Goal: Task Accomplishment & Management: Manage account settings

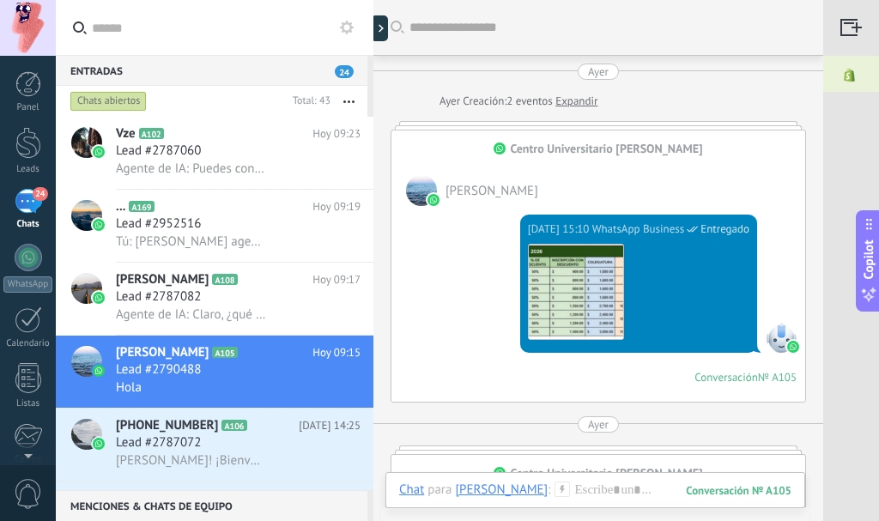
scroll to position [1805, 0]
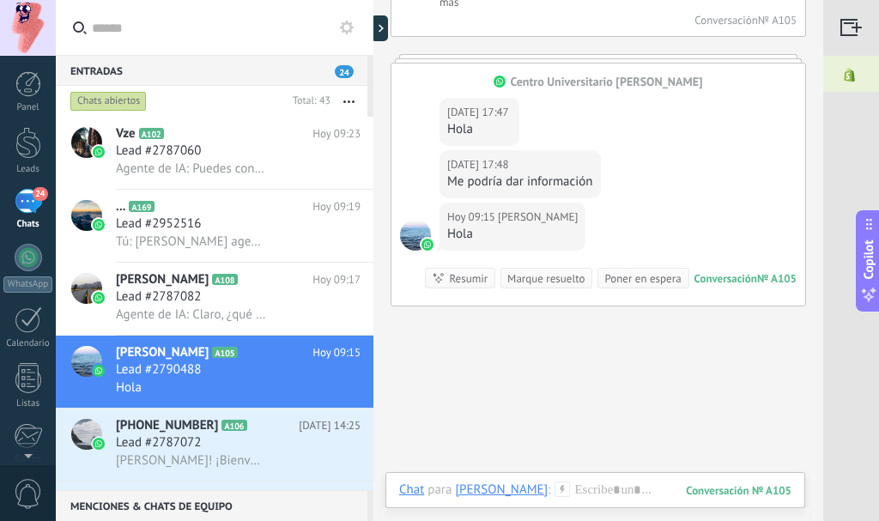
click at [28, 269] on div at bounding box center [28, 257] width 27 height 27
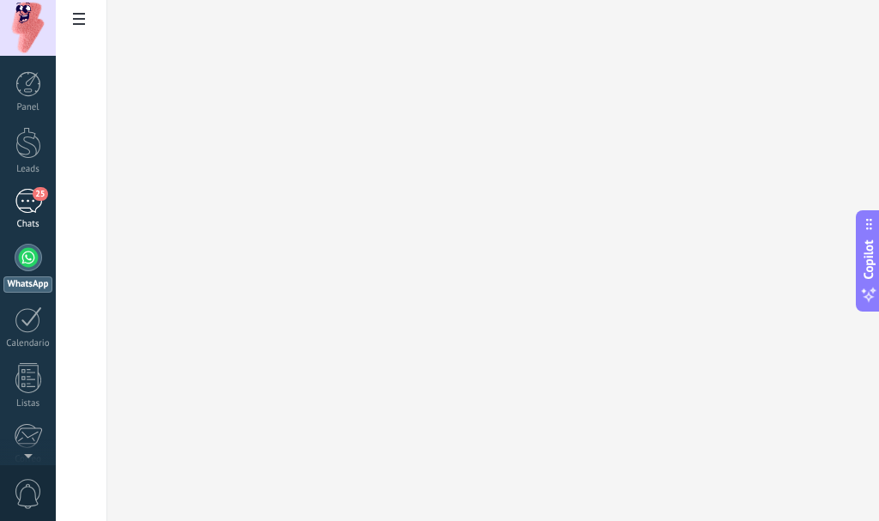
click at [23, 215] on link "25 Chats" at bounding box center [28, 209] width 56 height 41
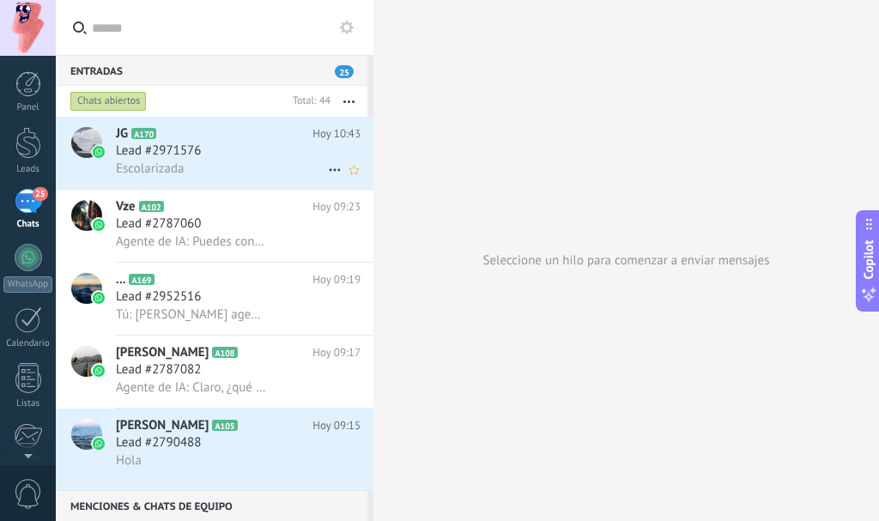
click at [252, 130] on h2 "JG A170" at bounding box center [214, 133] width 196 height 17
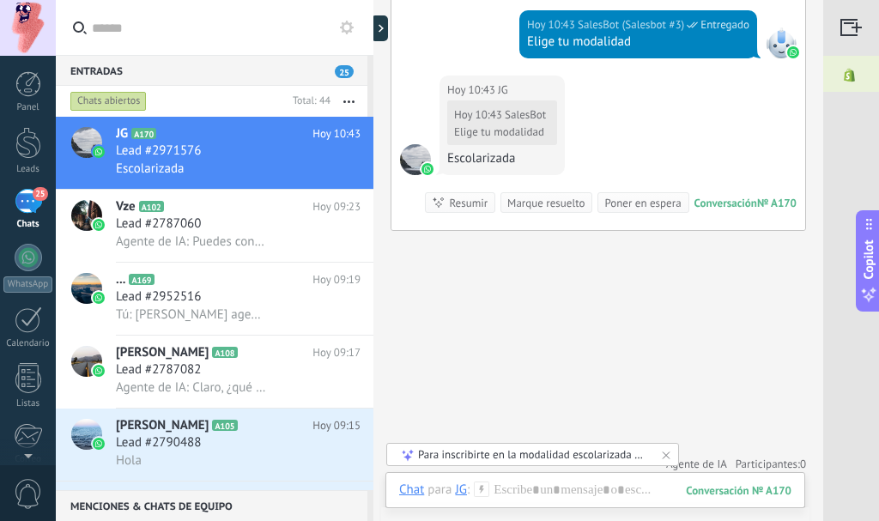
scroll to position [804, 0]
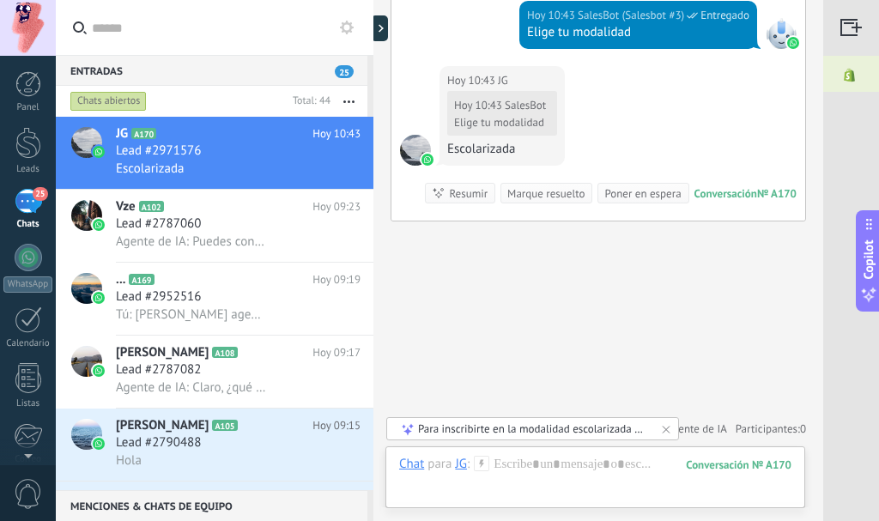
click at [438, 431] on div "Para inscribirte en la modalidad escolarizada de la universidad, necesitarás lo…" at bounding box center [533, 428] width 231 height 15
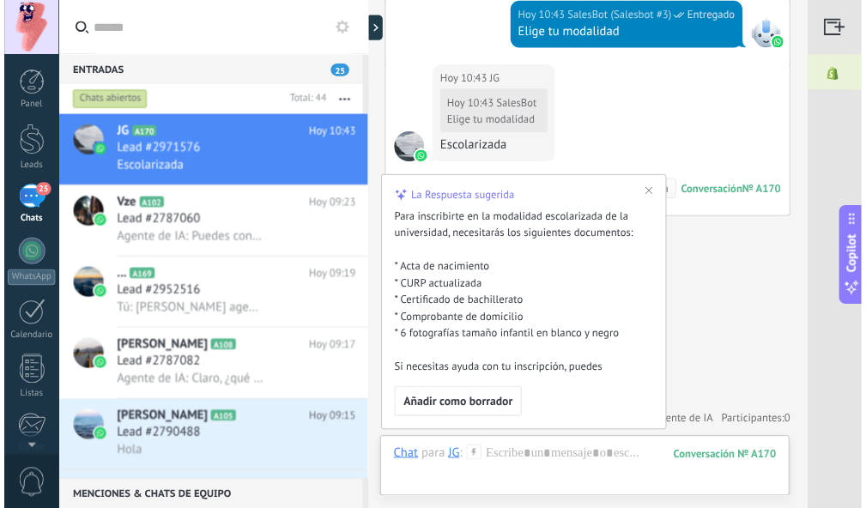
scroll to position [32, 0]
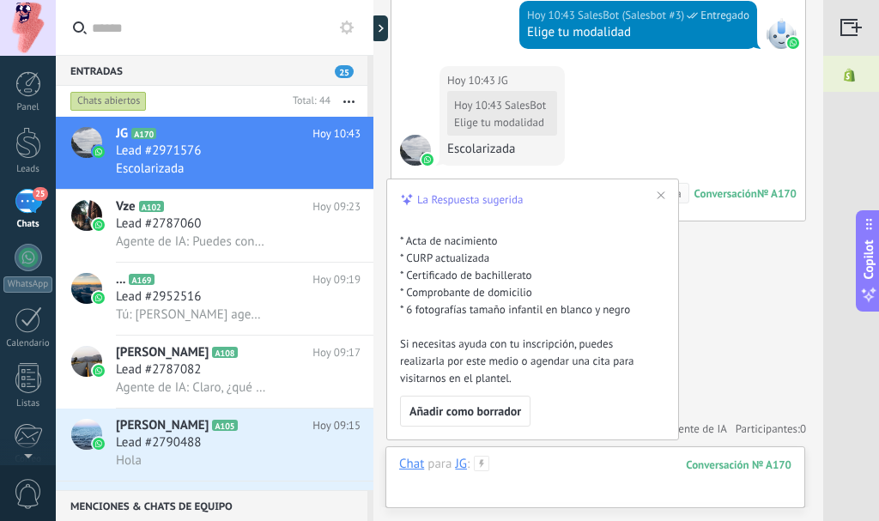
click at [459, 482] on div at bounding box center [595, 481] width 392 height 51
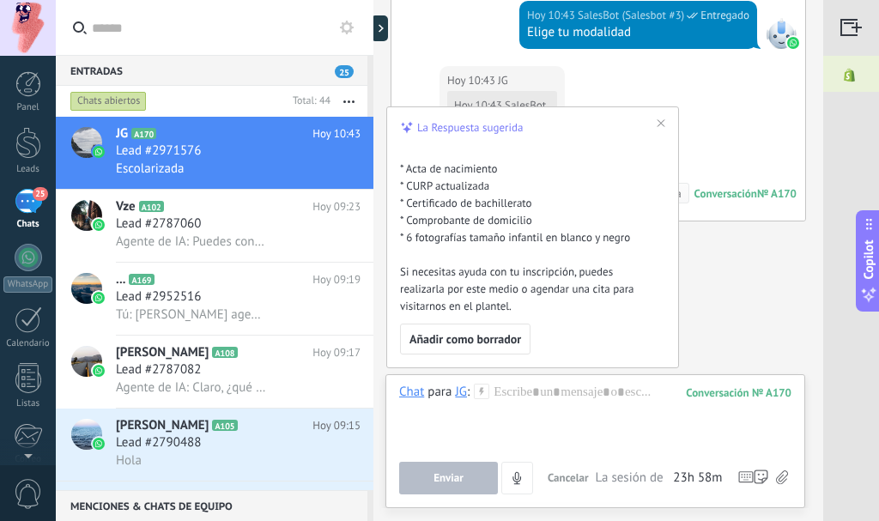
click at [27, 197] on div "25" at bounding box center [28, 201] width 27 height 25
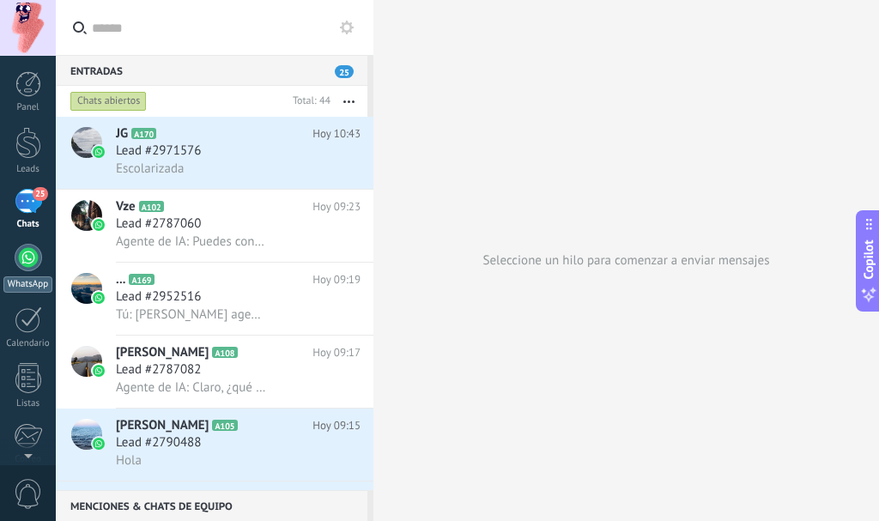
click at [22, 271] on link "WhatsApp" at bounding box center [28, 268] width 56 height 49
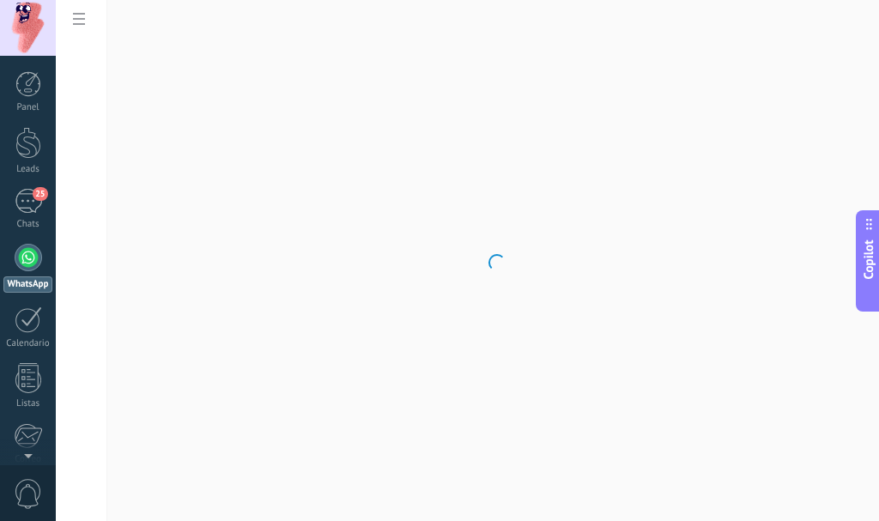
click at [82, 19] on body ".abccls-1,.abccls-2{fill-rule:evenodd}.abccls-2{fill:#fff} .abfcls-1{fill:none}…" at bounding box center [439, 260] width 879 height 521
click at [76, 23] on icon at bounding box center [79, 19] width 12 height 12
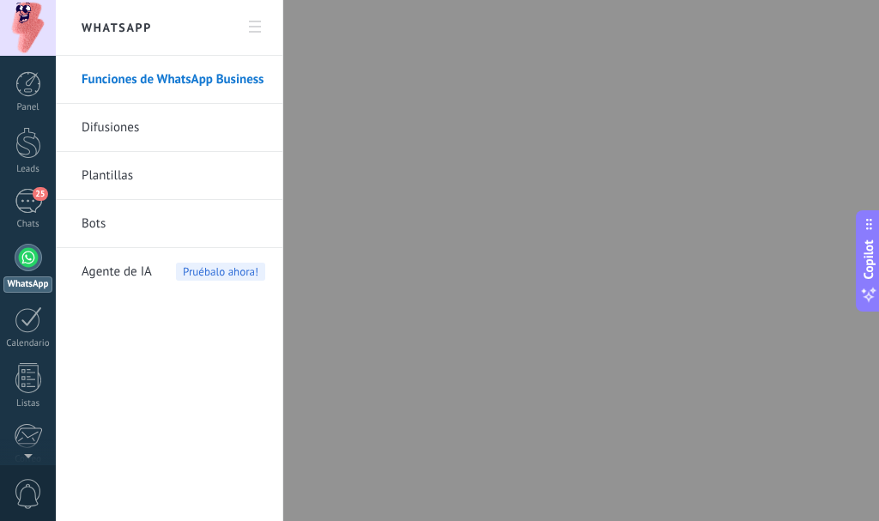
click at [112, 262] on span "Agente de IA" at bounding box center [117, 272] width 70 height 48
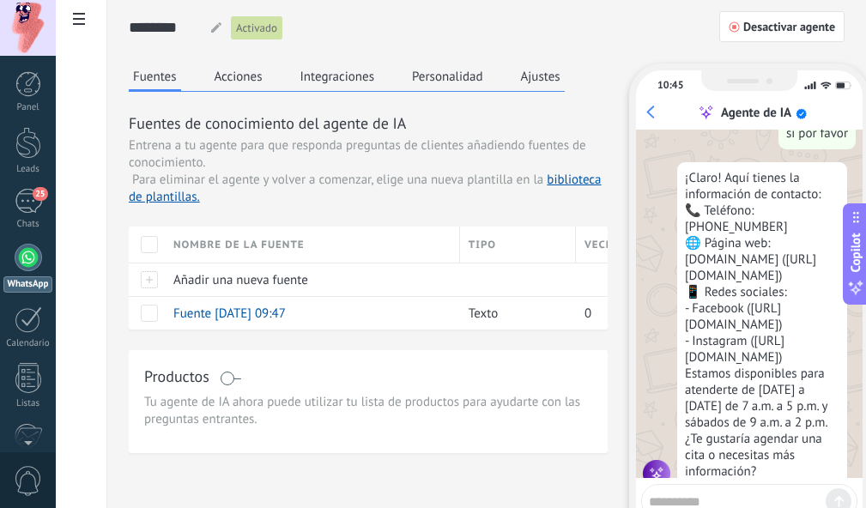
scroll to position [390, 0]
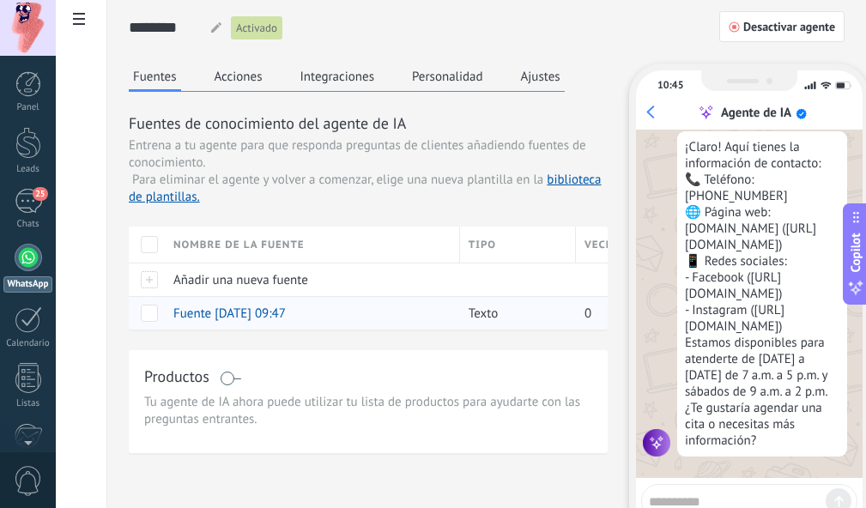
click at [151, 314] on span at bounding box center [149, 313] width 17 height 17
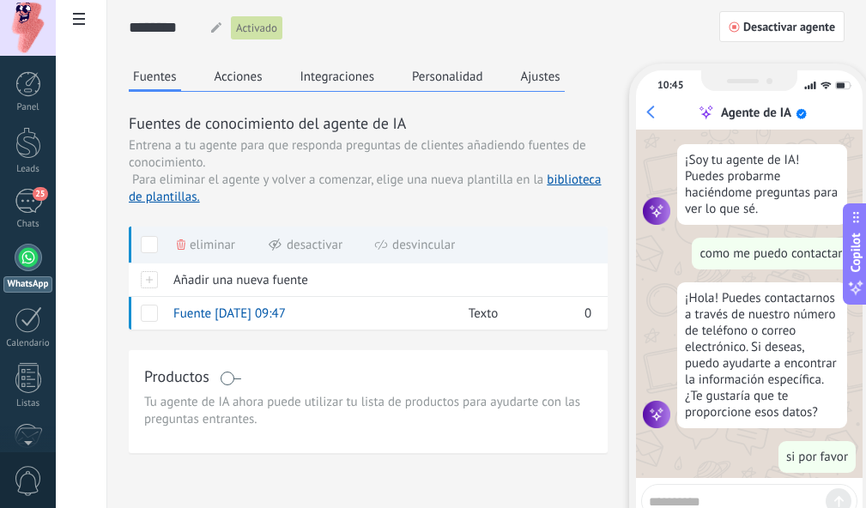
scroll to position [0, 0]
click at [79, 22] on icon at bounding box center [79, 19] width 12 height 12
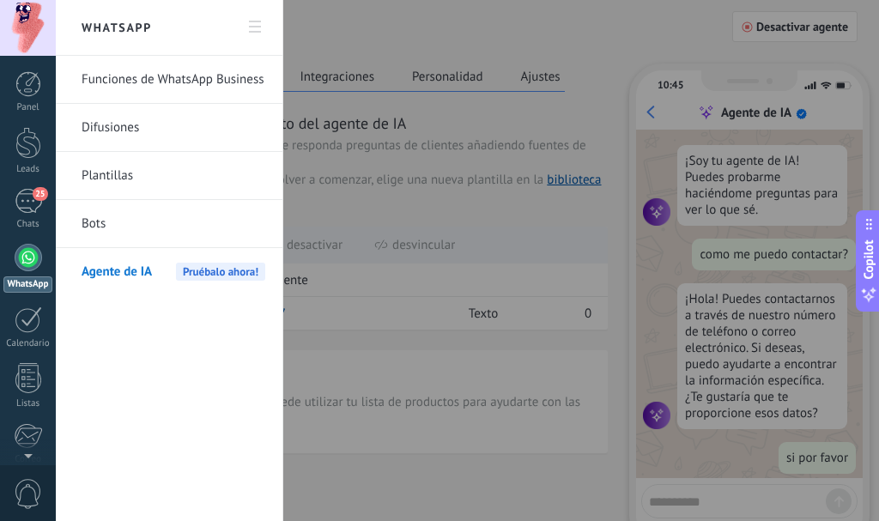
click at [101, 226] on link "Bots" at bounding box center [174, 224] width 184 height 48
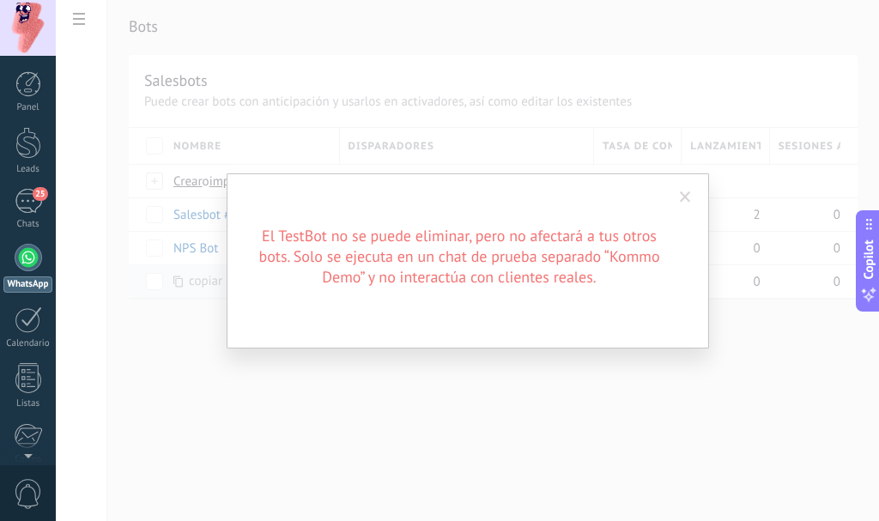
click at [687, 192] on span at bounding box center [684, 197] width 11 height 12
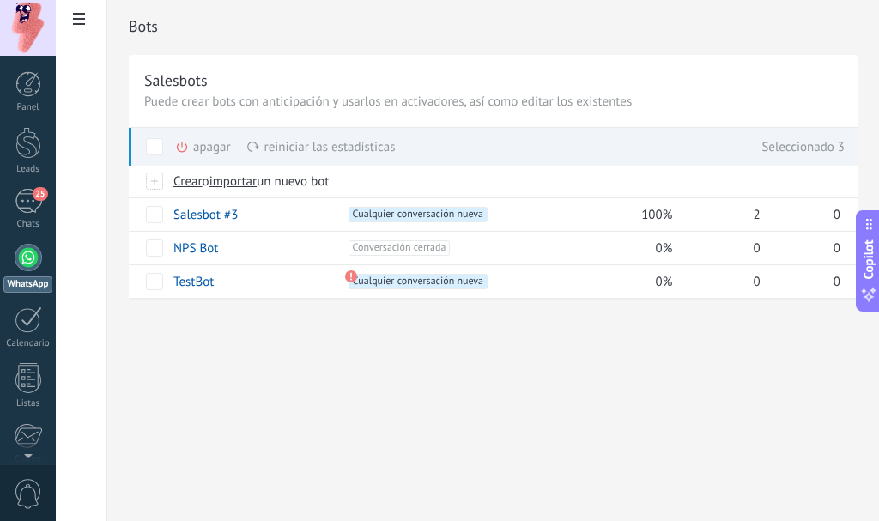
click at [210, 144] on div "apagar màs" at bounding box center [232, 147] width 114 height 38
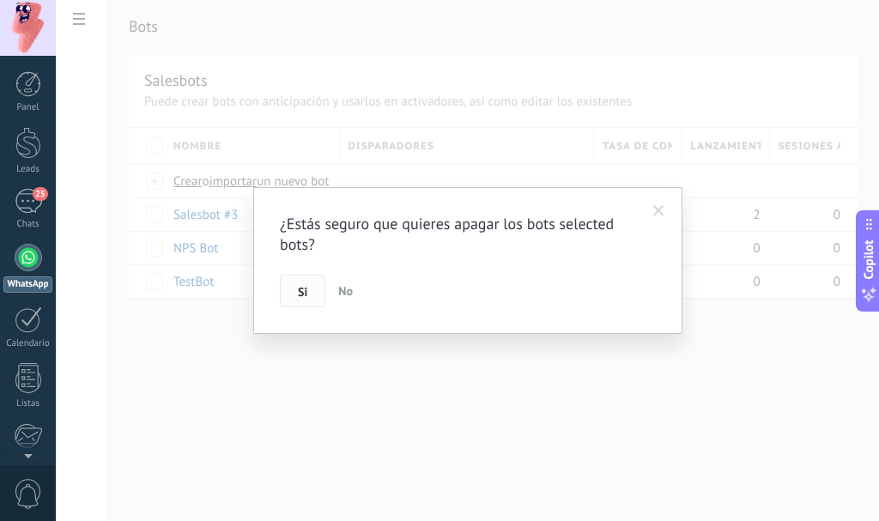
click at [307, 299] on button "Si" at bounding box center [302, 291] width 45 height 33
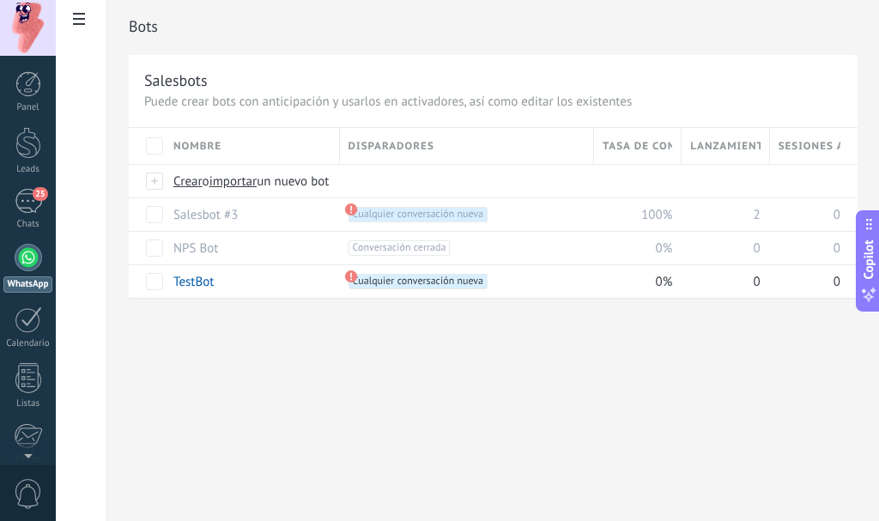
click at [71, 18] on span at bounding box center [78, 20] width 29 height 33
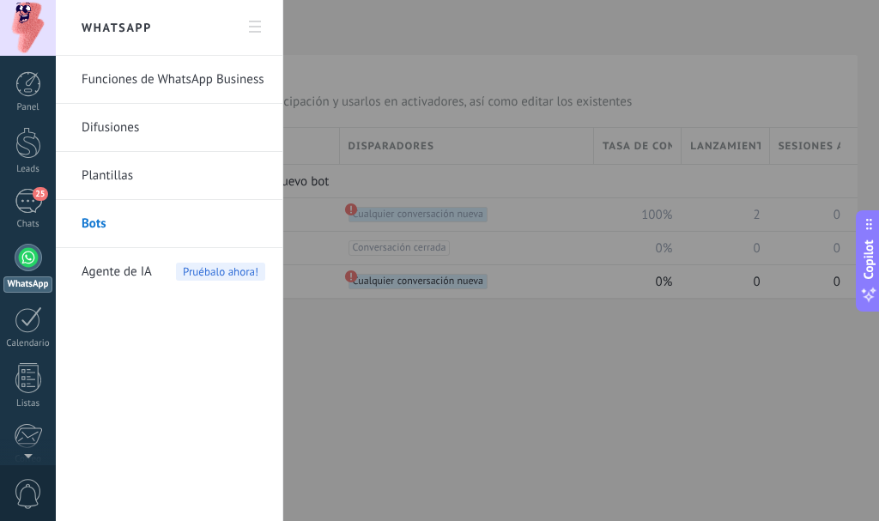
click at [112, 265] on span "Agente de IA" at bounding box center [117, 272] width 70 height 48
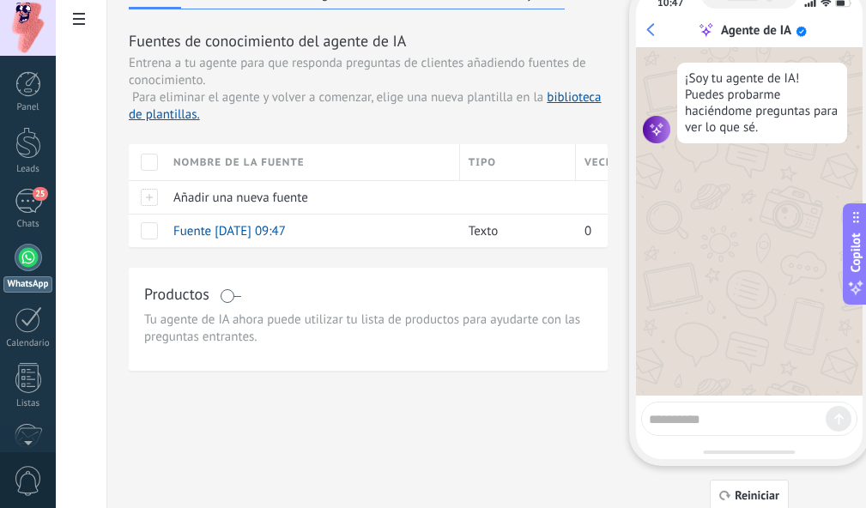
scroll to position [105, 0]
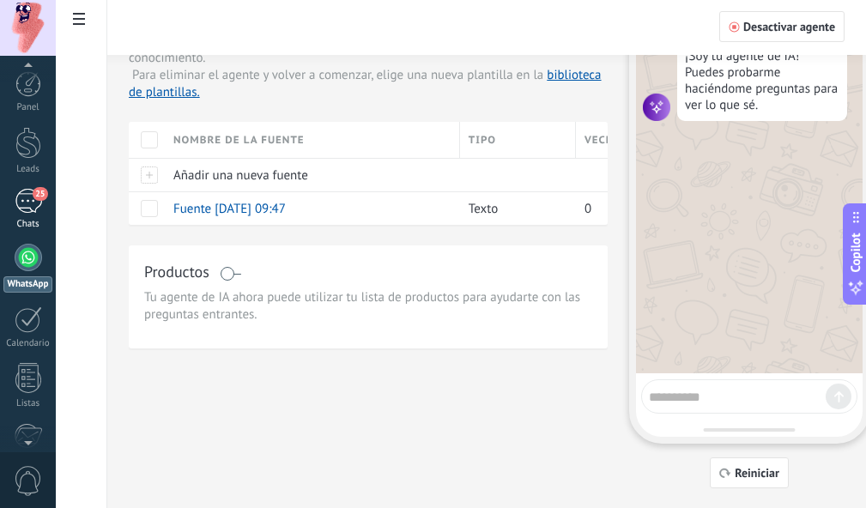
click at [33, 214] on link "25 Chats" at bounding box center [28, 209] width 56 height 41
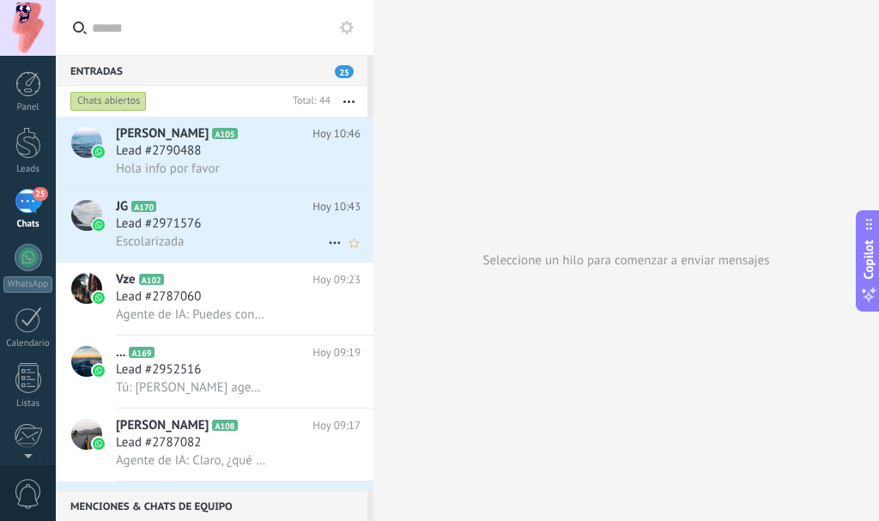
click at [210, 216] on div "Lead #2971576" at bounding box center [238, 223] width 245 height 17
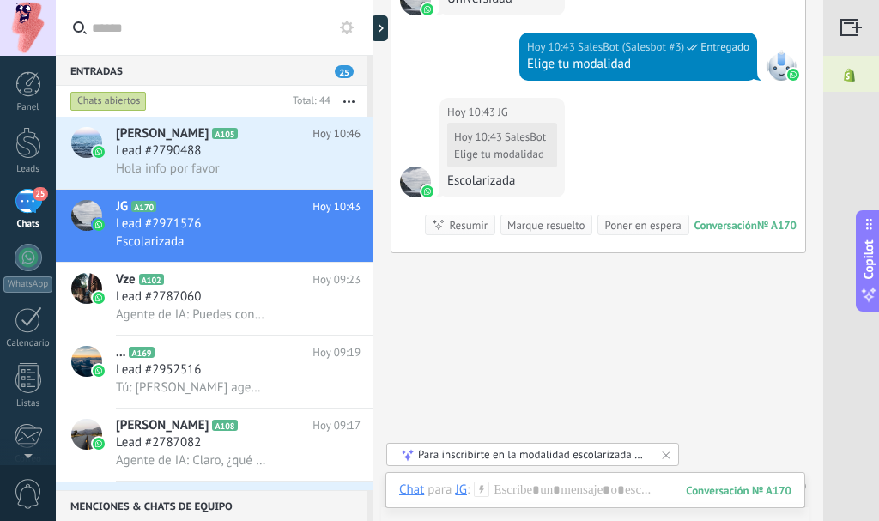
click at [211, 70] on div "Entradas 25" at bounding box center [211, 70] width 311 height 31
click at [183, 166] on span "Hola info por favor" at bounding box center [168, 168] width 104 height 16
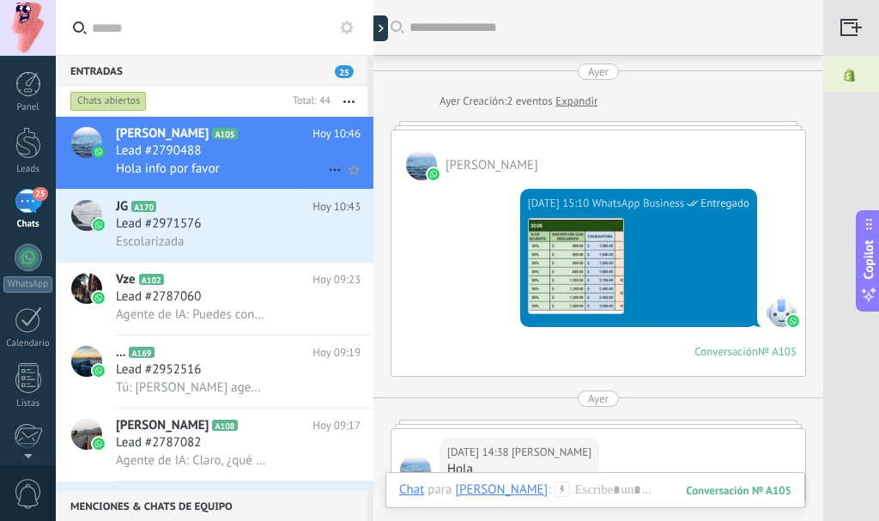
scroll to position [1748, 0]
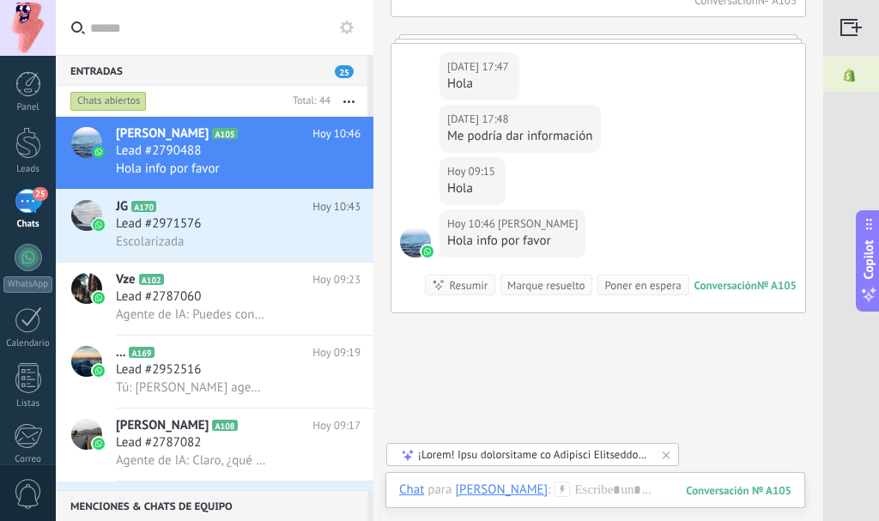
click at [347, 66] on span "25" at bounding box center [344, 71] width 19 height 13
click at [343, 100] on icon "button" at bounding box center [348, 101] width 11 height 3
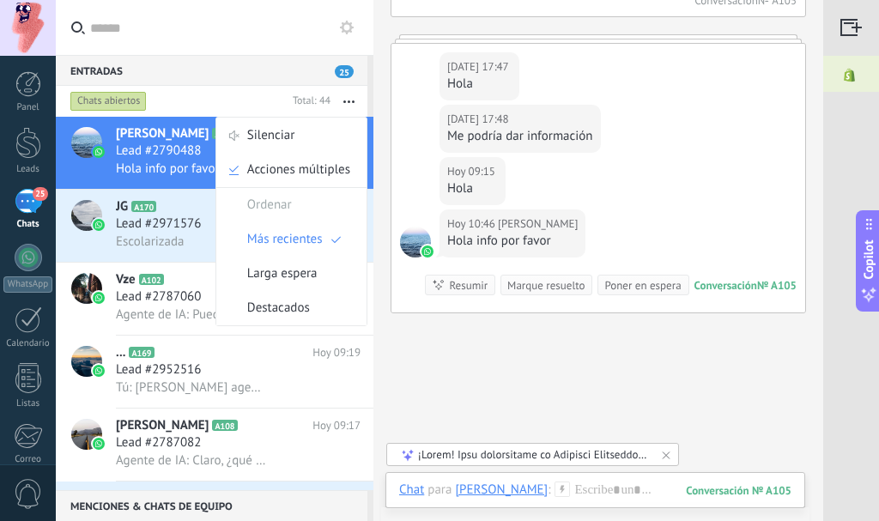
click at [260, 76] on div "Entradas 25" at bounding box center [211, 70] width 311 height 31
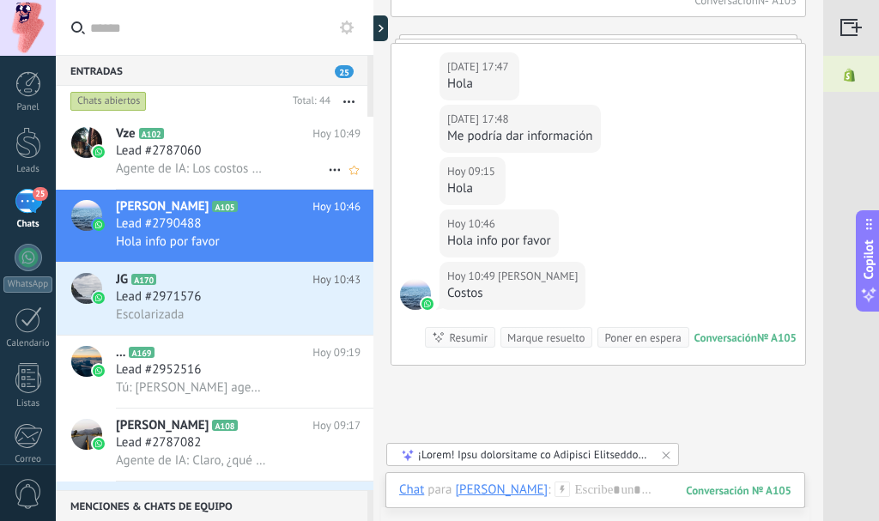
scroll to position [1841, 0]
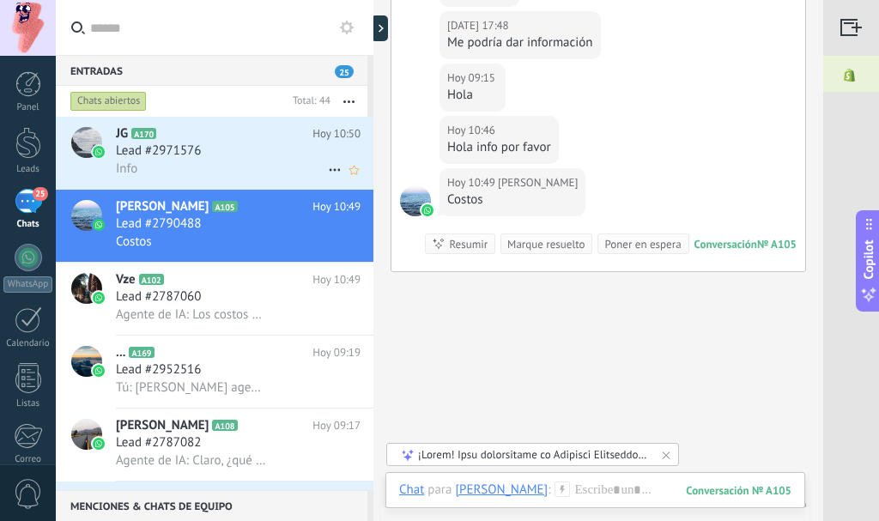
click at [232, 153] on div "Lead #2971576" at bounding box center [238, 150] width 245 height 17
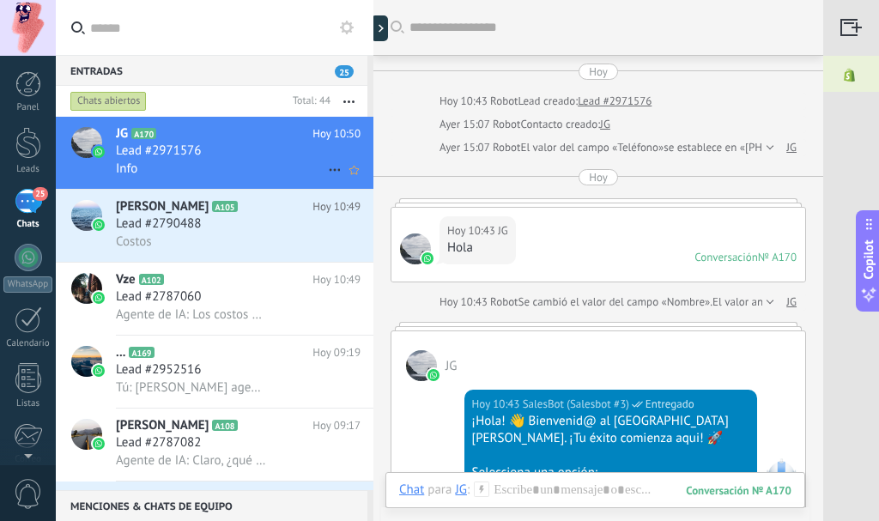
scroll to position [765, 0]
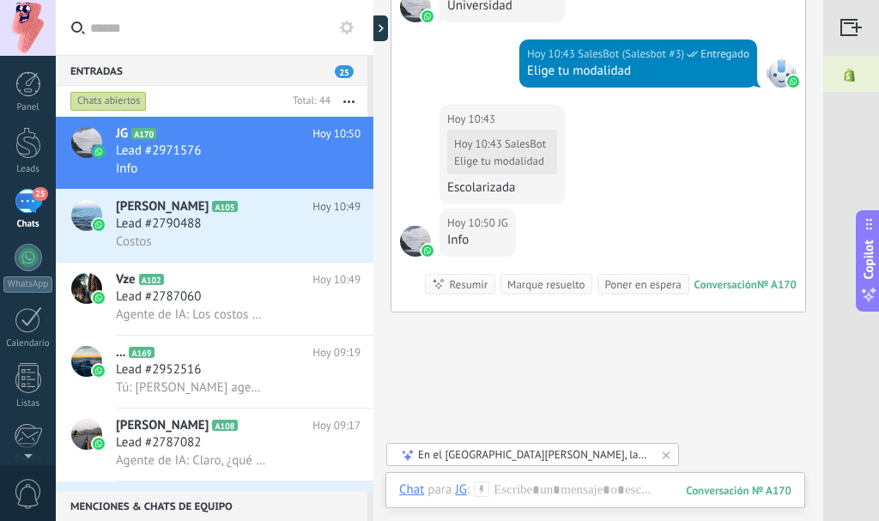
click at [536, 456] on div "En el Centro Universitario Benjamín Franklin, la modalidad escolarizada de univ…" at bounding box center [533, 454] width 231 height 15
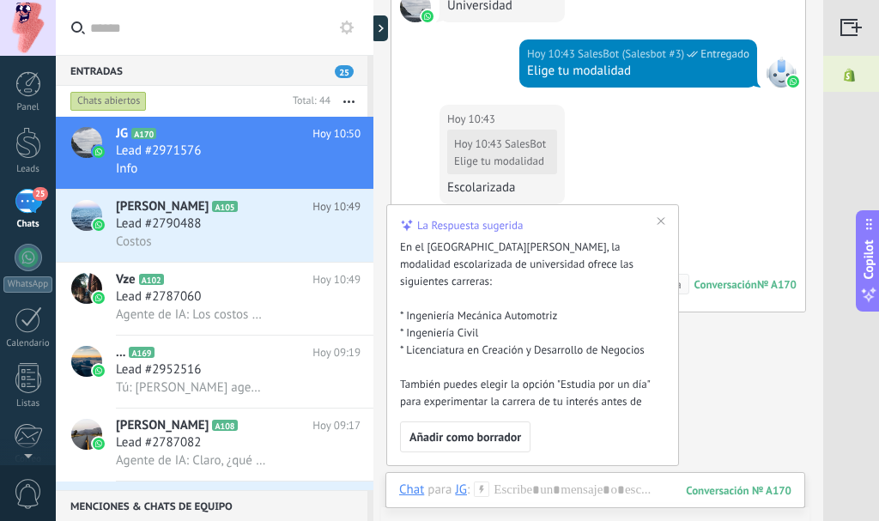
scroll to position [15, 0]
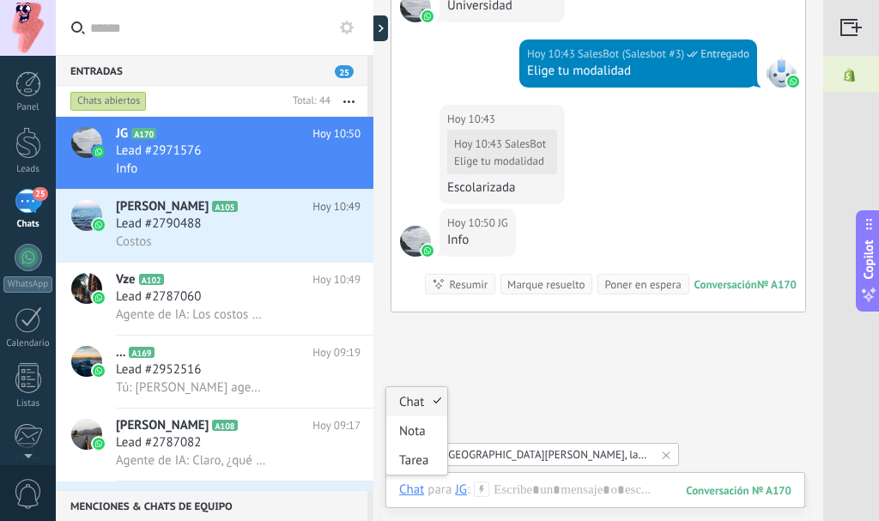
click at [413, 487] on div "Chat" at bounding box center [411, 488] width 25 height 15
click at [457, 493] on div "JG" at bounding box center [461, 488] width 12 height 15
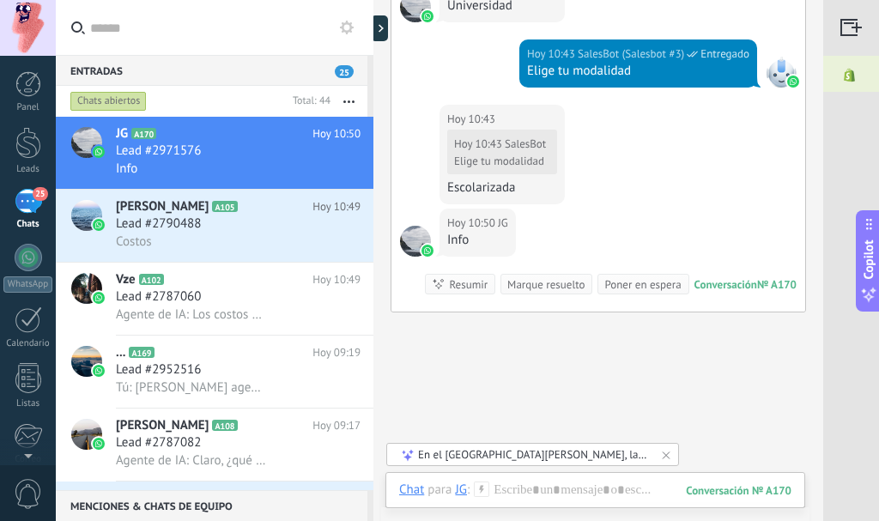
click at [484, 488] on icon at bounding box center [481, 488] width 15 height 15
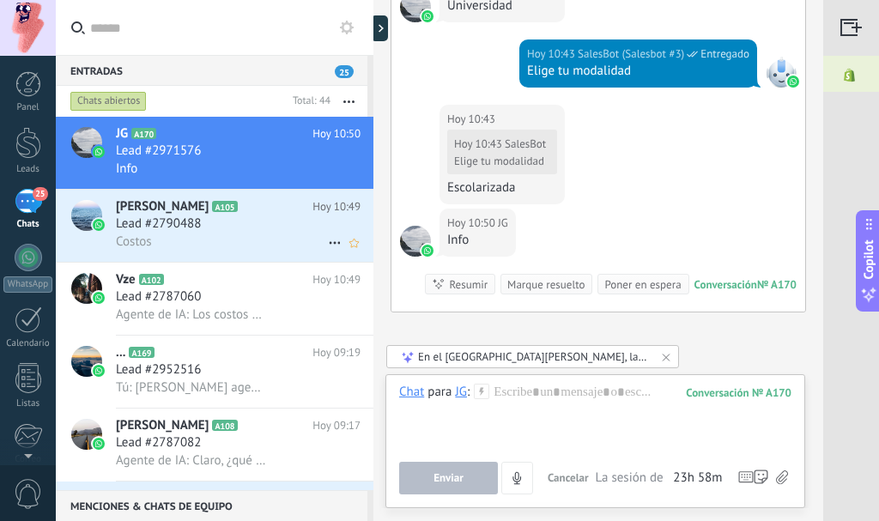
click at [263, 254] on div "Isaac Vargas A105 Hoy 10:49 Lead #2790488 Costos" at bounding box center [244, 226] width 257 height 72
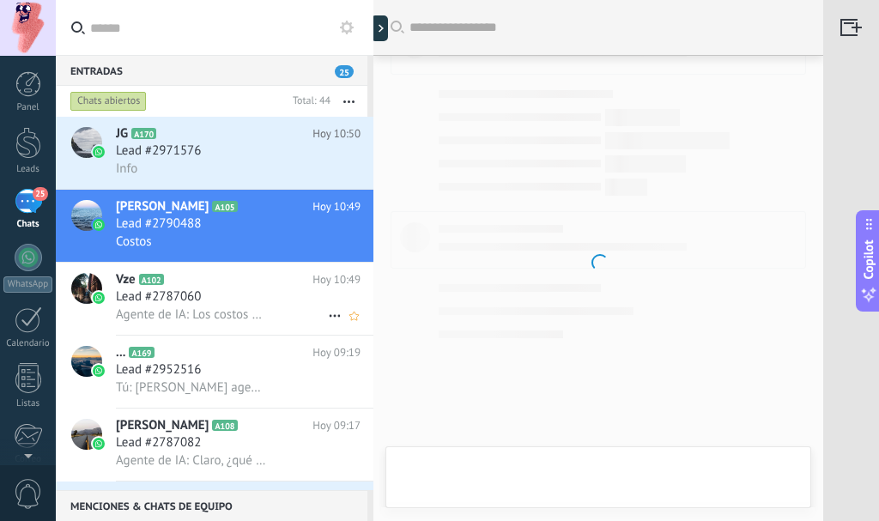
click at [232, 300] on div "Lead #2787060" at bounding box center [238, 296] width 245 height 17
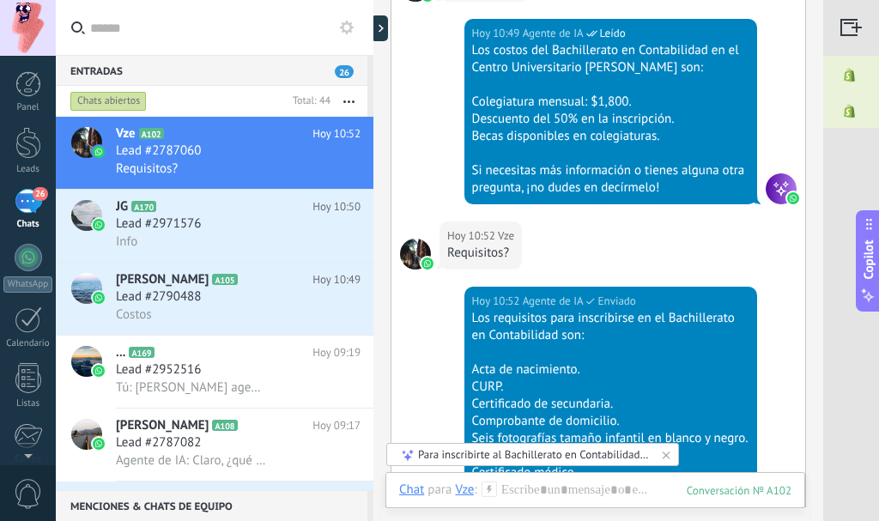
scroll to position [5615, 0]
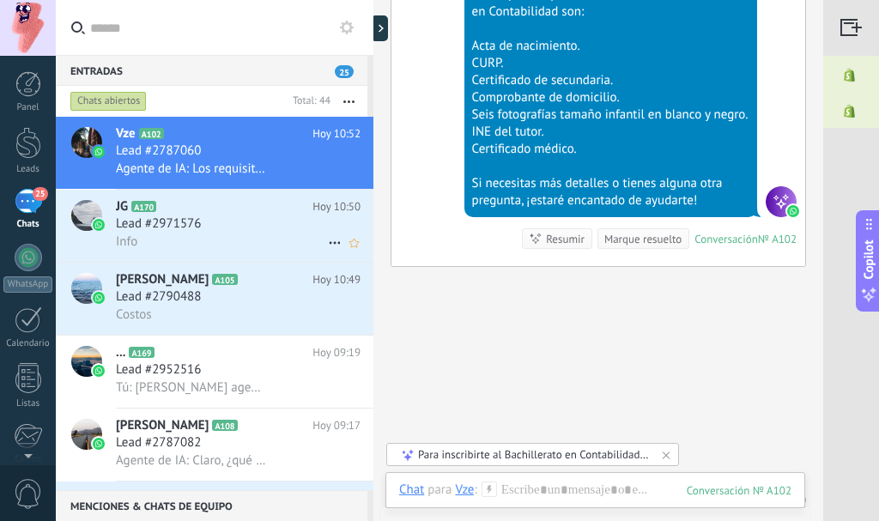
click at [254, 220] on div "Lead #2971576" at bounding box center [238, 223] width 245 height 17
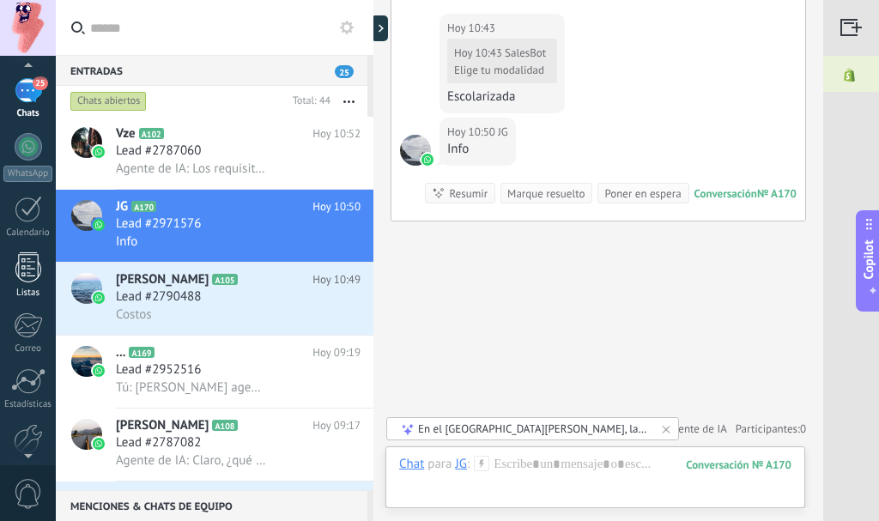
scroll to position [107, 0]
click at [27, 159] on div at bounding box center [28, 149] width 27 height 27
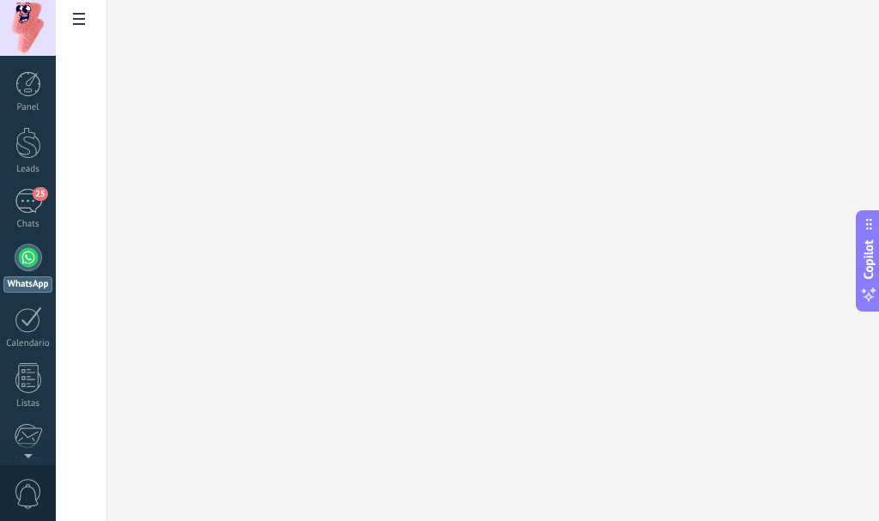
click at [88, 19] on span at bounding box center [78, 20] width 29 height 33
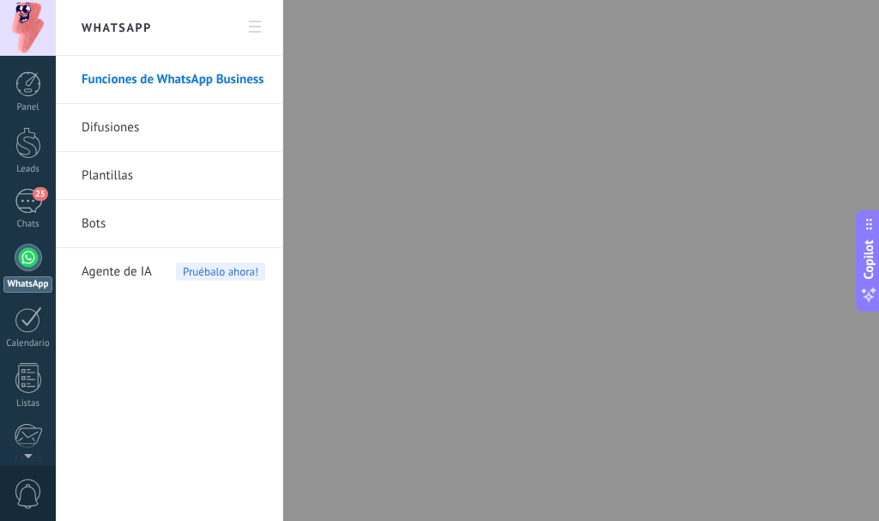
click at [133, 295] on span "Agente de IA" at bounding box center [117, 272] width 70 height 48
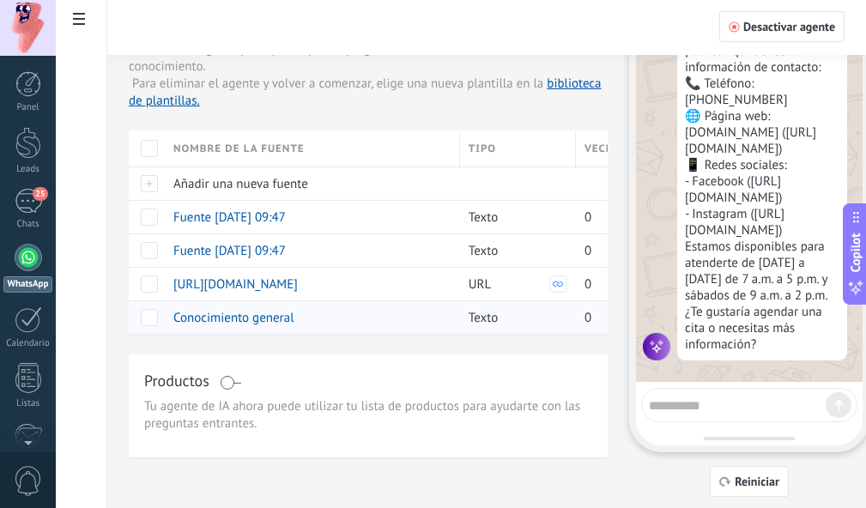
scroll to position [105, 0]
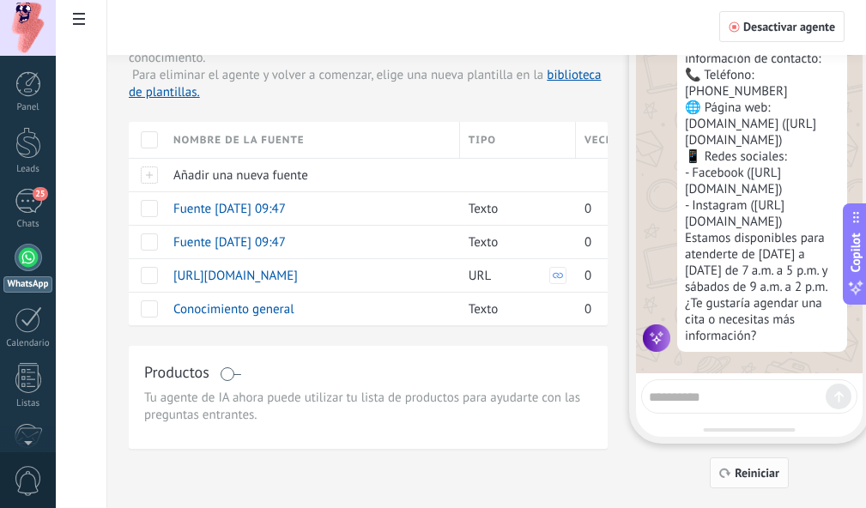
click at [741, 474] on span "Reiniciar" at bounding box center [756, 473] width 45 height 12
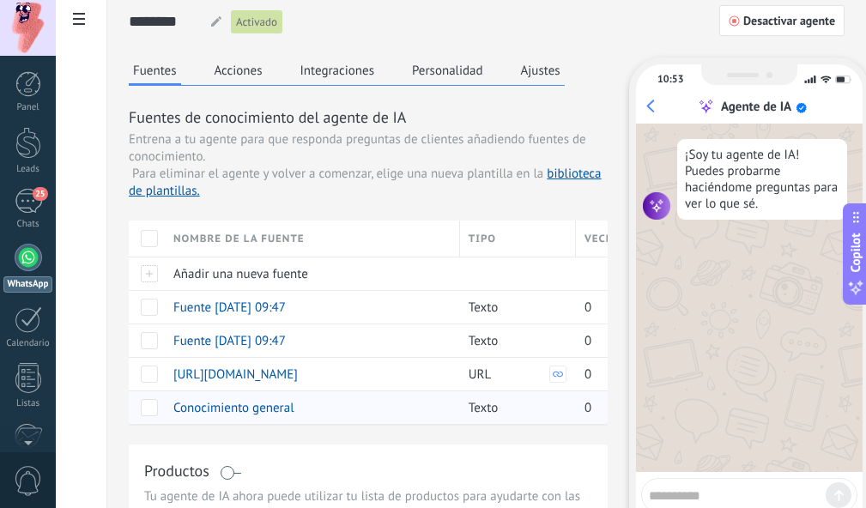
scroll to position [0, 0]
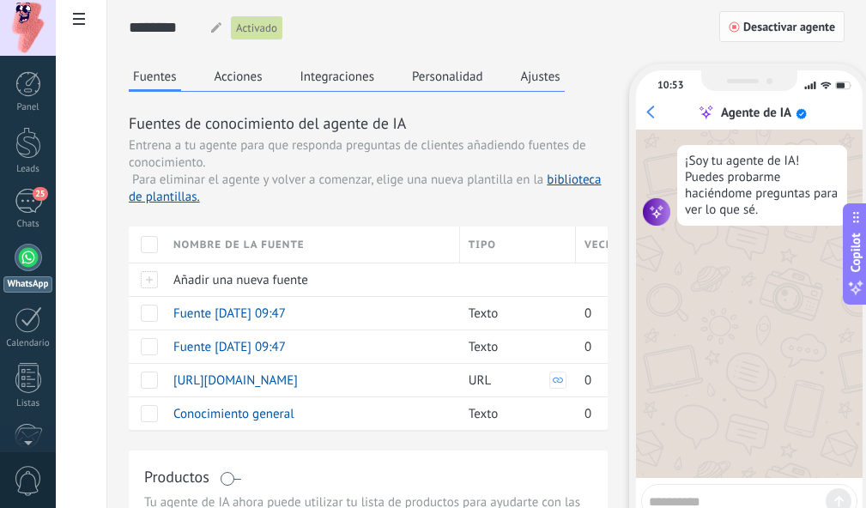
click at [757, 21] on span "Desactivar agente" at bounding box center [789, 27] width 92 height 12
click at [746, 30] on span "Desactivar agente" at bounding box center [789, 27] width 92 height 12
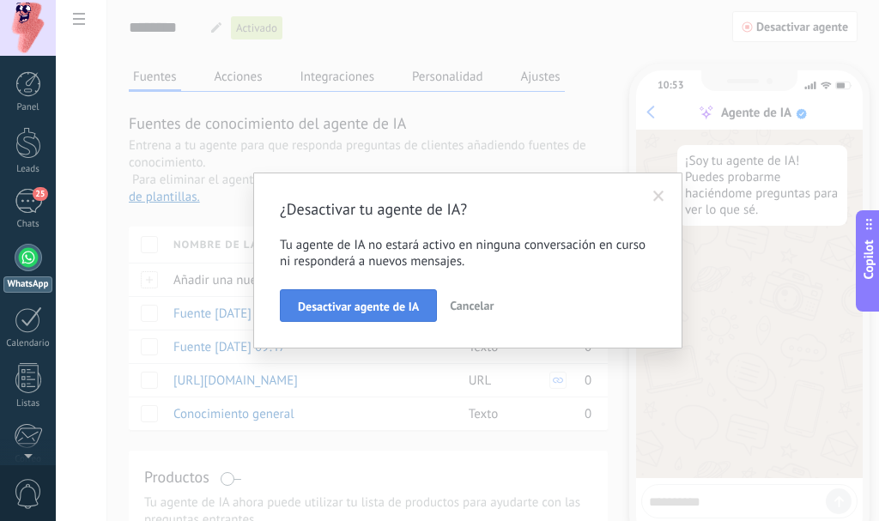
click at [365, 298] on button "Desactivar agente de IA" at bounding box center [358, 305] width 157 height 33
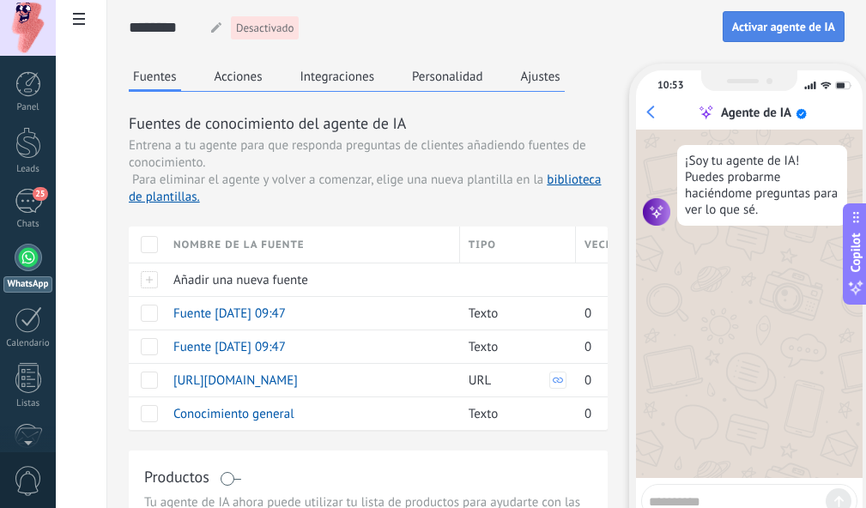
click at [743, 30] on span "Activar agente de IA" at bounding box center [783, 27] width 103 height 12
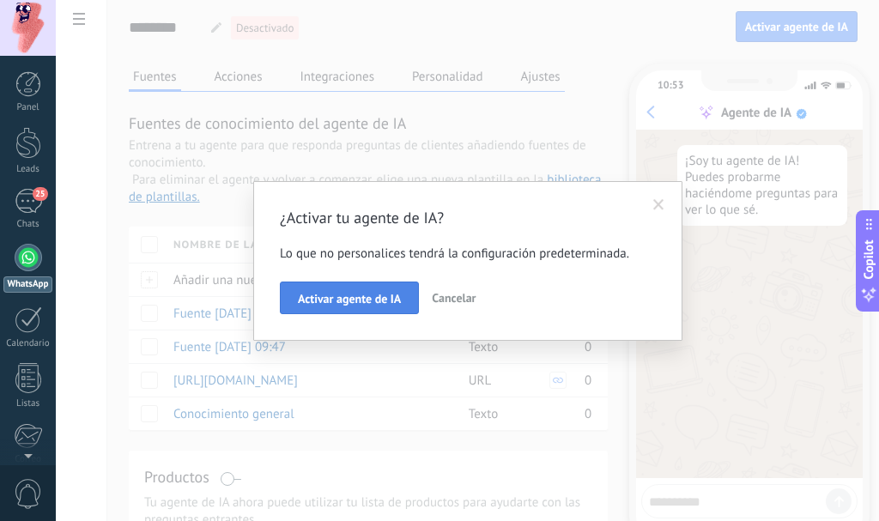
click at [341, 288] on button "Activar agente de IA" at bounding box center [349, 297] width 139 height 33
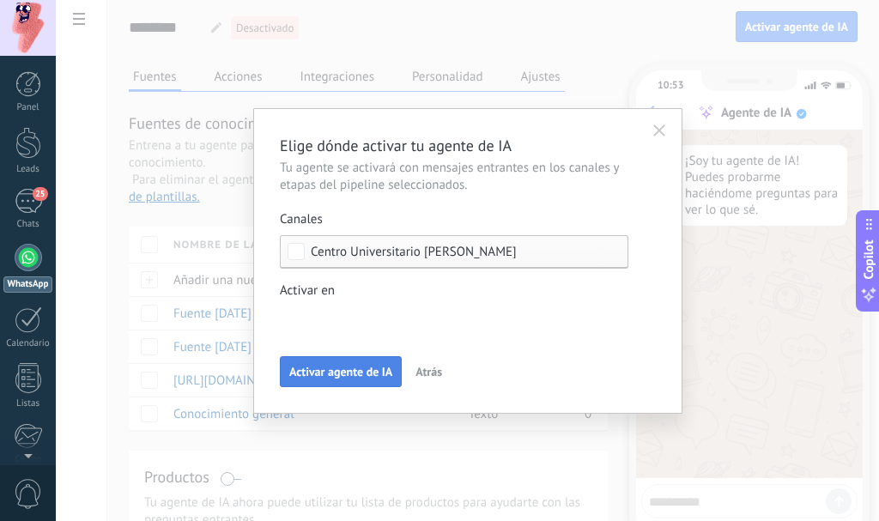
click at [360, 371] on span "Activar agente de IA" at bounding box center [340, 371] width 103 height 12
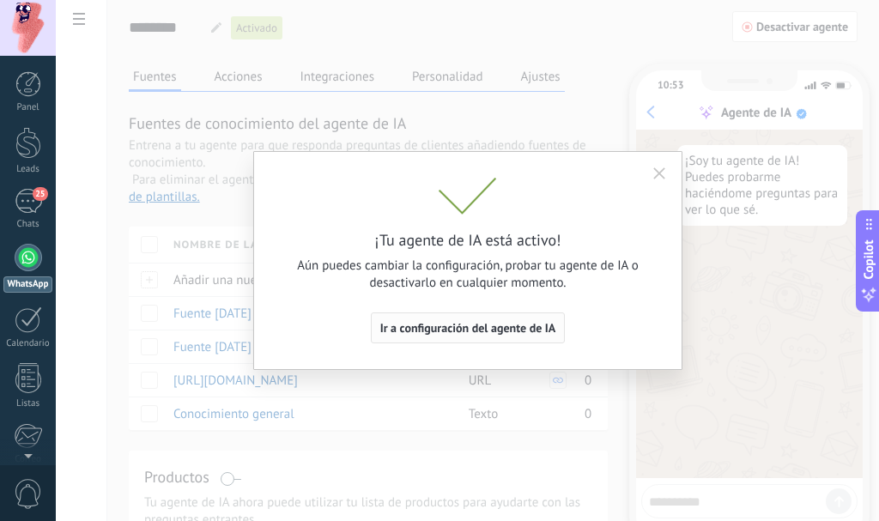
click at [418, 335] on button "Ir a configuración del agente de IA" at bounding box center [468, 327] width 195 height 31
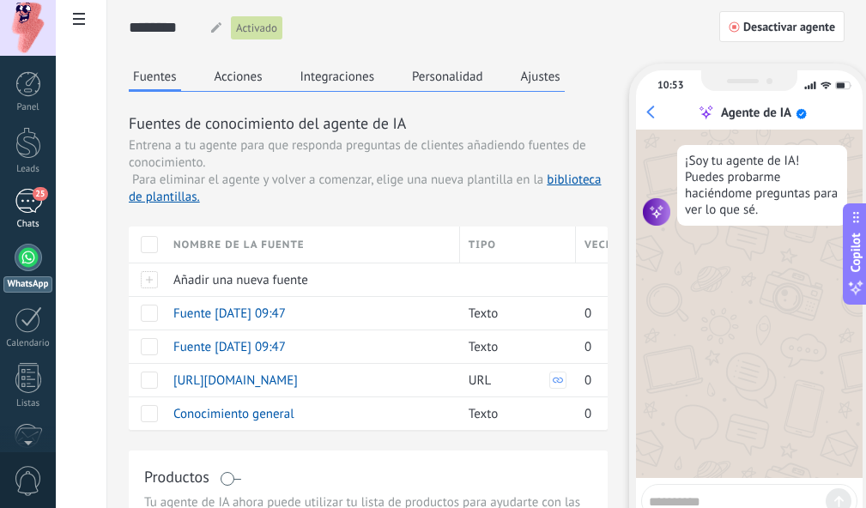
click at [33, 205] on div "25" at bounding box center [28, 201] width 27 height 25
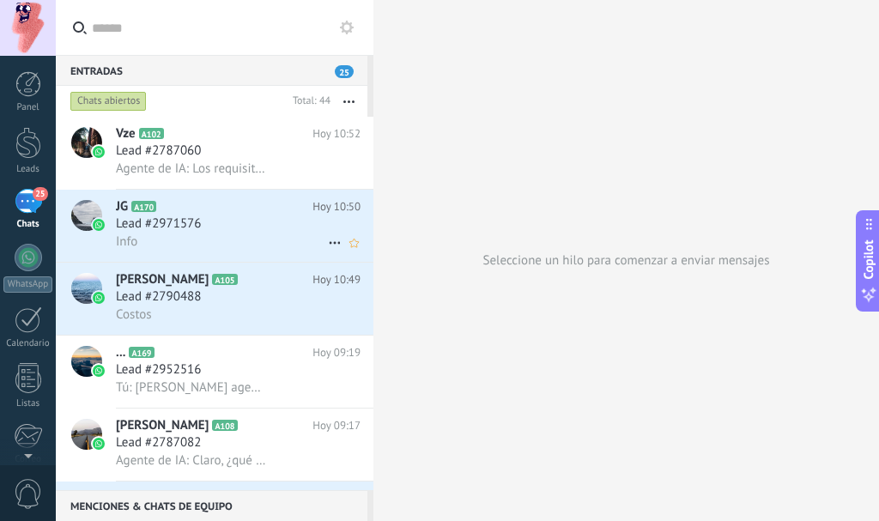
click at [330, 244] on icon at bounding box center [334, 243] width 21 height 21
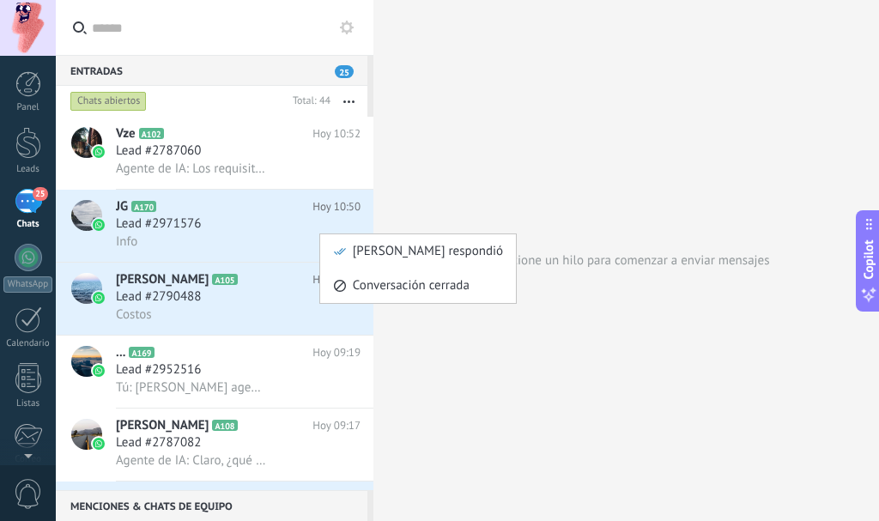
click at [350, 23] on div at bounding box center [439, 260] width 879 height 521
click at [350, 23] on use at bounding box center [347, 28] width 14 height 14
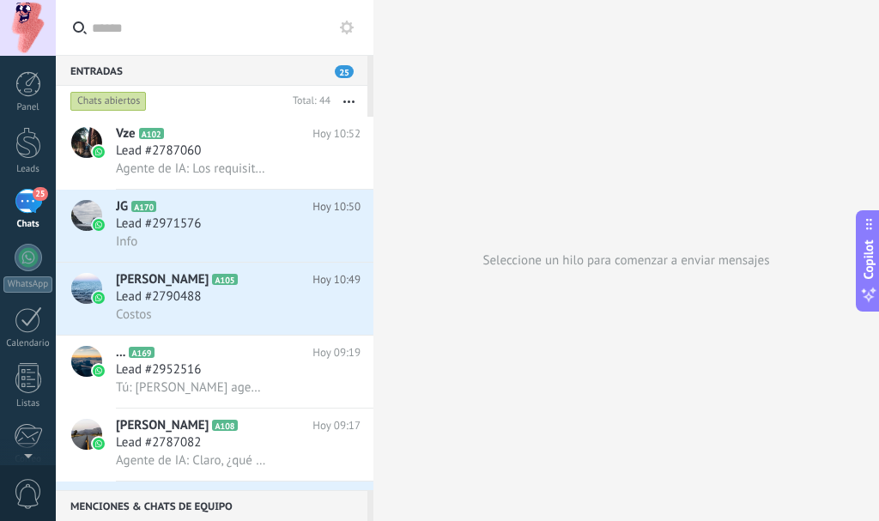
click at [350, 23] on use at bounding box center [347, 28] width 14 height 14
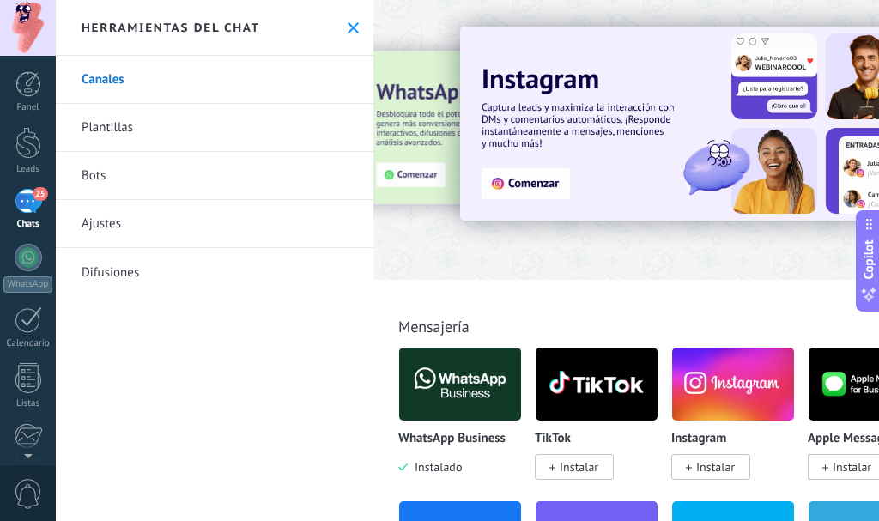
click at [117, 171] on link "Bots" at bounding box center [214, 176] width 317 height 48
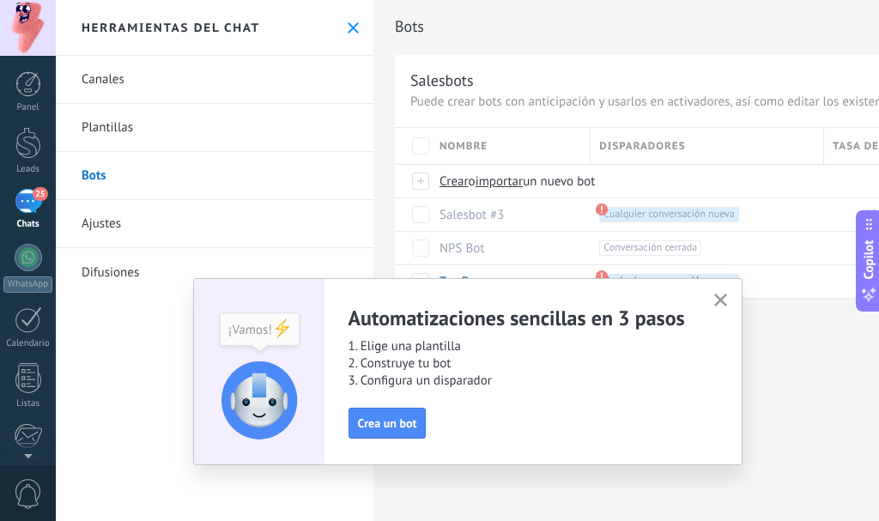
click at [722, 299] on use "button" at bounding box center [720, 299] width 13 height 13
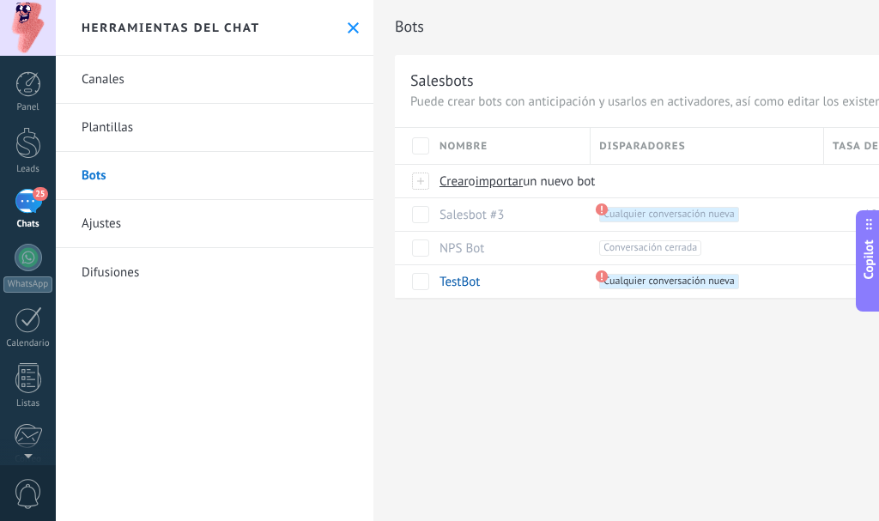
drag, startPoint x: 488, startPoint y: 444, endPoint x: 396, endPoint y: 428, distance: 93.2
click at [396, 428] on div "Bots Salesbots Puede crear bots con anticipación y usarlos en activadores, así …" at bounding box center [625, 260] width 505 height 521
click at [350, 31] on use at bounding box center [352, 27] width 11 height 11
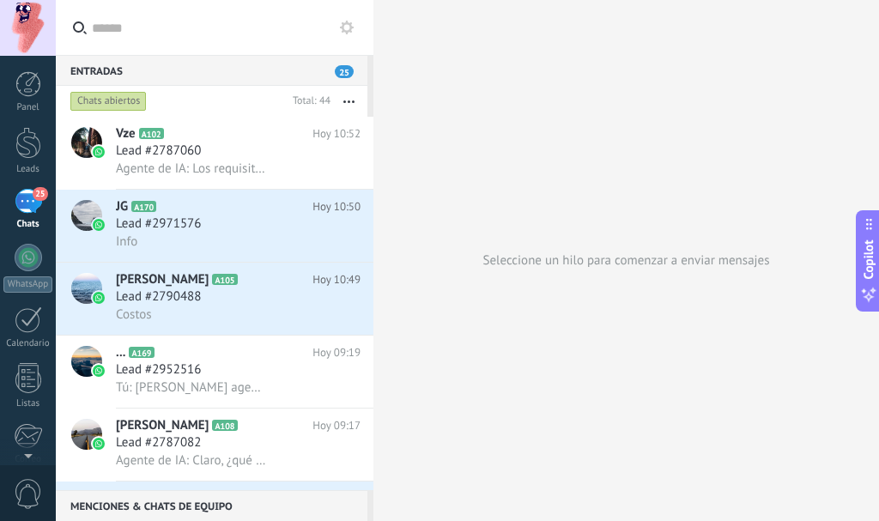
click at [351, 98] on button "button" at bounding box center [348, 101] width 37 height 31
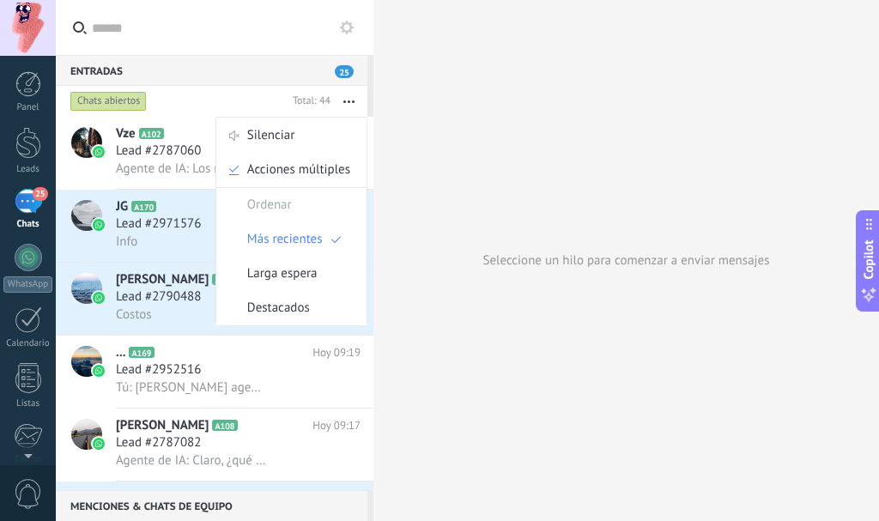
click at [166, 219] on span "Lead #2971576" at bounding box center [158, 223] width 85 height 17
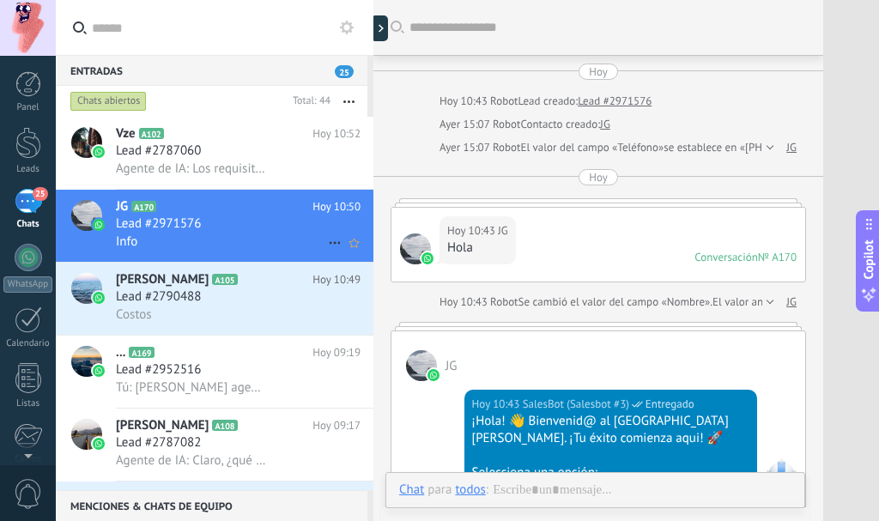
scroll to position [765, 0]
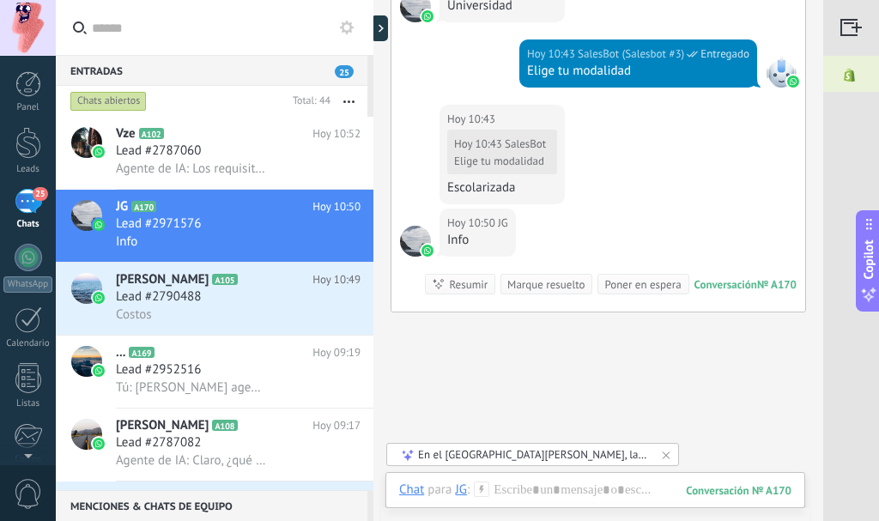
click at [475, 454] on div "En el [GEOGRAPHIC_DATA][PERSON_NAME], la modalidad escolarizada de universidad …" at bounding box center [533, 454] width 231 height 15
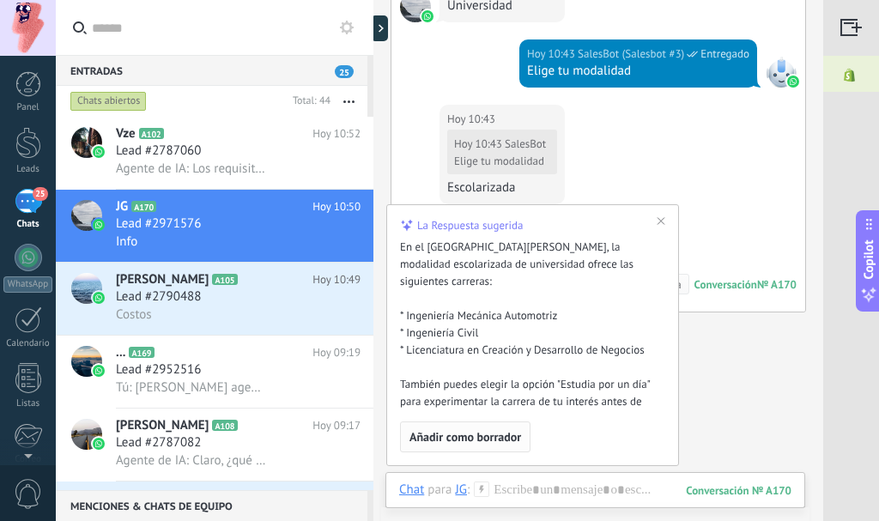
click at [480, 434] on span "Añadir como borrador" at bounding box center [465, 437] width 112 height 12
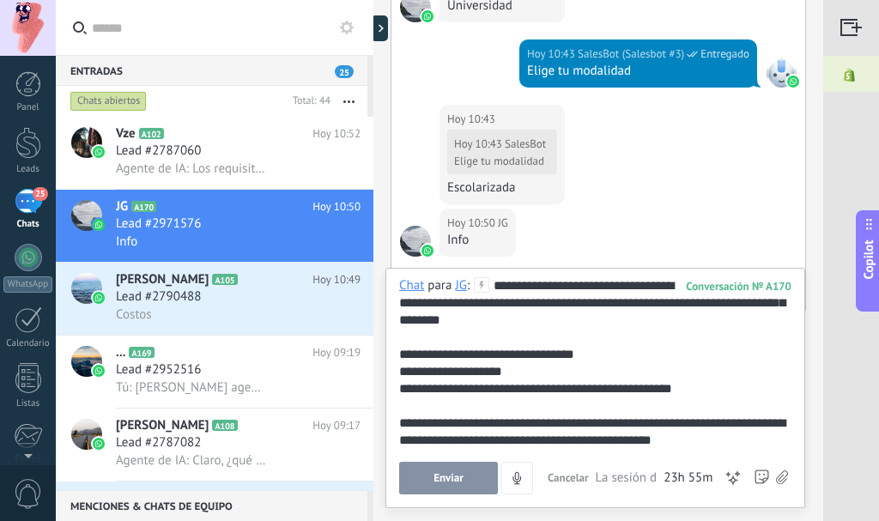
click at [460, 482] on span "Enviar" at bounding box center [448, 478] width 30 height 12
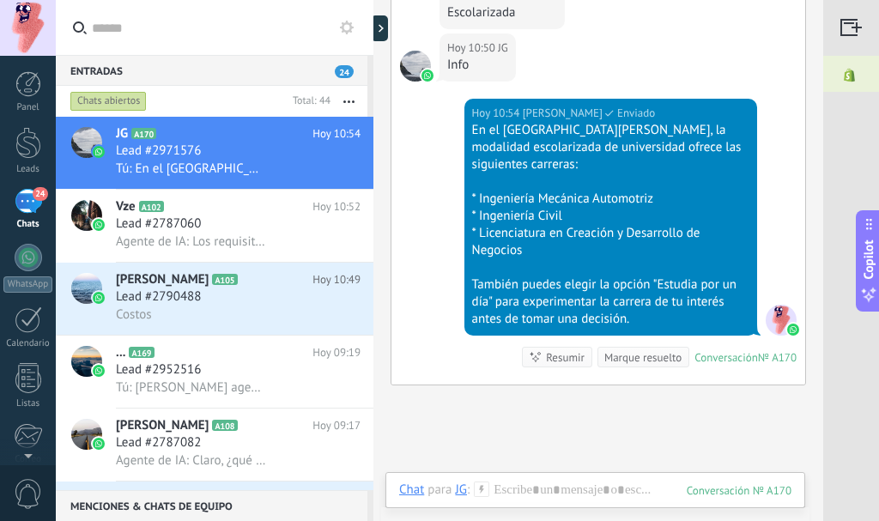
scroll to position [933, 0]
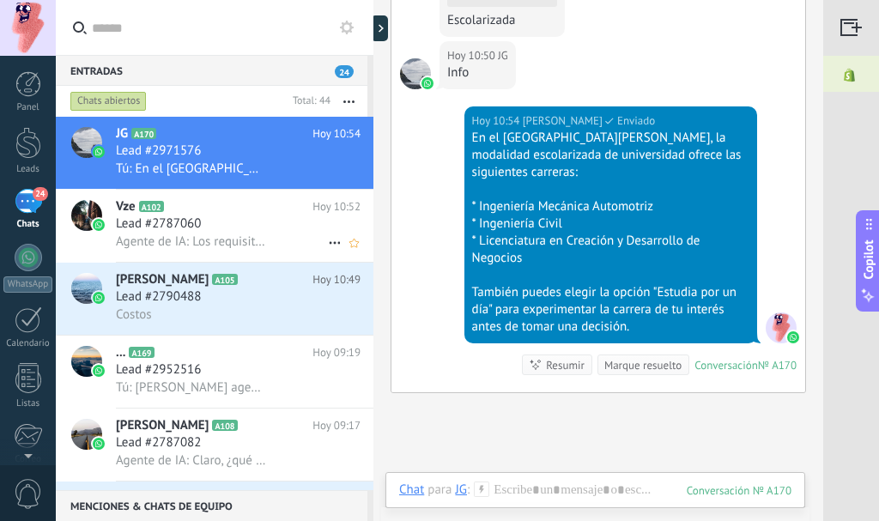
click at [224, 222] on div "Lead #2787060" at bounding box center [238, 223] width 245 height 17
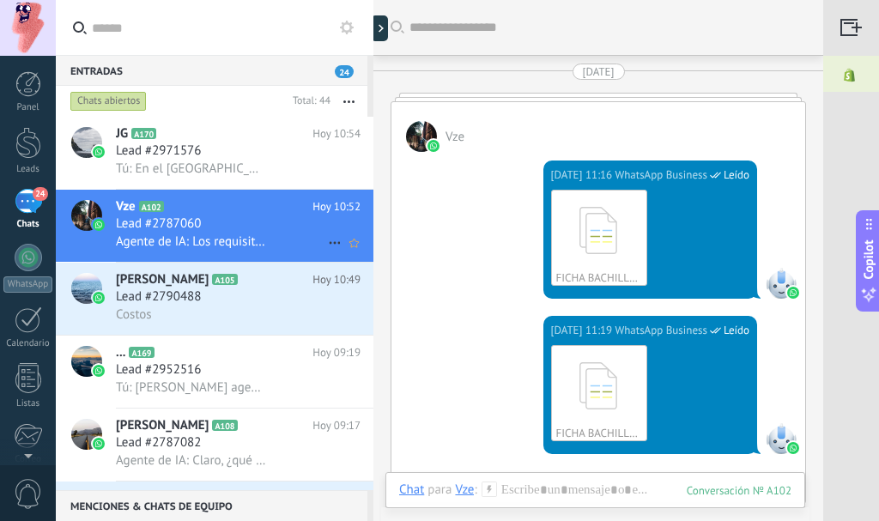
scroll to position [4716, 0]
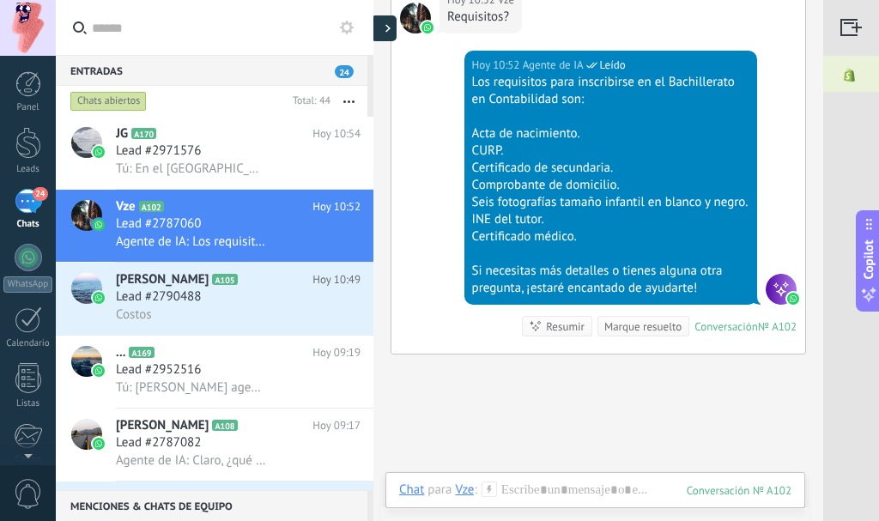
click at [381, 33] on div at bounding box center [384, 28] width 26 height 26
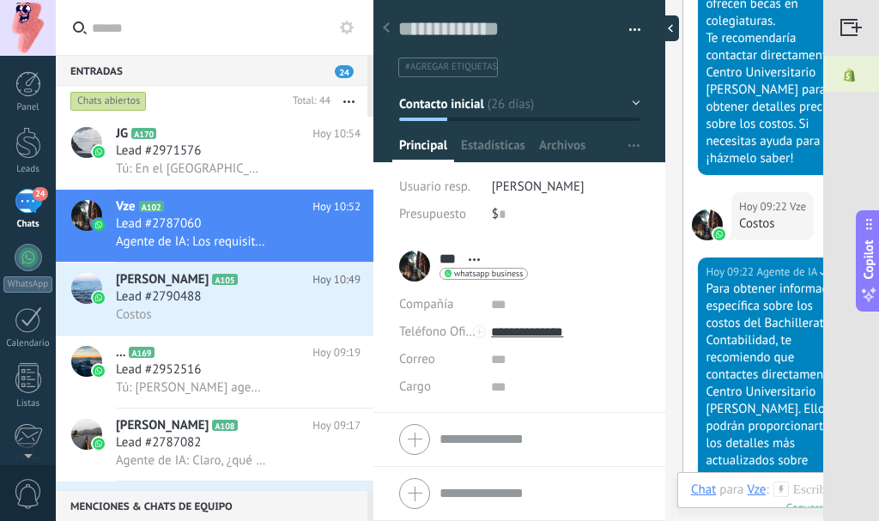
scroll to position [26, 0]
click at [510, 141] on span "Estadísticas" at bounding box center [493, 149] width 64 height 25
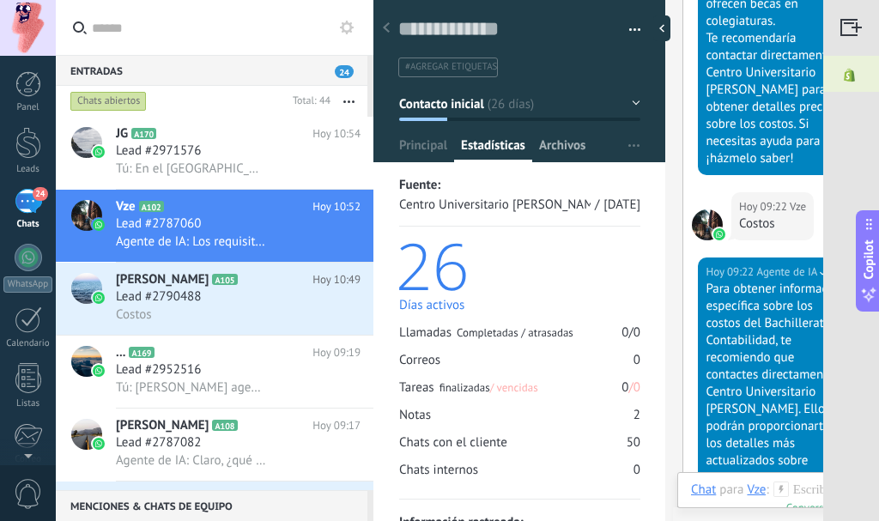
click at [567, 148] on span "Archivos" at bounding box center [562, 149] width 46 height 25
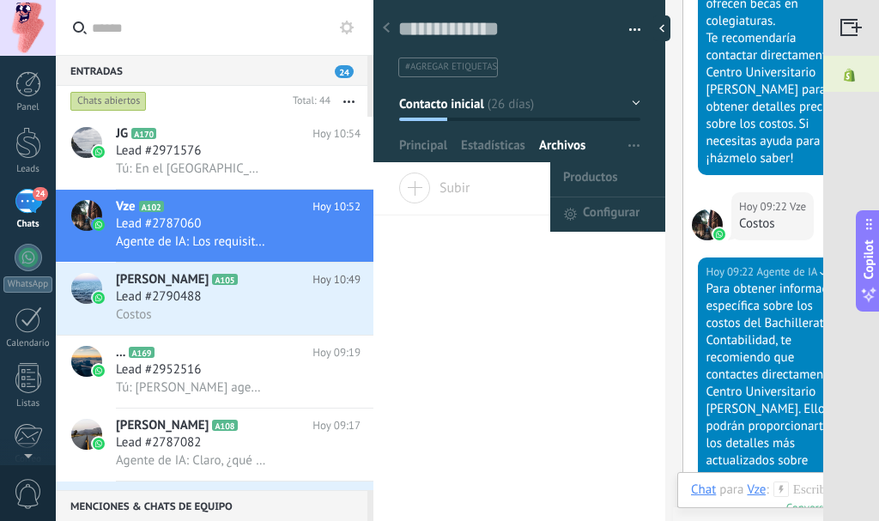
click at [633, 143] on button "button" at bounding box center [633, 146] width 25 height 33
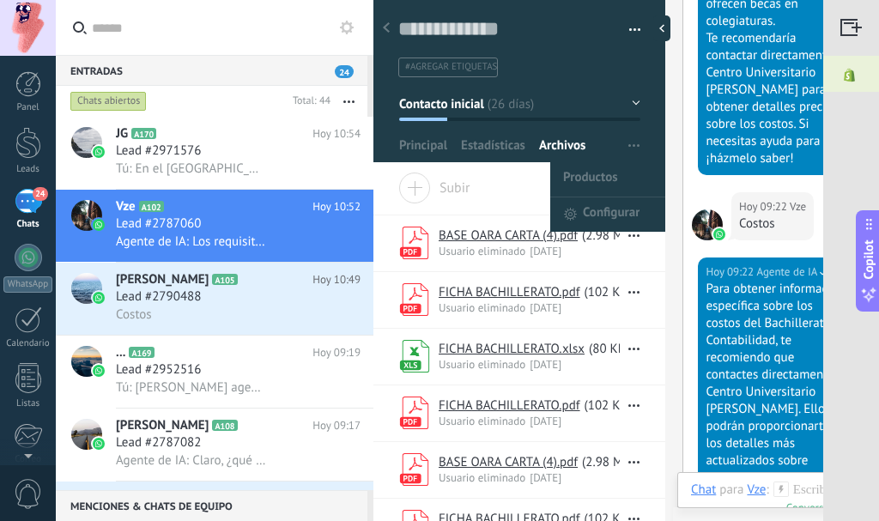
click at [633, 143] on button "button" at bounding box center [633, 146] width 25 height 33
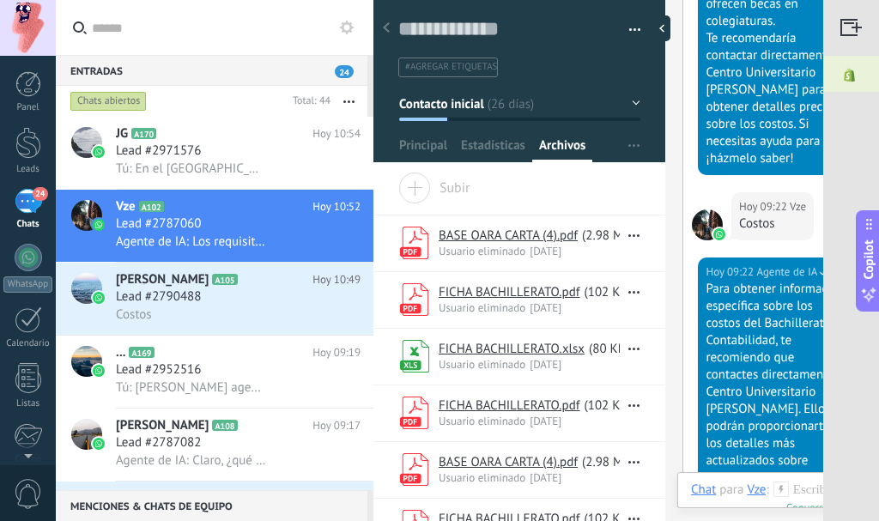
click at [625, 21] on button "button" at bounding box center [628, 30] width 25 height 26
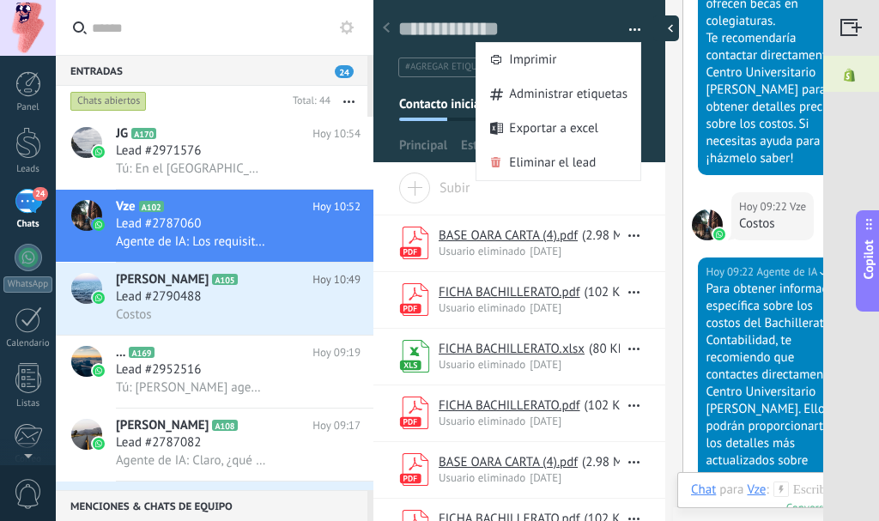
click at [661, 30] on div at bounding box center [666, 28] width 26 height 26
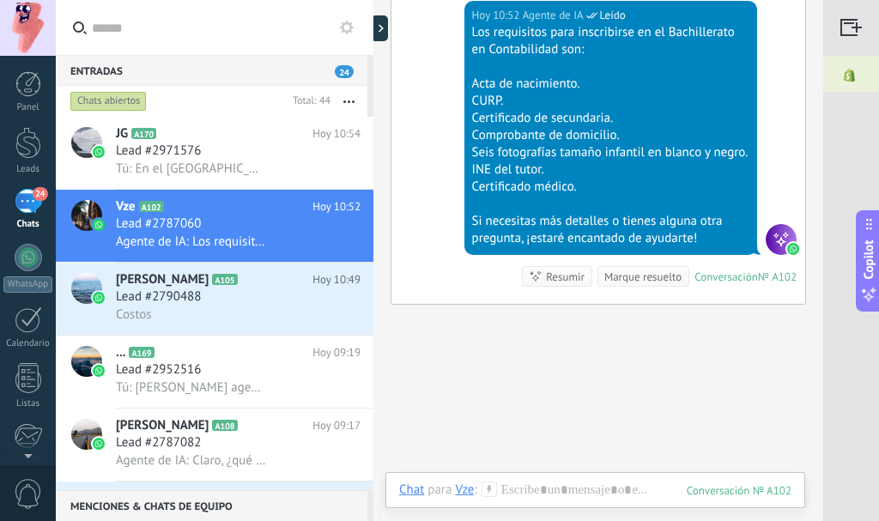
scroll to position [4802, 0]
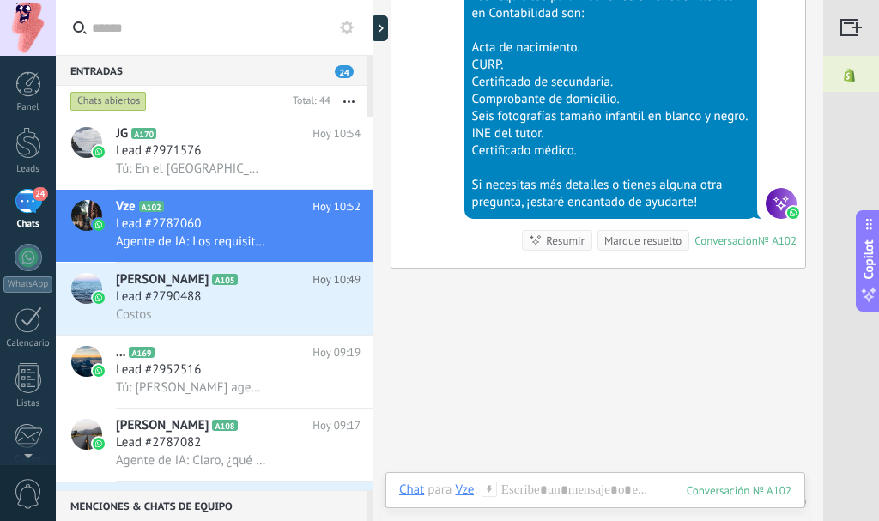
click at [462, 494] on div "Vze" at bounding box center [464, 488] width 19 height 15
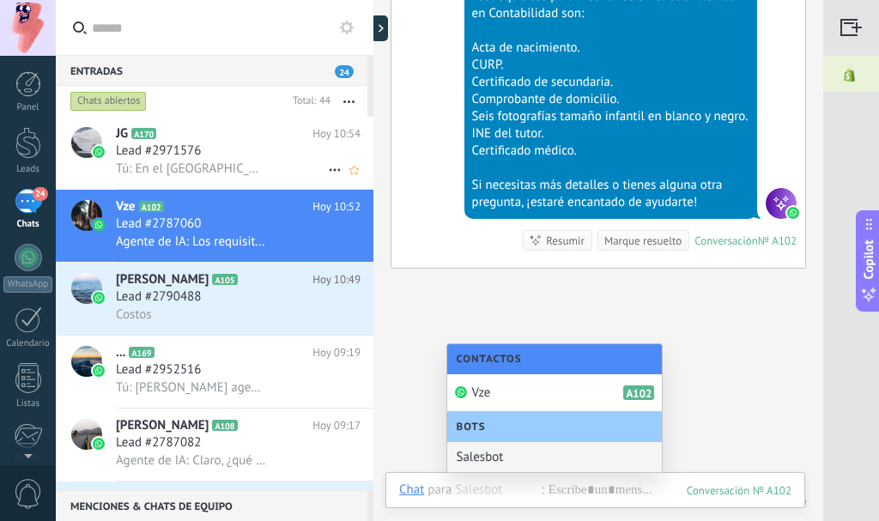
click at [253, 164] on span "Tú: En el Centro Universitario Benjamín Franklin, la modalidad escolarizada de …" at bounding box center [191, 168] width 150 height 16
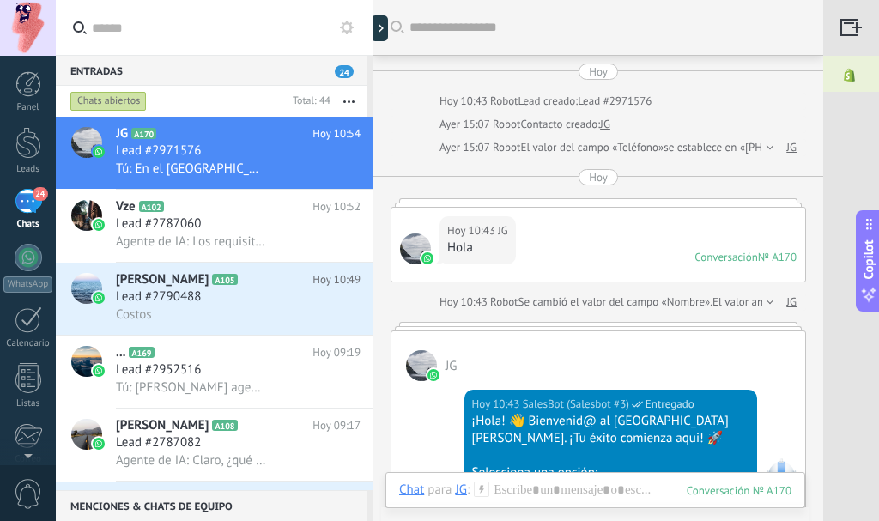
scroll to position [921, 0]
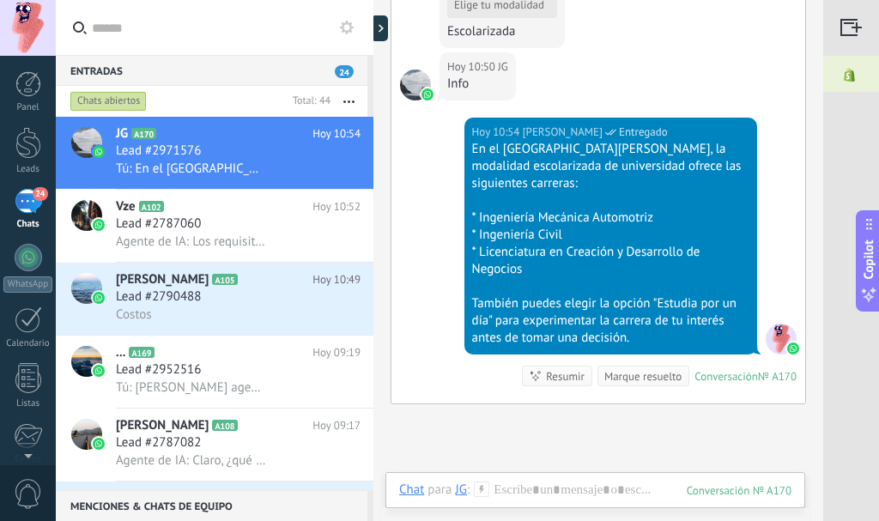
click at [461, 489] on div "JG" at bounding box center [461, 488] width 12 height 15
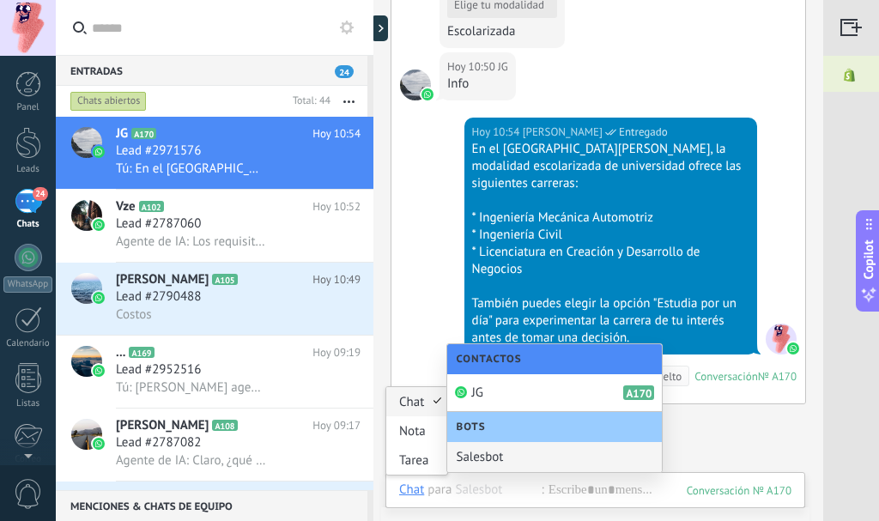
click at [410, 486] on div "Chat" at bounding box center [411, 488] width 25 height 15
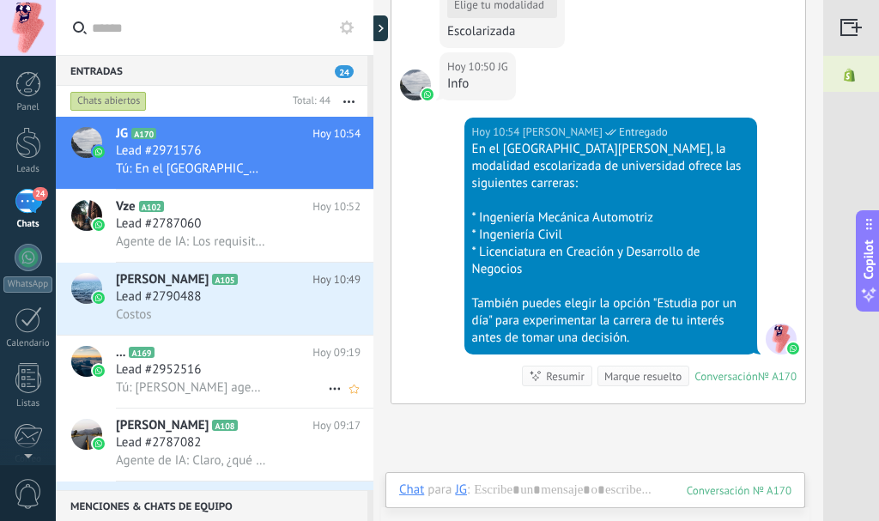
click at [219, 377] on div "Lead #2952516" at bounding box center [238, 369] width 245 height 17
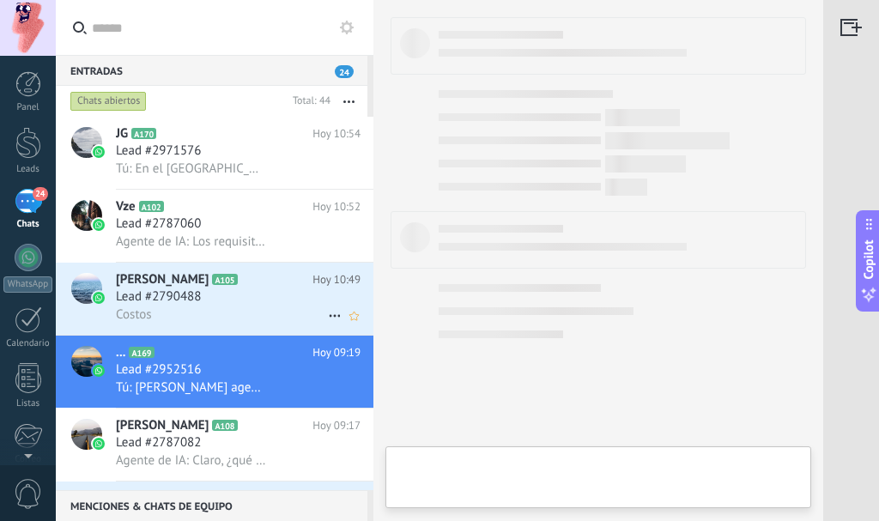
click at [236, 297] on div "Lead #2790488" at bounding box center [238, 296] width 245 height 17
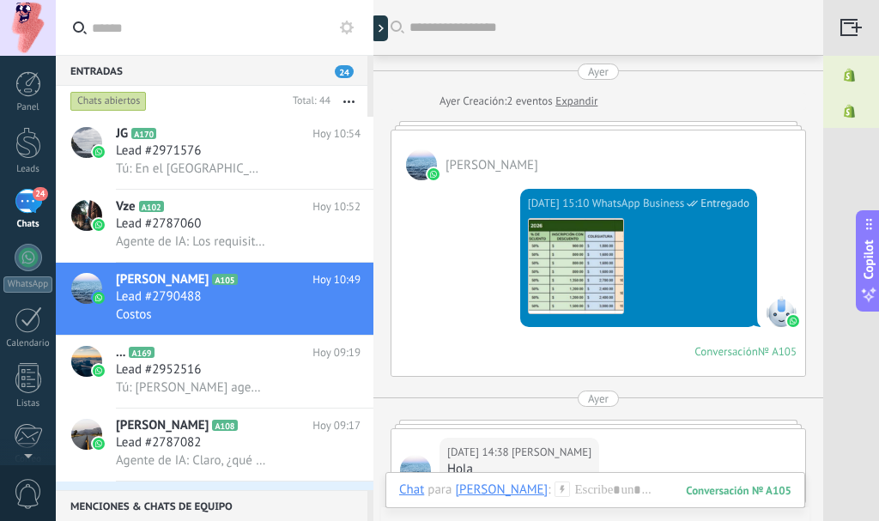
scroll to position [1800, 0]
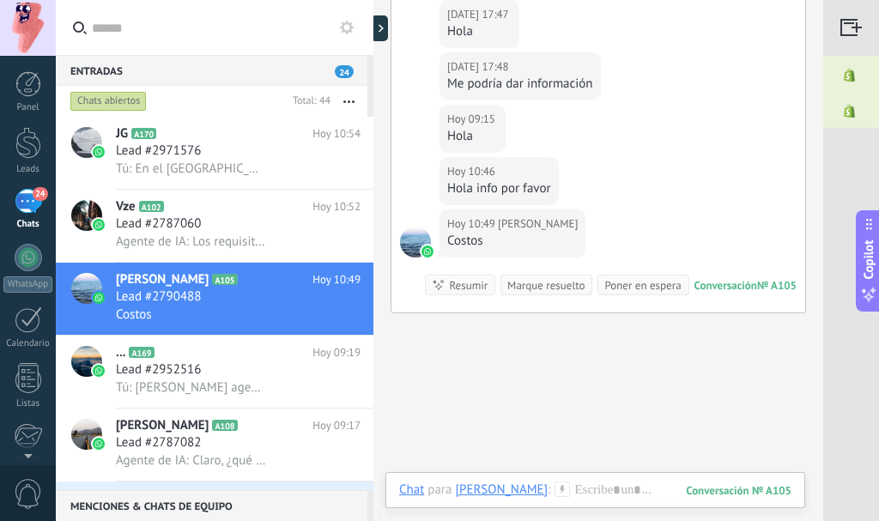
click at [464, 492] on div "[PERSON_NAME]" at bounding box center [501, 488] width 93 height 15
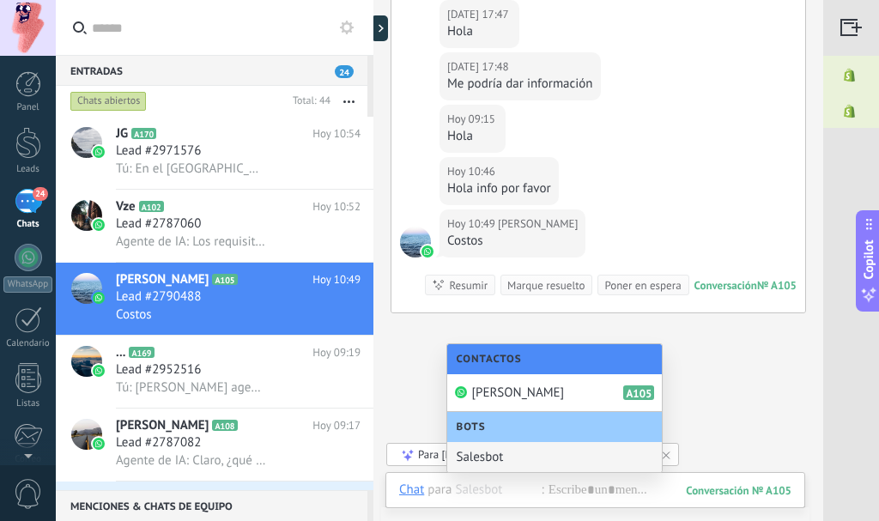
click at [485, 462] on div "Salesbot" at bounding box center [554, 457] width 214 height 30
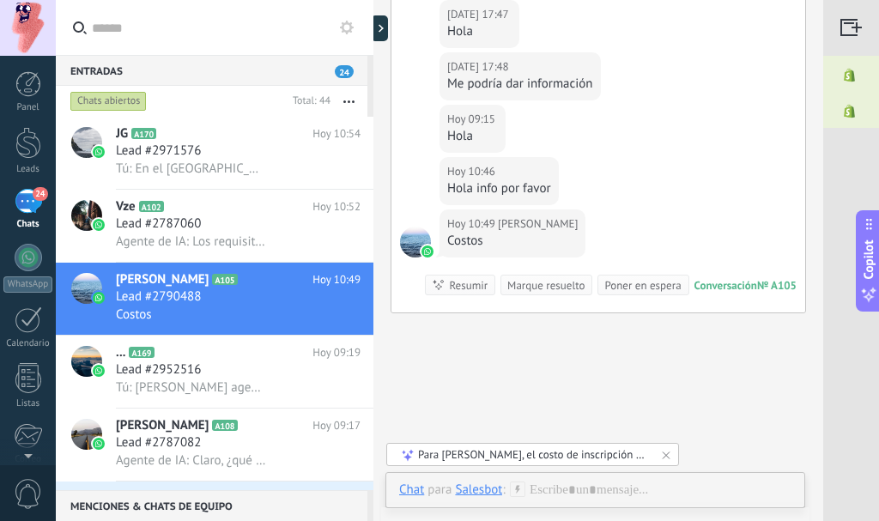
click at [470, 488] on div "Salesbot" at bounding box center [478, 488] width 47 height 15
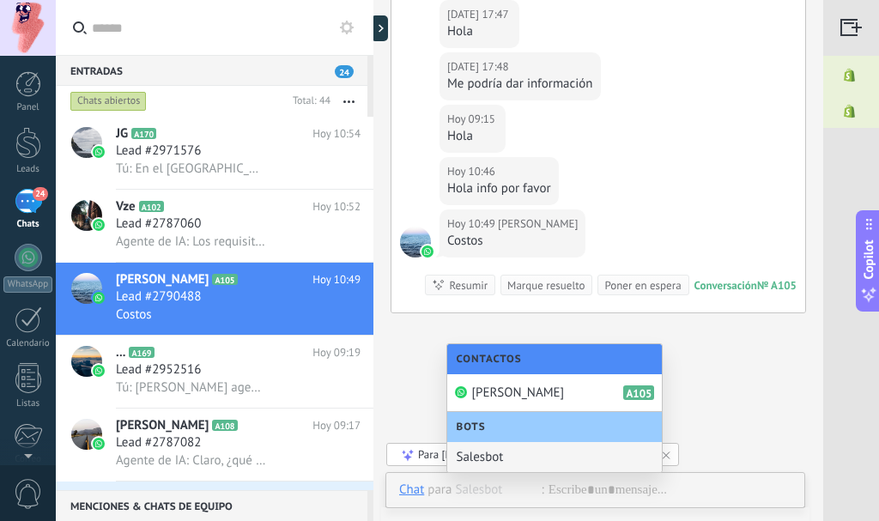
click at [465, 451] on div "Salesbot" at bounding box center [554, 457] width 214 height 30
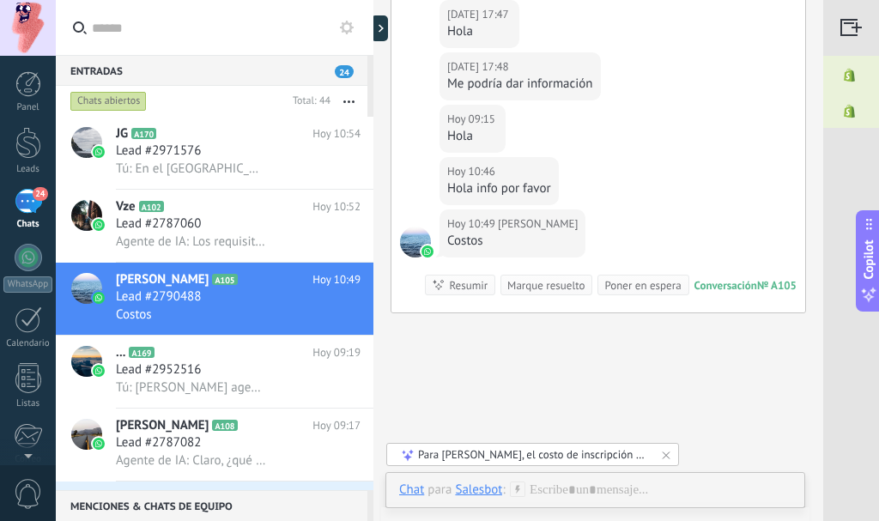
click at [462, 488] on div "Salesbot" at bounding box center [478, 488] width 47 height 15
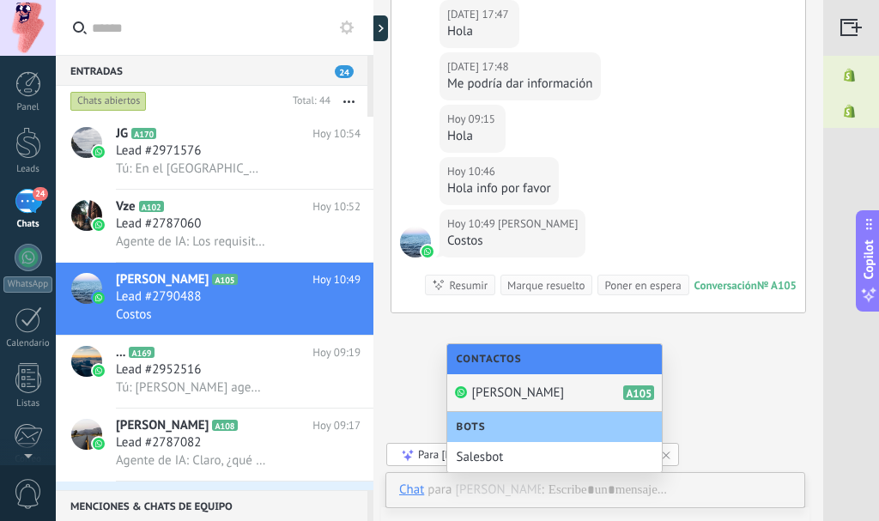
click at [471, 424] on span "Bots" at bounding box center [475, 426] width 38 height 13
click at [504, 421] on div "Bots" at bounding box center [554, 427] width 214 height 30
click at [504, 390] on span "[PERSON_NAME]" at bounding box center [517, 392] width 93 height 16
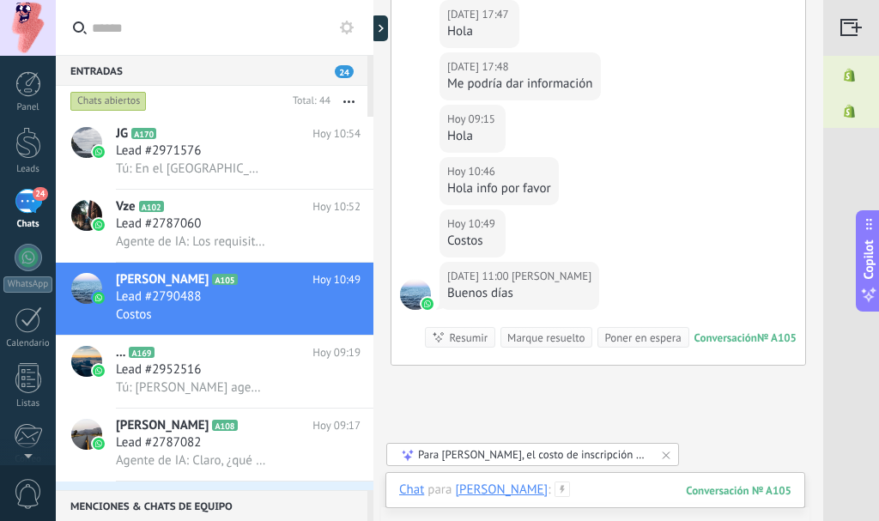
scroll to position [1893, 0]
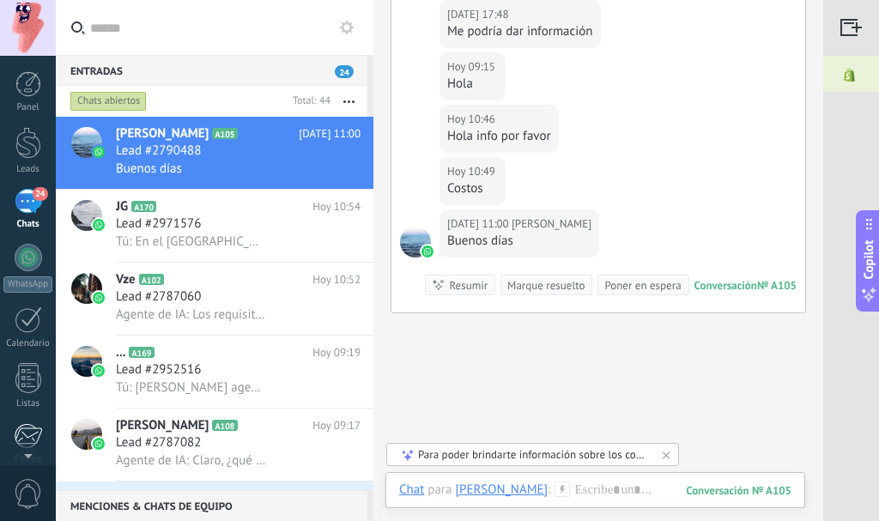
click at [28, 426] on div at bounding box center [28, 436] width 28 height 26
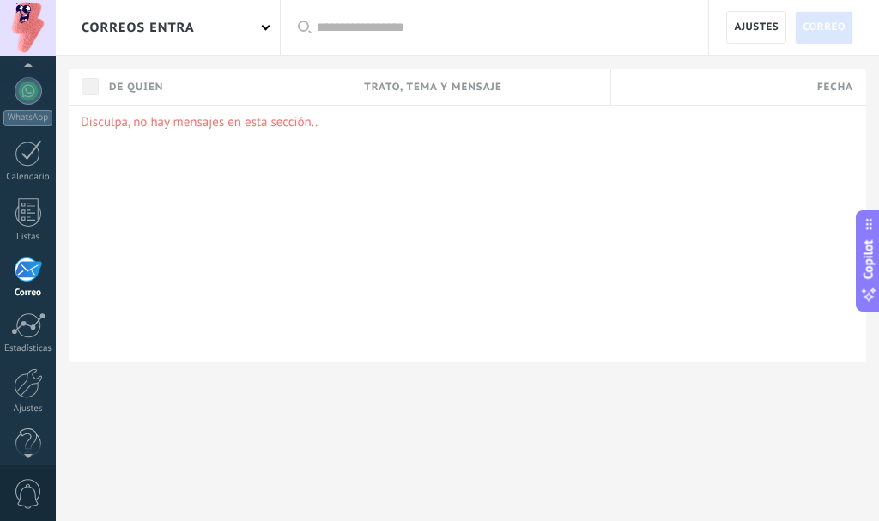
scroll to position [193, 0]
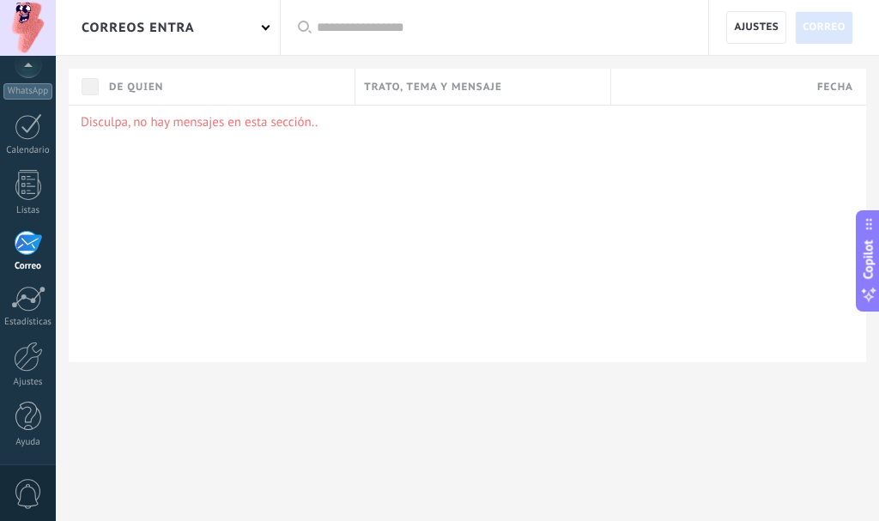
click at [33, 492] on span "0" at bounding box center [28, 494] width 29 height 30
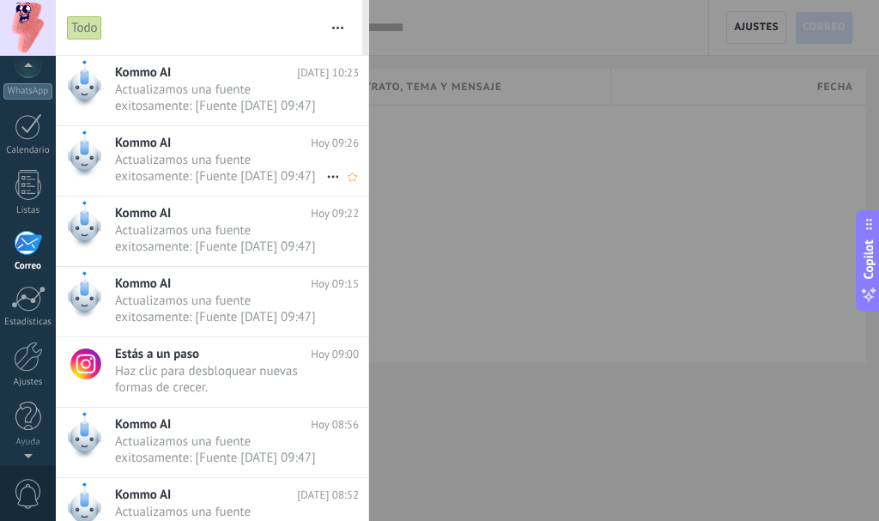
scroll to position [166, 0]
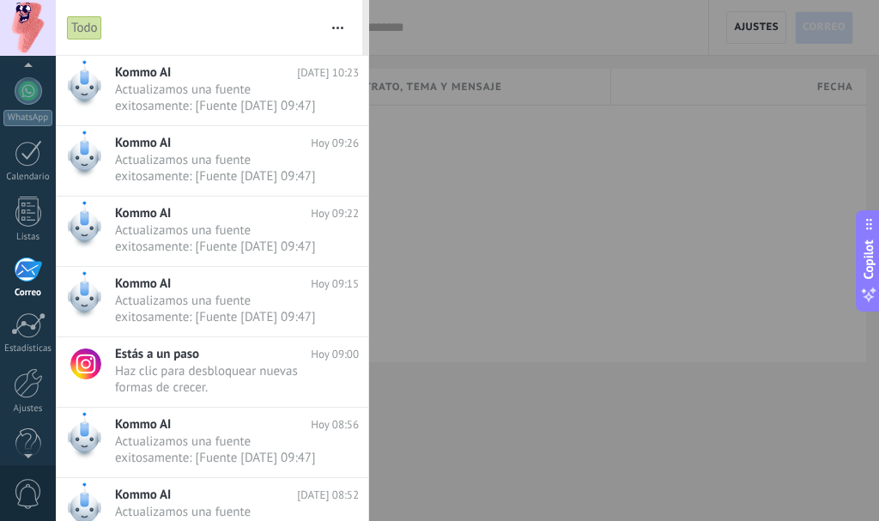
click at [341, 25] on button "button" at bounding box center [337, 27] width 37 height 55
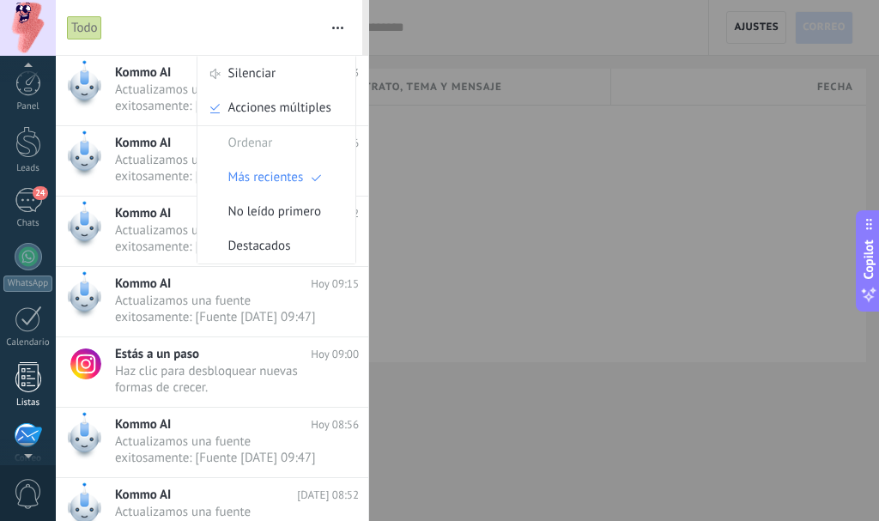
scroll to position [0, 0]
click at [35, 34] on div at bounding box center [28, 28] width 56 height 56
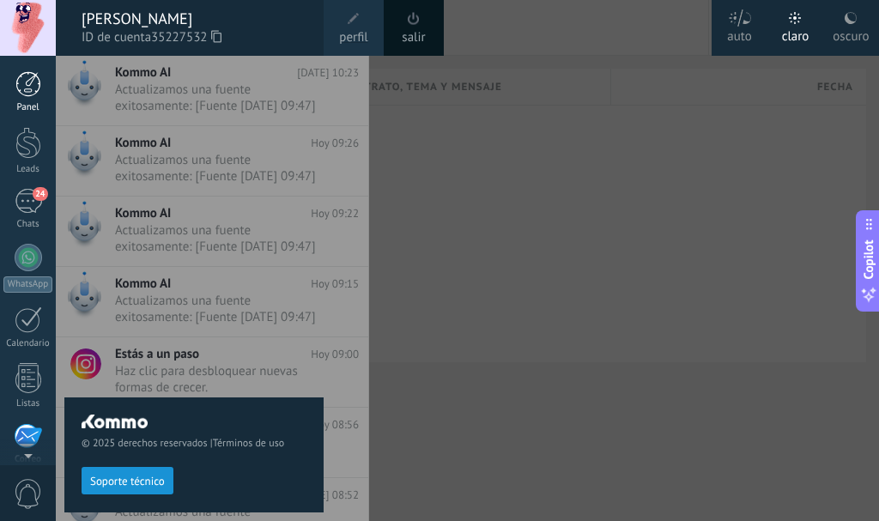
click at [36, 86] on div at bounding box center [28, 84] width 26 height 26
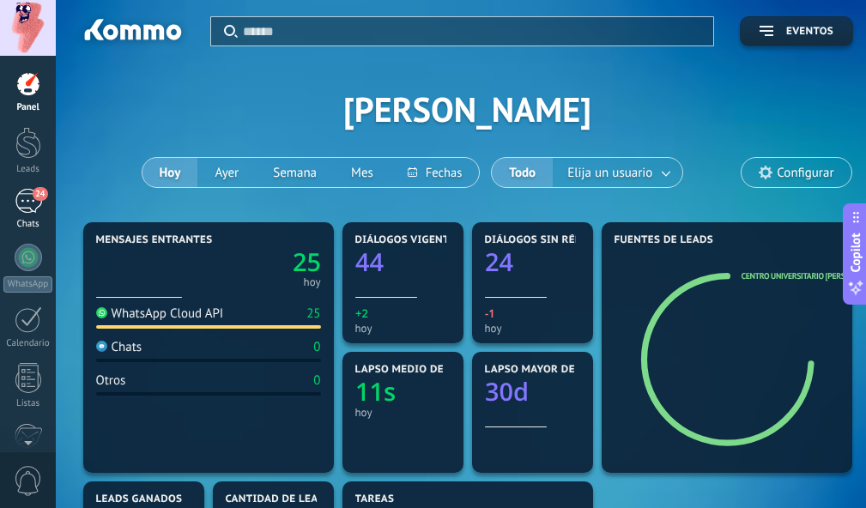
click at [27, 208] on div "24" at bounding box center [28, 201] width 27 height 25
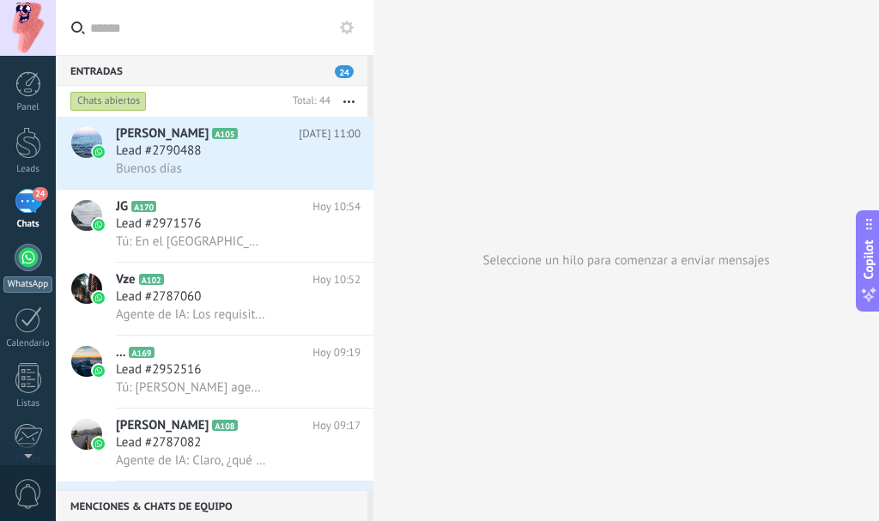
click at [17, 257] on div at bounding box center [28, 257] width 27 height 27
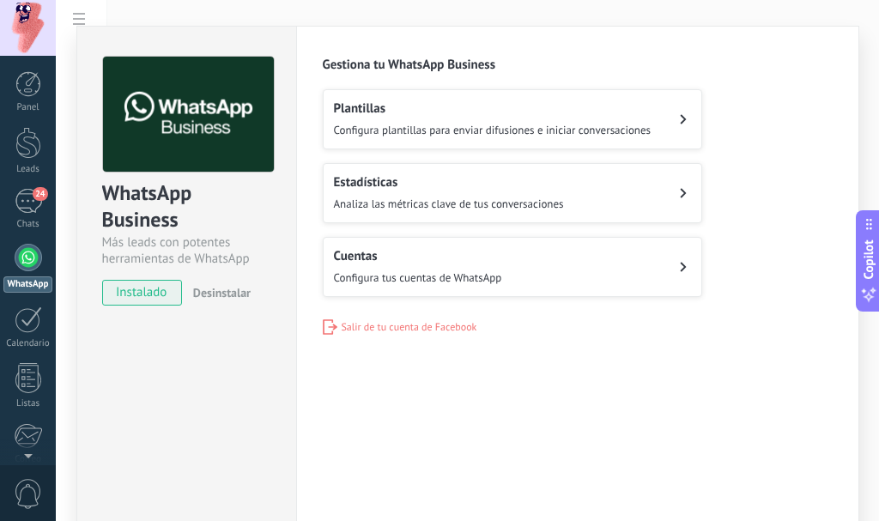
click at [430, 262] on h2 "Cuentas" at bounding box center [418, 256] width 168 height 16
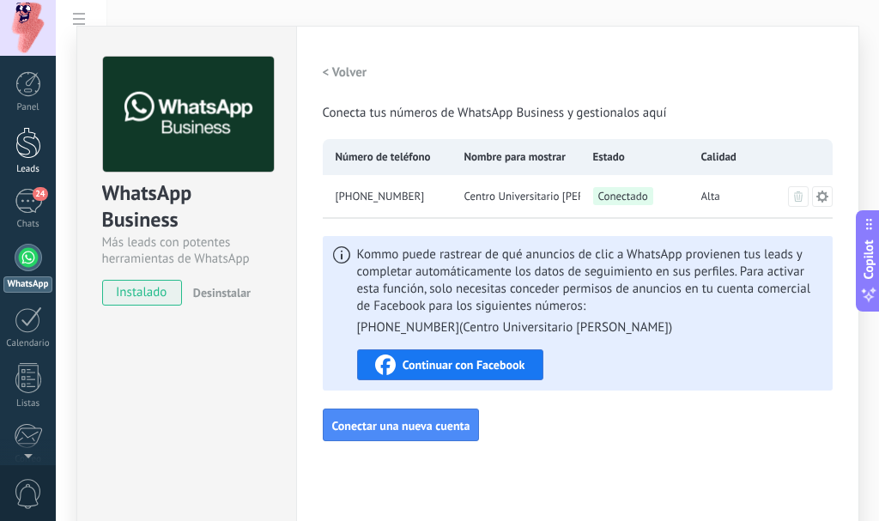
click at [30, 168] on div "Leads" at bounding box center [28, 169] width 50 height 11
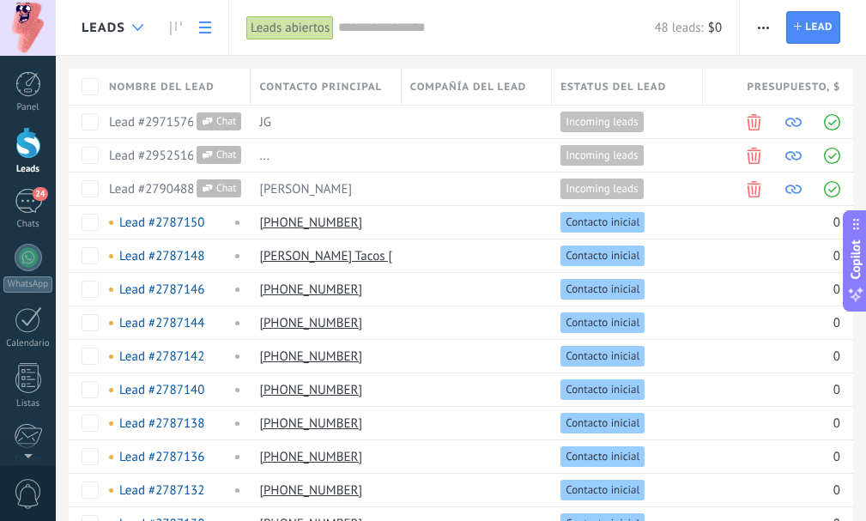
click at [136, 26] on icon at bounding box center [137, 27] width 11 height 7
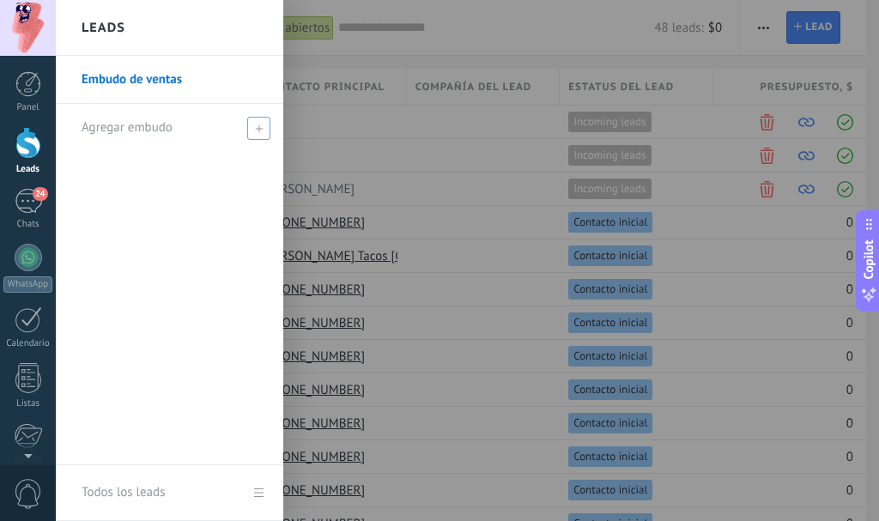
click at [251, 135] on span at bounding box center [258, 128] width 23 height 23
click at [209, 136] on input "text" at bounding box center [162, 127] width 161 height 27
type input "*"
type input "**********"
click at [264, 125] on span at bounding box center [260, 128] width 15 height 12
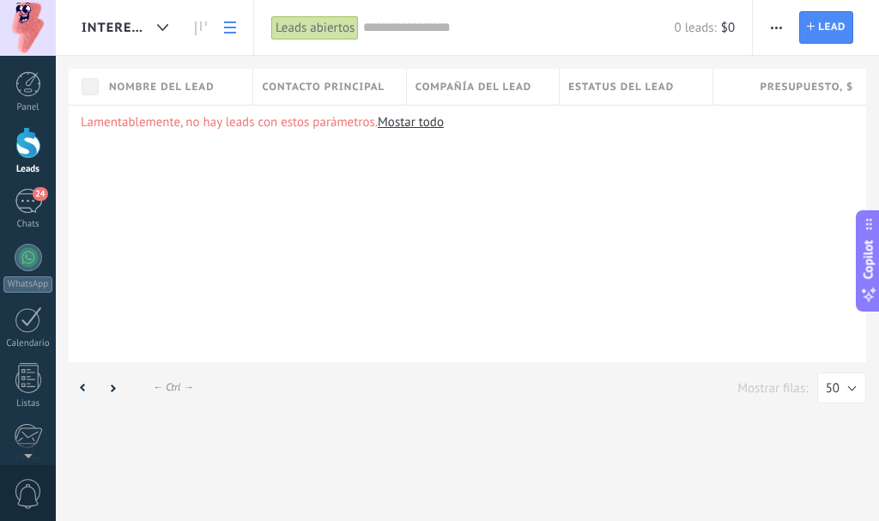
click at [432, 124] on link "Mostar todo" at bounding box center [410, 122] width 66 height 16
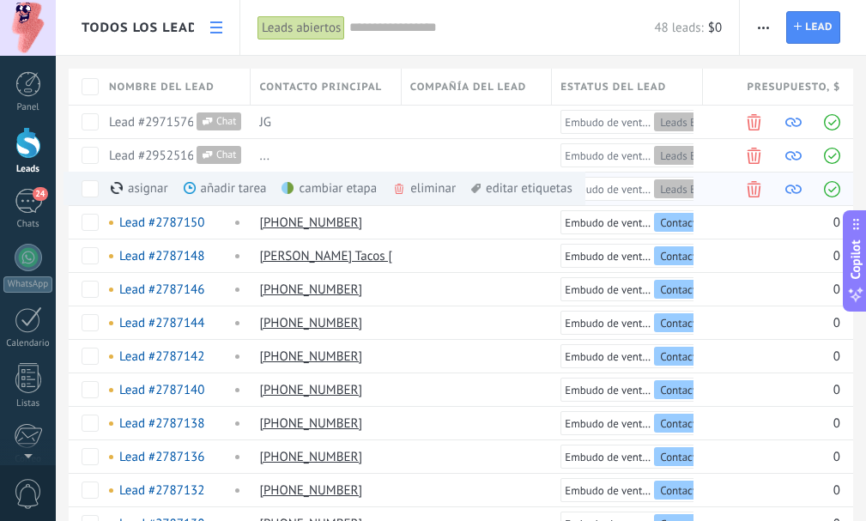
click at [519, 187] on div "editar etiquetas màs" at bounding box center [521, 188] width 101 height 33
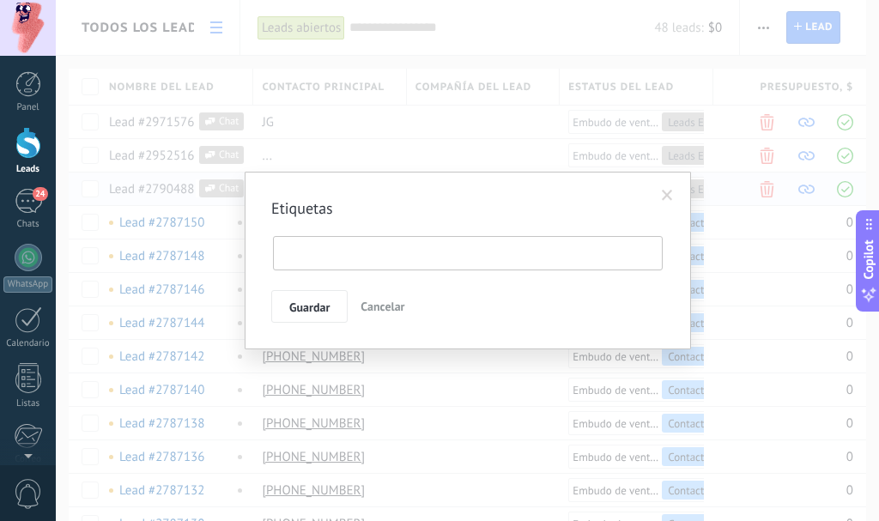
click at [450, 269] on ul at bounding box center [468, 253] width 390 height 34
click at [454, 256] on li at bounding box center [468, 253] width 379 height 26
click at [336, 247] on input "text" at bounding box center [343, 253] width 129 height 26
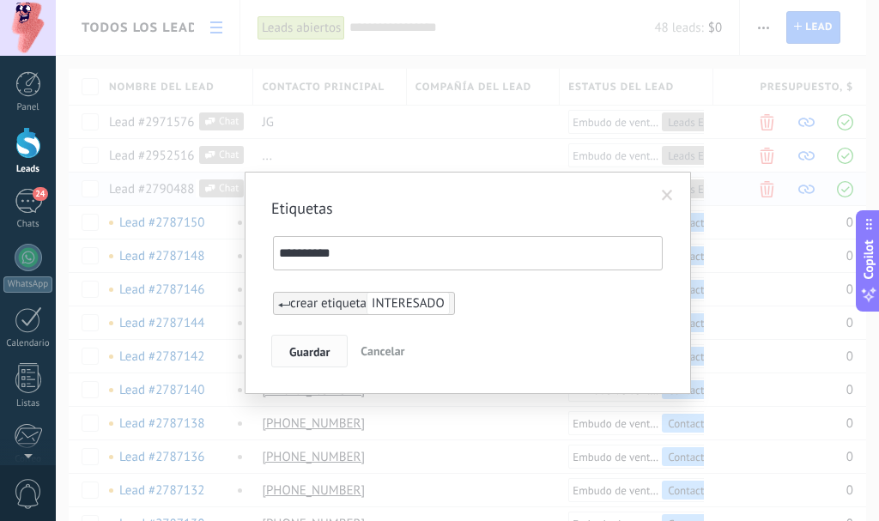
type input "**********"
click at [332, 347] on button "Guardar" at bounding box center [309, 351] width 76 height 33
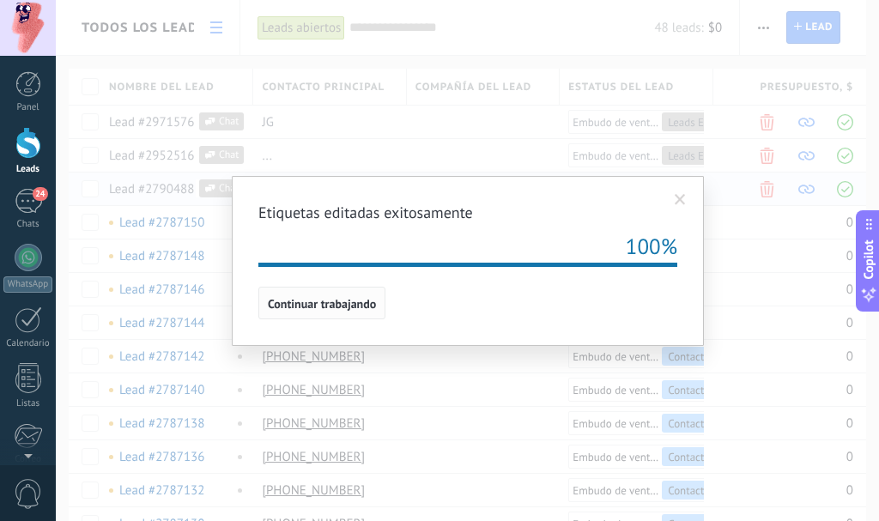
click at [371, 317] on button "Continuar trabajando" at bounding box center [321, 303] width 127 height 33
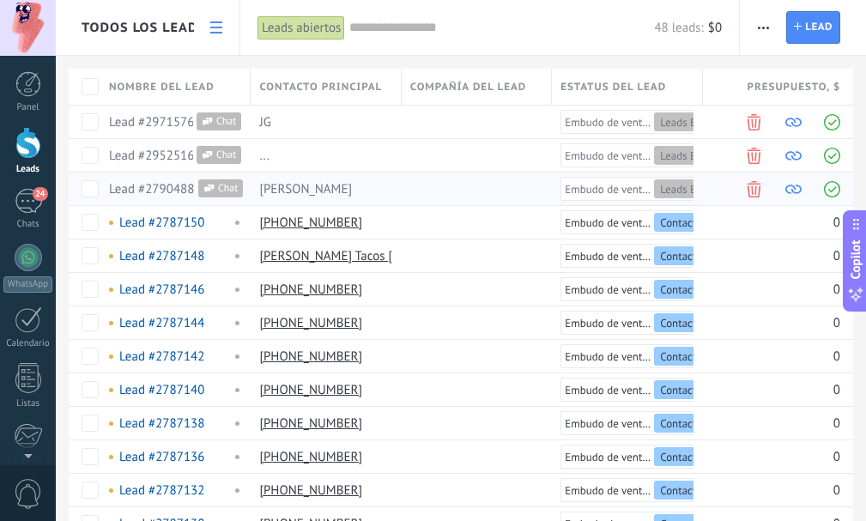
click at [629, 190] on span "Embudo de ventas" at bounding box center [608, 189] width 86 height 15
click at [685, 190] on span "Leads Entrantes" at bounding box center [697, 189] width 75 height 15
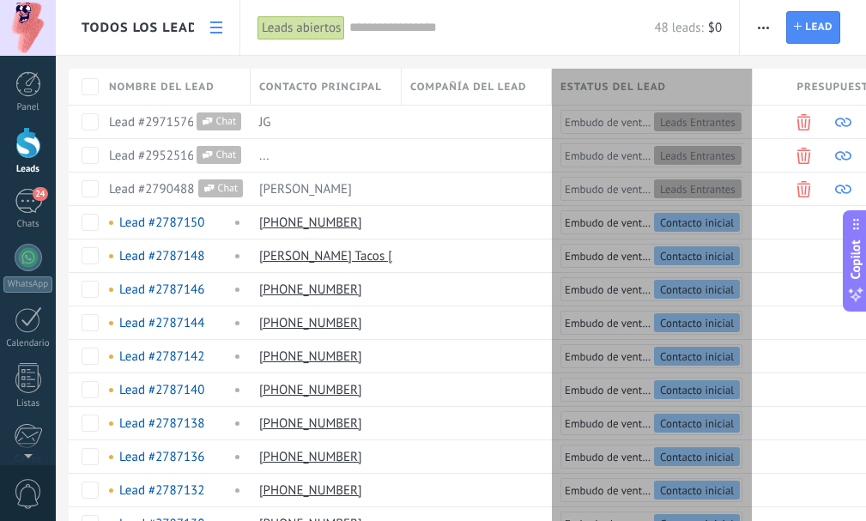
drag, startPoint x: 707, startPoint y: 87, endPoint x: 754, endPoint y: 81, distance: 47.6
click at [754, 81] on div at bounding box center [752, 88] width 19 height 33
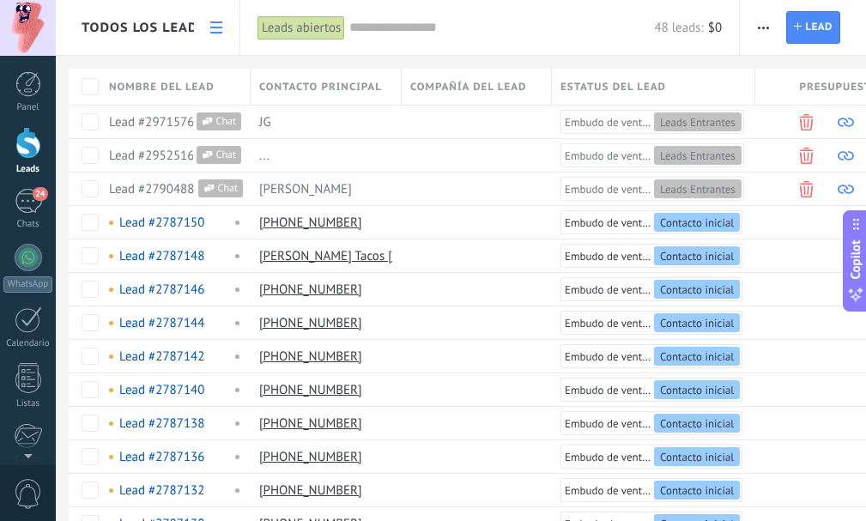
click at [522, 87] on span "Compañía del lead" at bounding box center [468, 87] width 117 height 16
click at [613, 82] on span "Estatus del lead" at bounding box center [613, 87] width 106 height 16
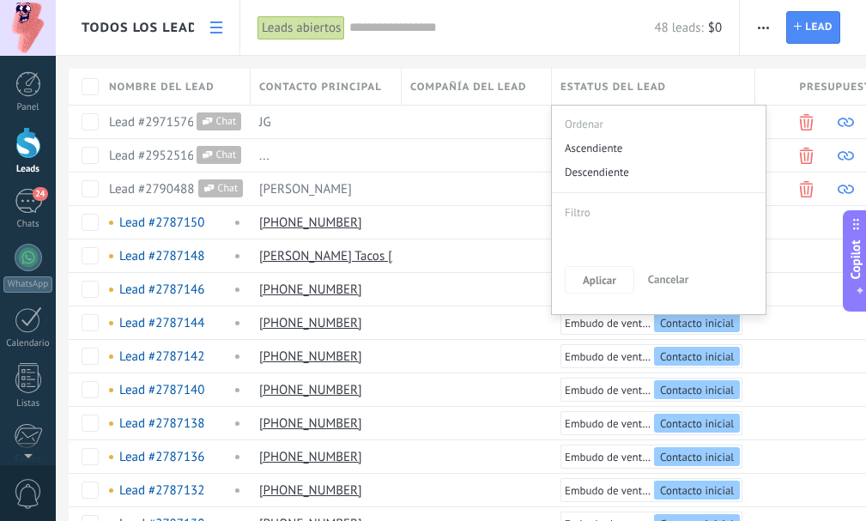
click at [613, 82] on span "Estatus del lead" at bounding box center [613, 87] width 106 height 16
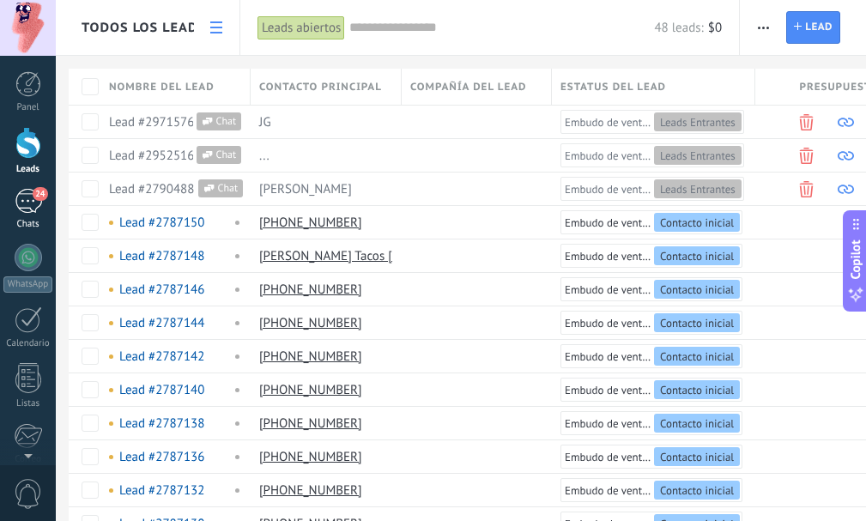
click at [24, 201] on div "24" at bounding box center [28, 201] width 27 height 25
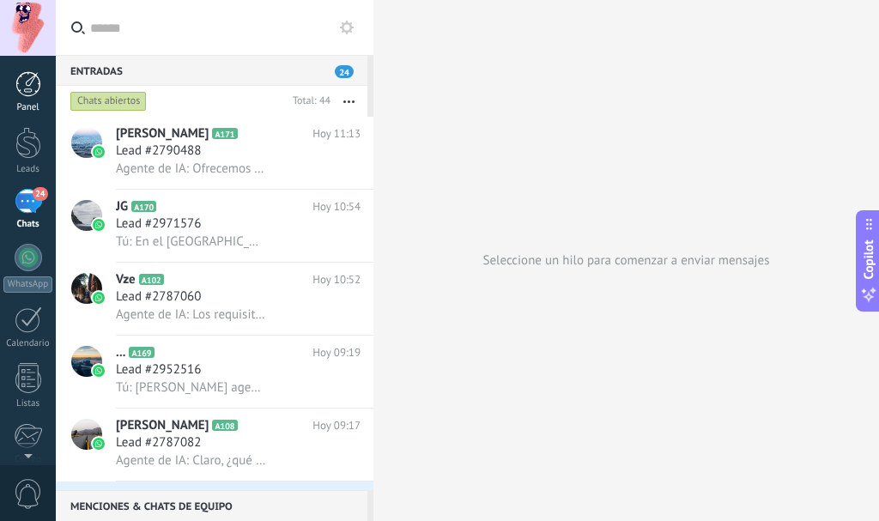
click at [33, 78] on div at bounding box center [28, 84] width 26 height 26
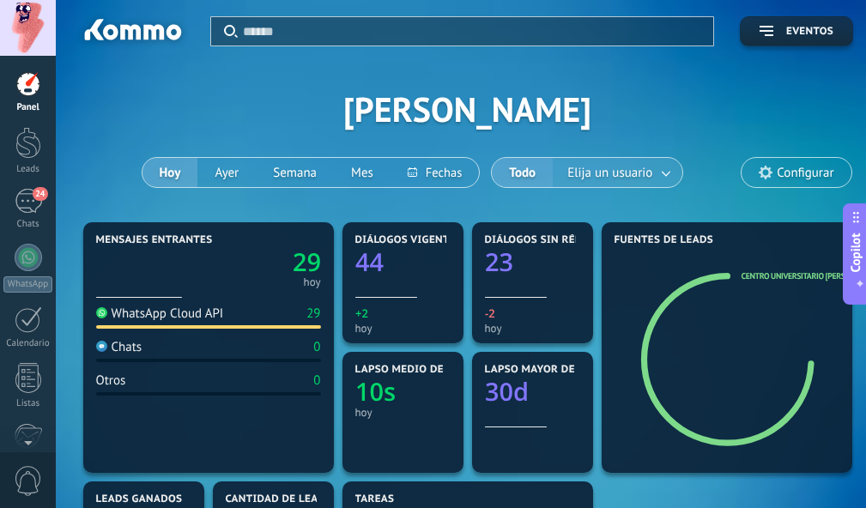
click at [624, 170] on span "Elija un usuario" at bounding box center [610, 172] width 92 height 23
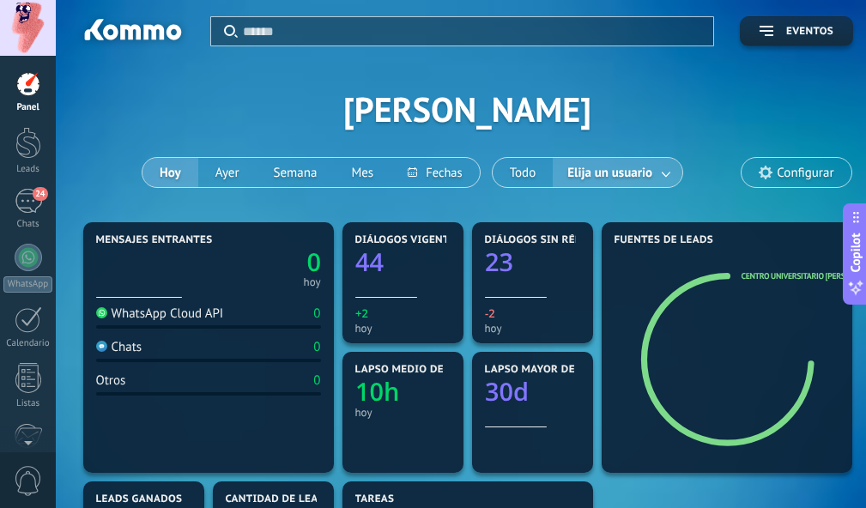
click at [673, 170] on link at bounding box center [666, 173] width 31 height 28
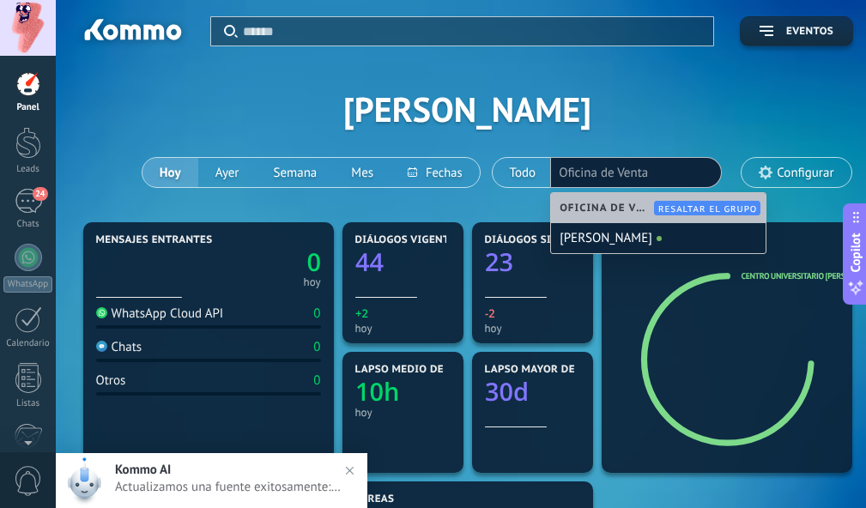
click at [724, 121] on div "Aplicar Eventos [PERSON_NAME][DATE] [DATE] Semana Mes Todo Elija un usuario Ofi…" at bounding box center [467, 109] width 771 height 218
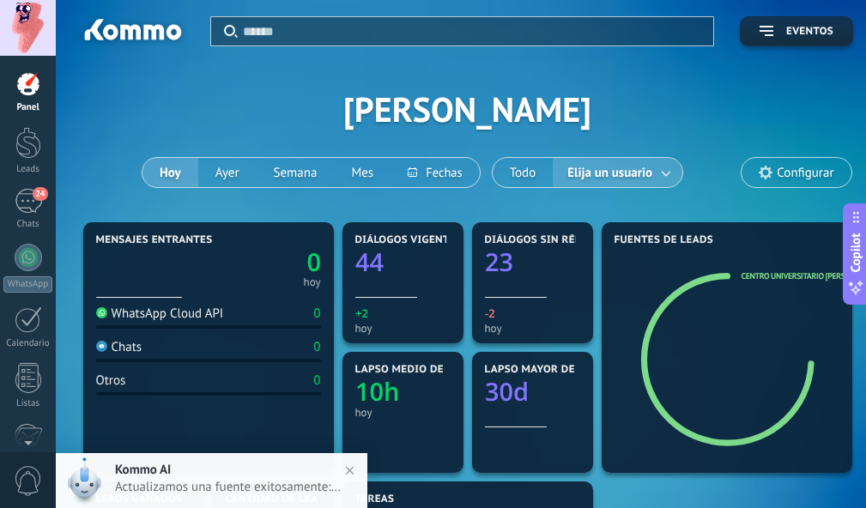
click at [768, 179] on span "Configurar" at bounding box center [795, 172] width 109 height 29
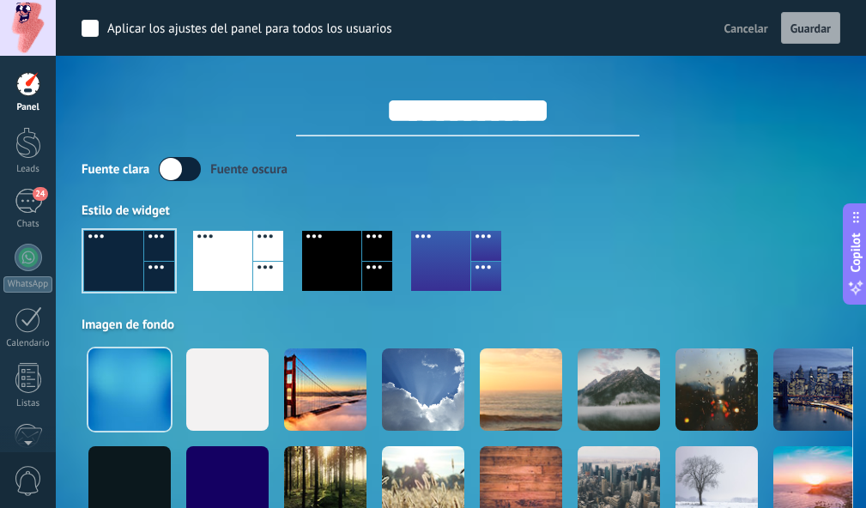
click at [449, 262] on div at bounding box center [440, 261] width 59 height 60
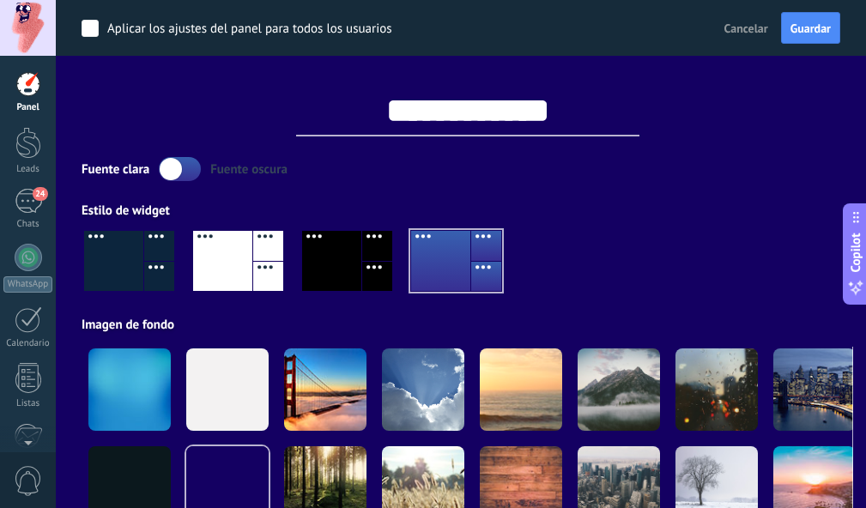
click at [347, 274] on div at bounding box center [331, 261] width 59 height 60
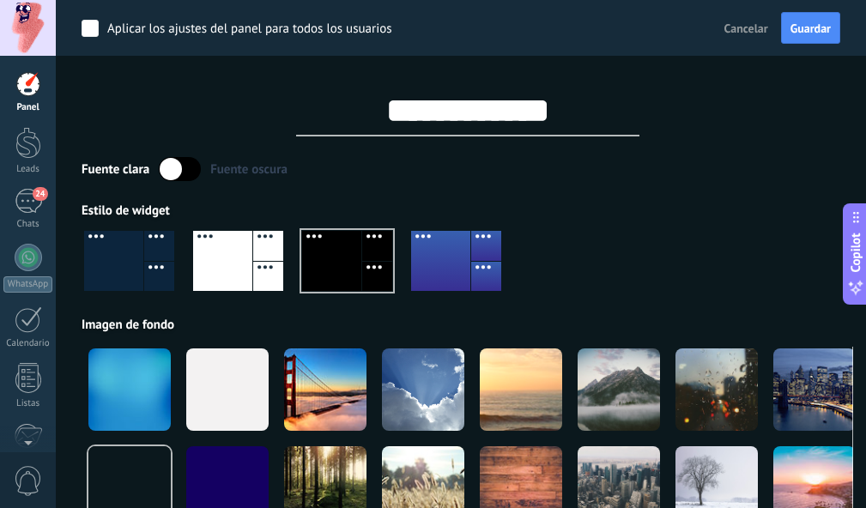
click at [225, 263] on div at bounding box center [222, 261] width 59 height 60
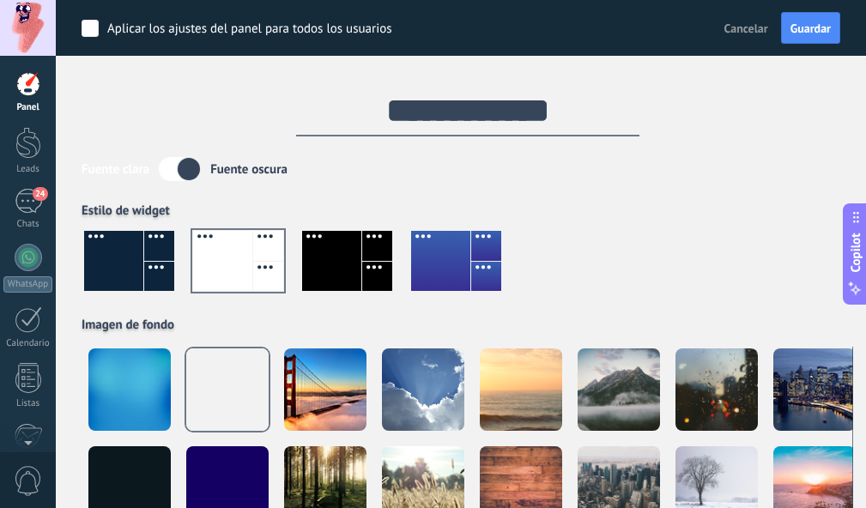
click at [155, 264] on div at bounding box center [159, 277] width 30 height 30
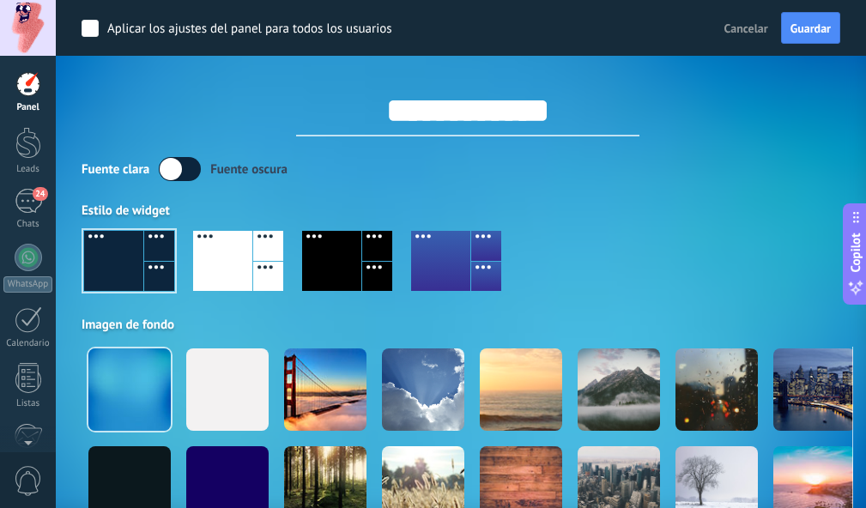
click at [719, 10] on div "Aplicar los ajustes del panel para todos los usuarios Cancelar Guardar" at bounding box center [461, 28] width 810 height 56
click at [725, 20] on button "Cancelar" at bounding box center [745, 28] width 57 height 26
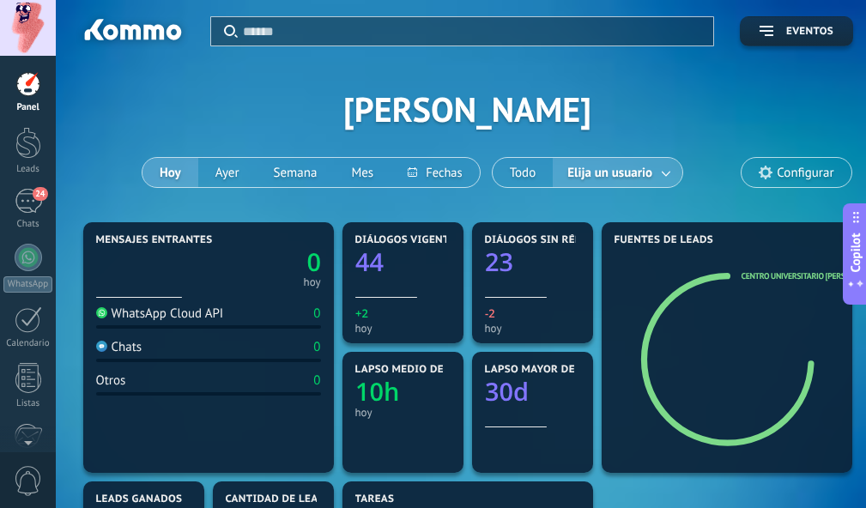
click at [32, 186] on div "Panel Leads 24 Chats WhatsApp Clientes" at bounding box center [28, 364] width 56 height 587
click at [27, 186] on div "Panel Leads 24 Chats WhatsApp Clientes" at bounding box center [28, 364] width 56 height 587
click at [30, 198] on div "24" at bounding box center [28, 201] width 27 height 25
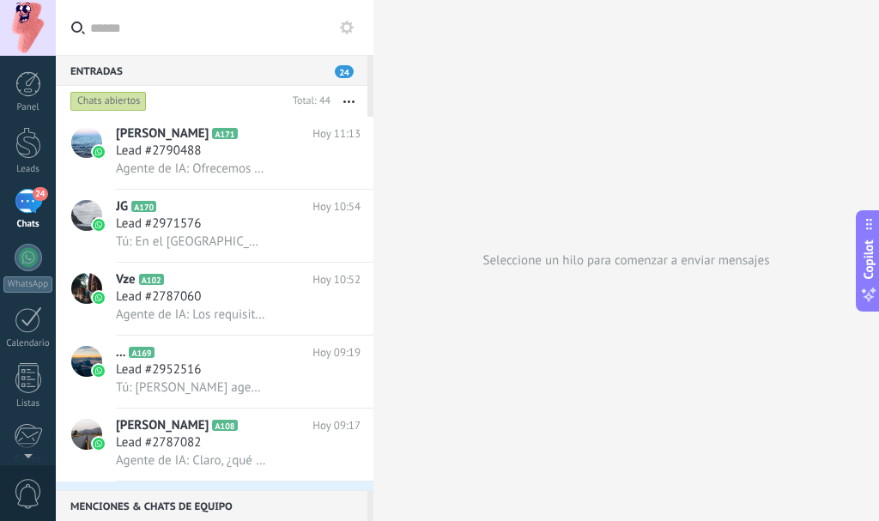
click at [93, 68] on div "Entradas 24" at bounding box center [211, 70] width 311 height 31
click at [351, 22] on use at bounding box center [347, 28] width 14 height 14
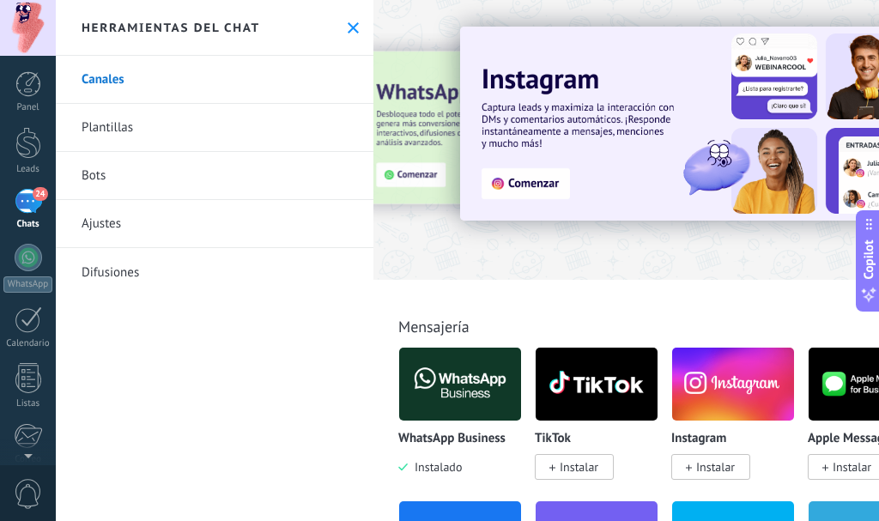
click at [227, 223] on link "Ajustes" at bounding box center [214, 224] width 317 height 48
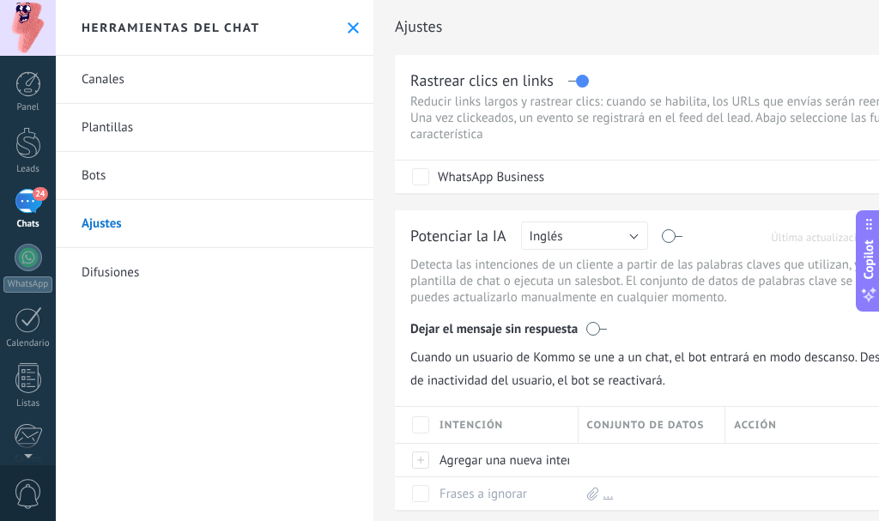
click at [133, 83] on link "Canales" at bounding box center [214, 80] width 317 height 48
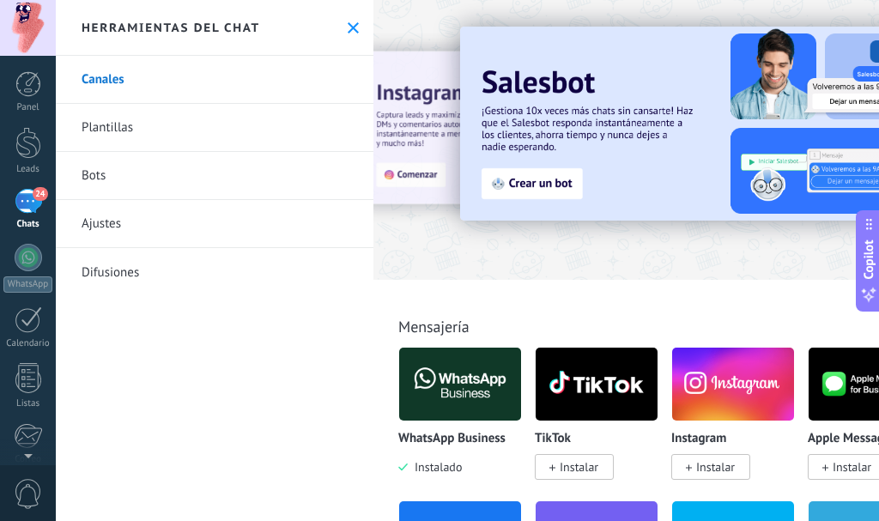
click at [348, 24] on icon at bounding box center [352, 27] width 11 height 11
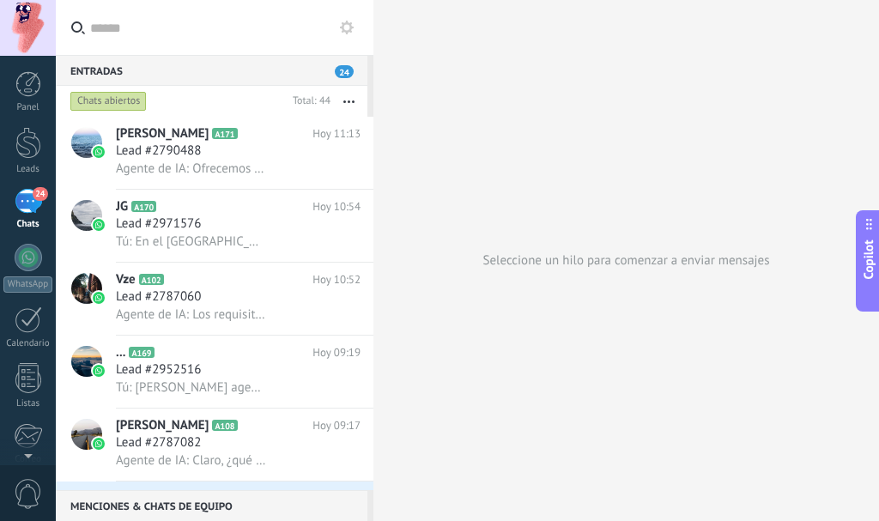
click at [153, 507] on div "Menciones & Chats de equipo 0" at bounding box center [211, 505] width 311 height 31
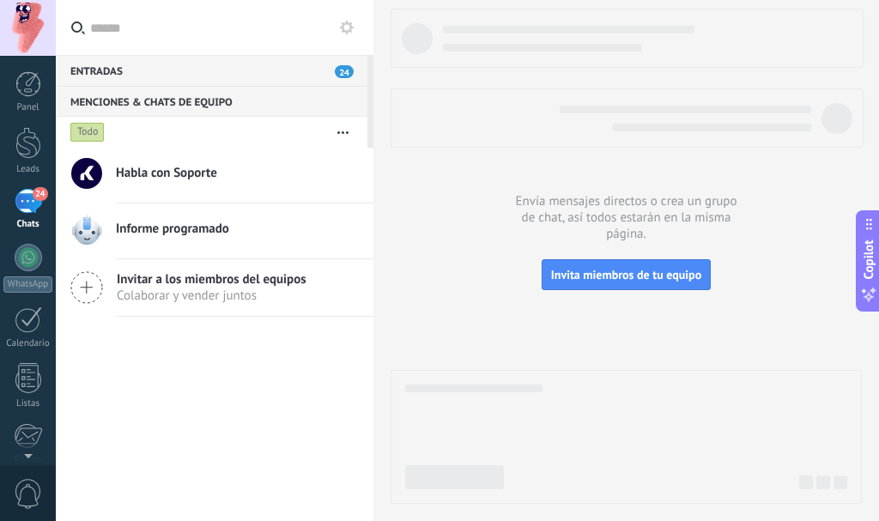
click at [347, 27] on icon at bounding box center [347, 28] width 14 height 14
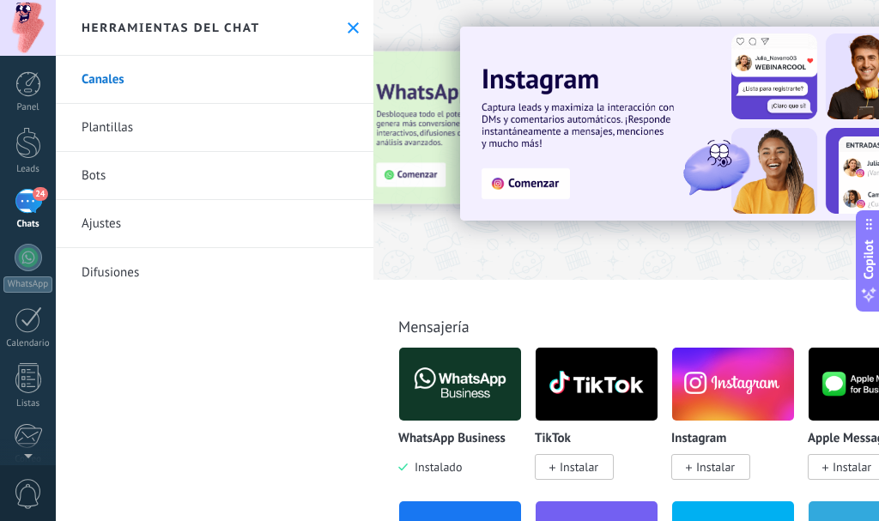
click at [347, 27] on use at bounding box center [352, 27] width 11 height 11
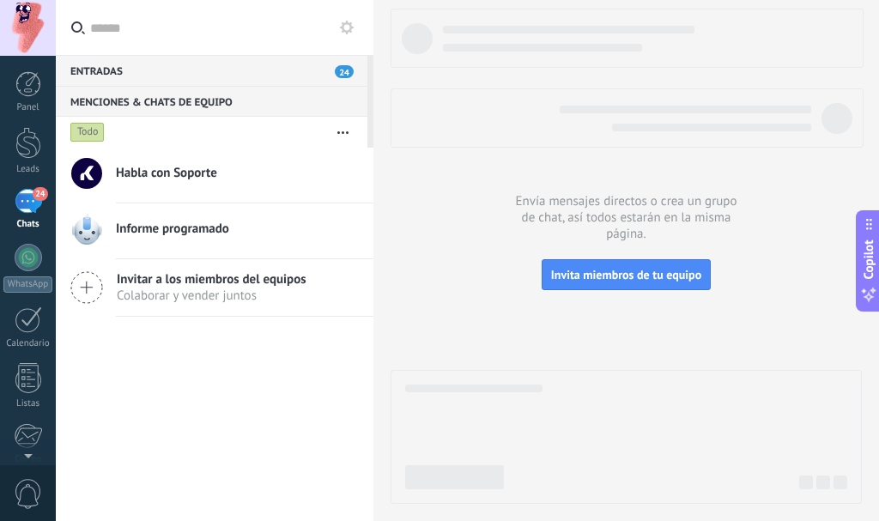
click at [327, 75] on div "Entradas 24" at bounding box center [211, 70] width 311 height 31
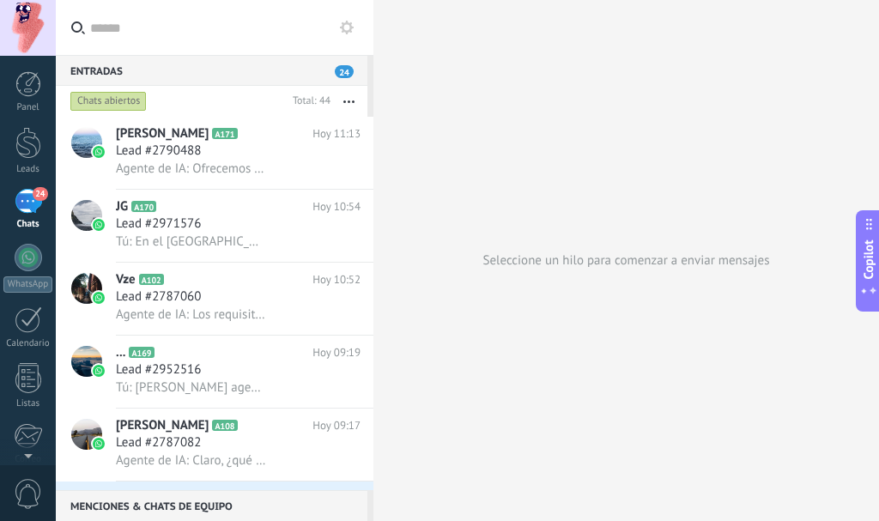
click at [341, 105] on button "button" at bounding box center [348, 101] width 37 height 31
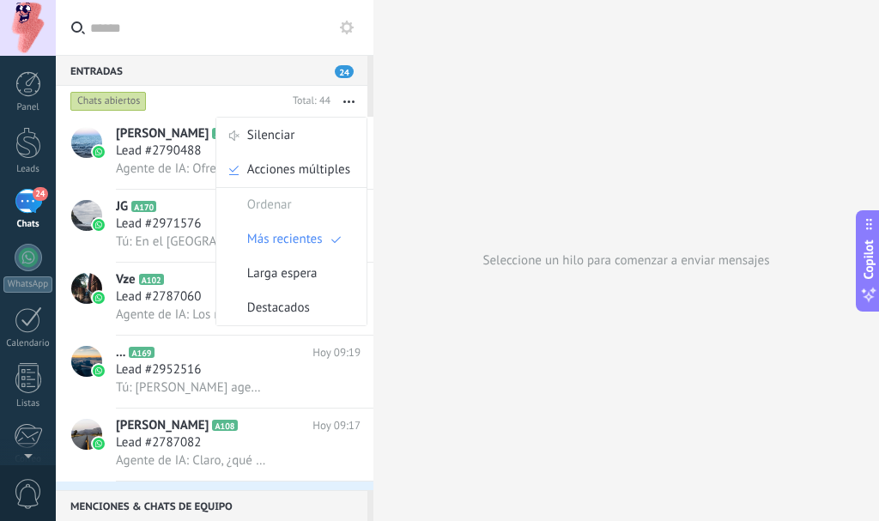
click at [15, 17] on div at bounding box center [28, 28] width 56 height 56
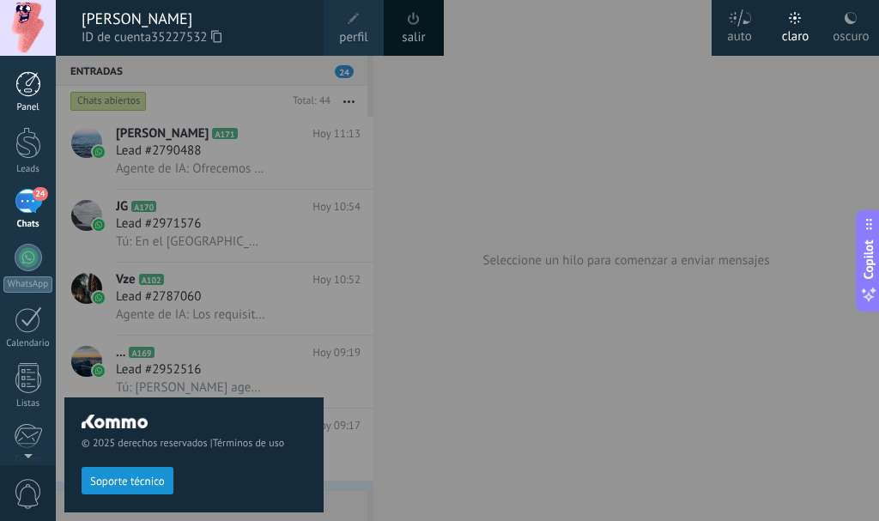
click at [15, 84] on div at bounding box center [28, 84] width 26 height 26
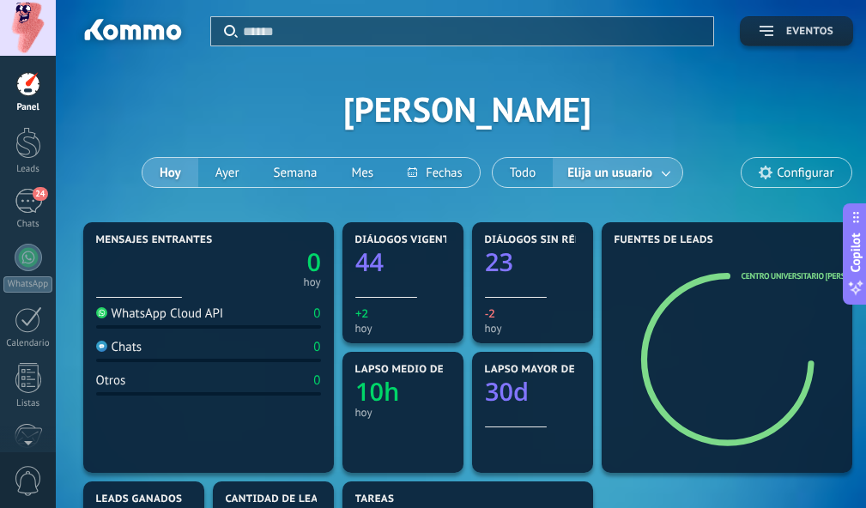
click at [778, 25] on button "Eventos" at bounding box center [796, 31] width 113 height 30
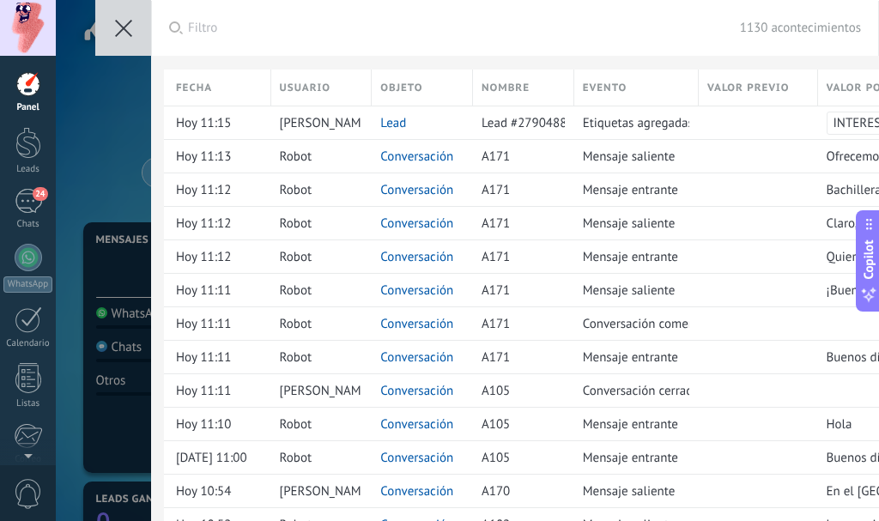
click at [121, 22] on icon at bounding box center [123, 28] width 17 height 17
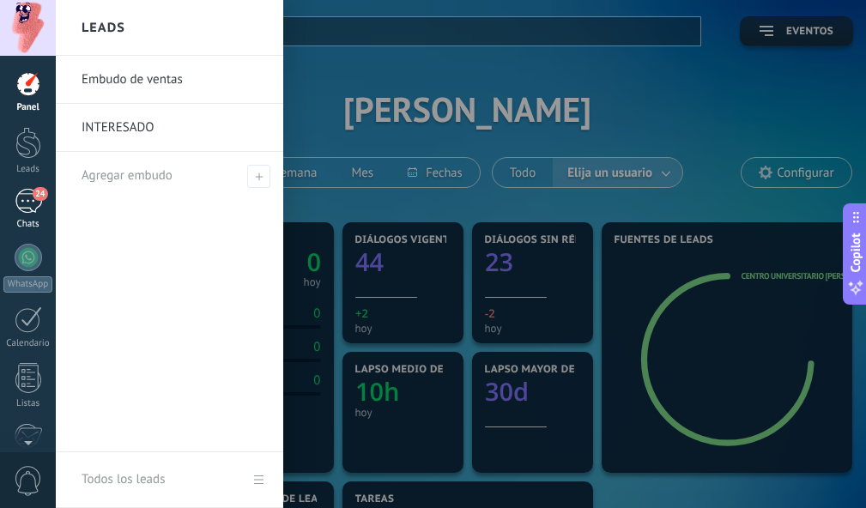
click at [30, 191] on div "24" at bounding box center [28, 201] width 27 height 25
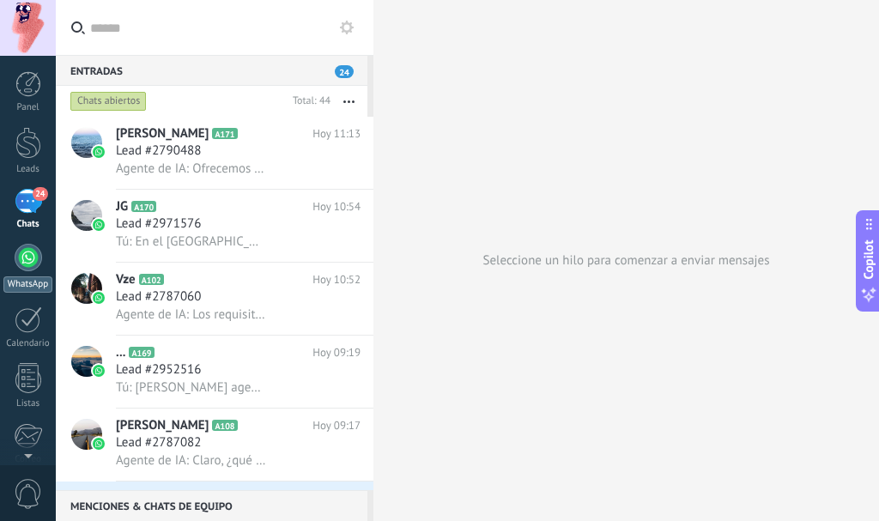
click at [22, 247] on div at bounding box center [28, 257] width 27 height 27
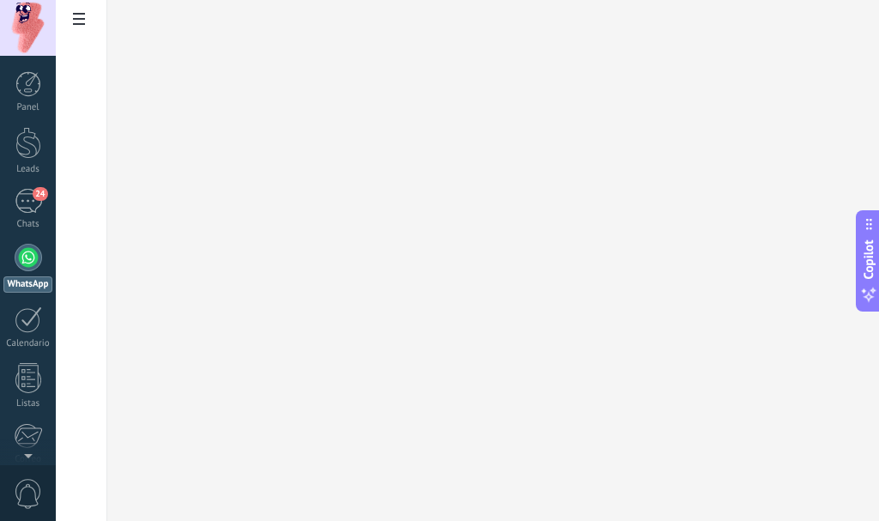
click at [78, 17] on icon at bounding box center [79, 19] width 12 height 12
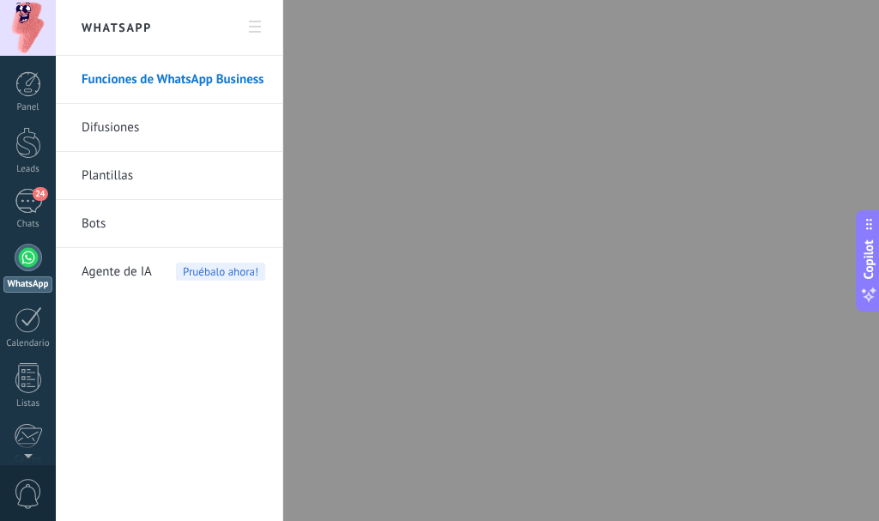
click at [98, 130] on link "Difusiones" at bounding box center [174, 128] width 184 height 48
click at [98, 130] on body ".abccls-1,.abccls-2{fill-rule:evenodd}.abccls-2{fill:#fff} .abfcls-1{fill:none}…" at bounding box center [439, 260] width 879 height 521
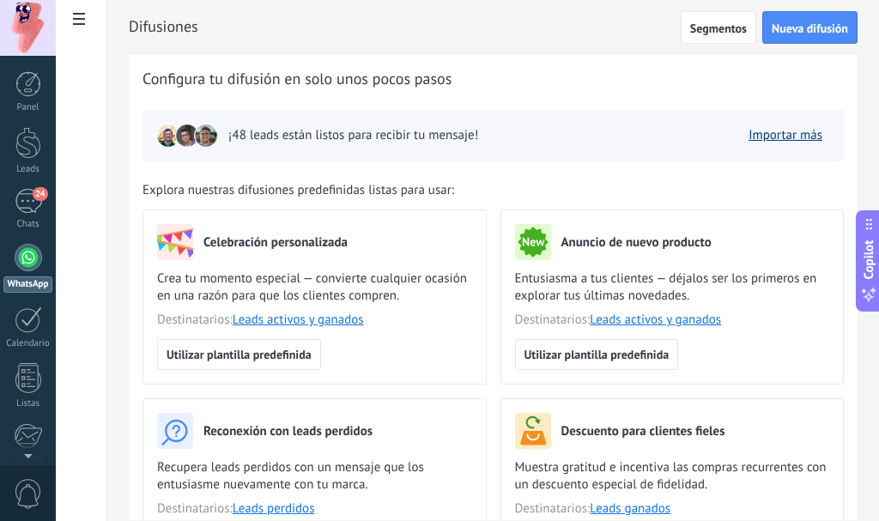
click at [805, 128] on link "Importar más" at bounding box center [785, 135] width 74 height 16
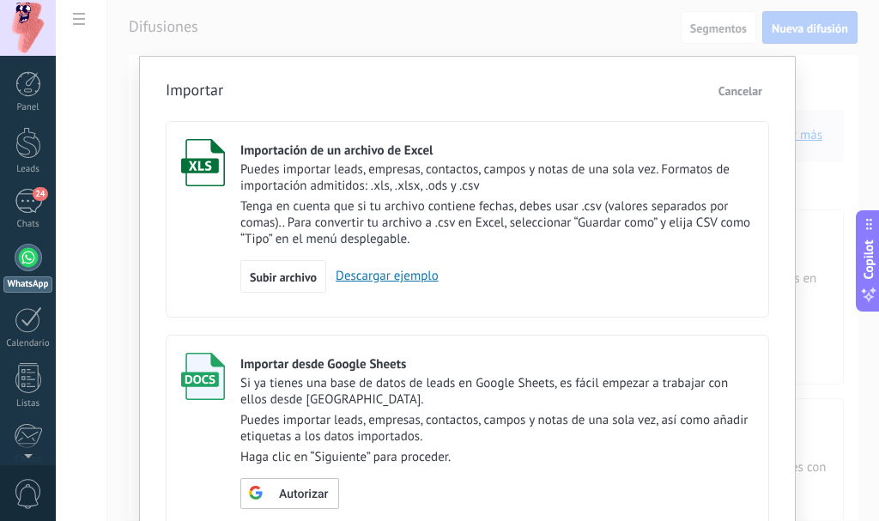
click at [410, 273] on link "Descargar ejemplo" at bounding box center [382, 276] width 112 height 16
click at [85, 18] on div "Importar Cancelar Importación de un archivo de Excel Puedes importar leads, emp…" at bounding box center [467, 260] width 823 height 521
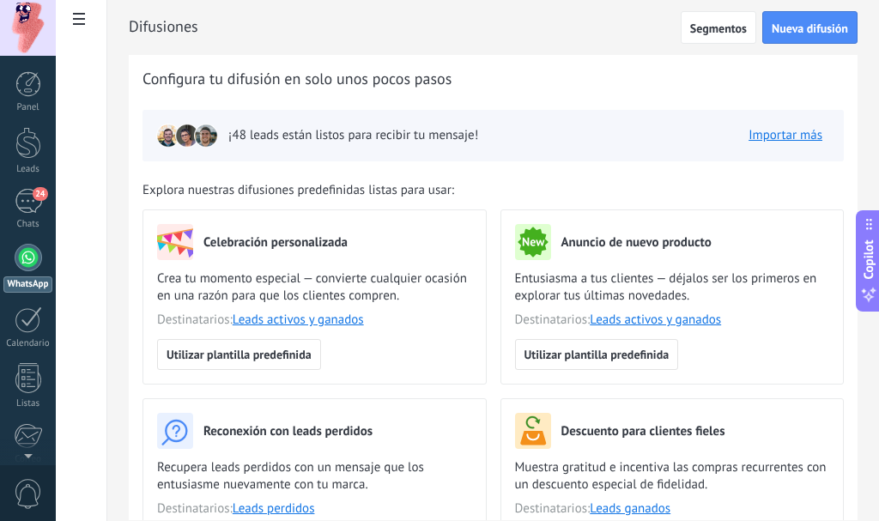
click at [79, 15] on use at bounding box center [79, 19] width 12 height 12
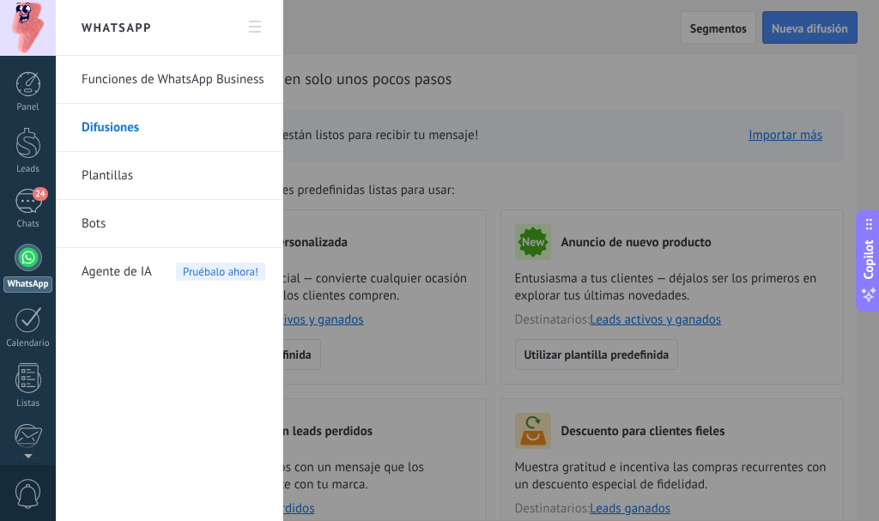
click at [115, 172] on link "Plantillas" at bounding box center [174, 176] width 184 height 48
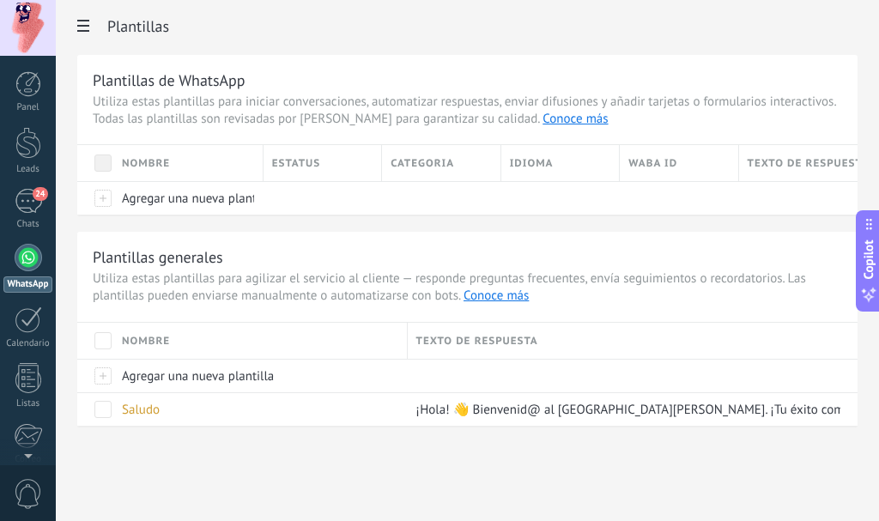
click at [89, 33] on span at bounding box center [83, 27] width 29 height 33
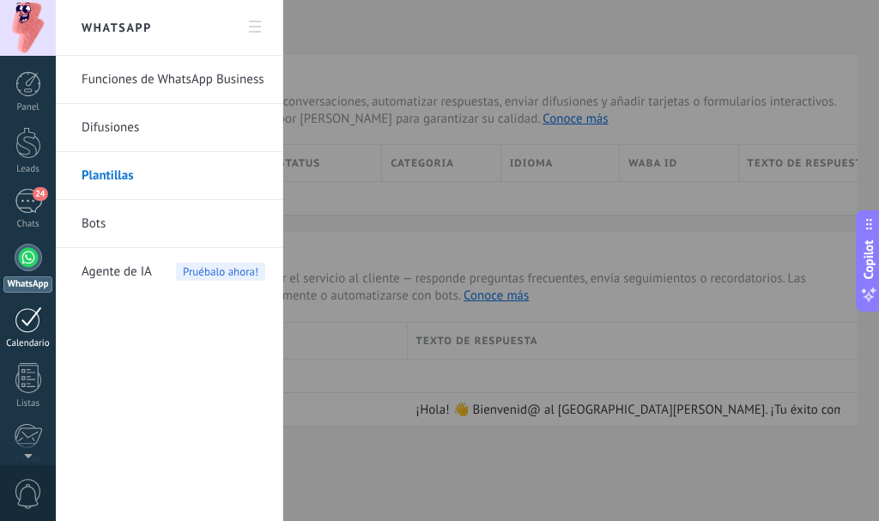
click at [19, 317] on div at bounding box center [28, 319] width 27 height 27
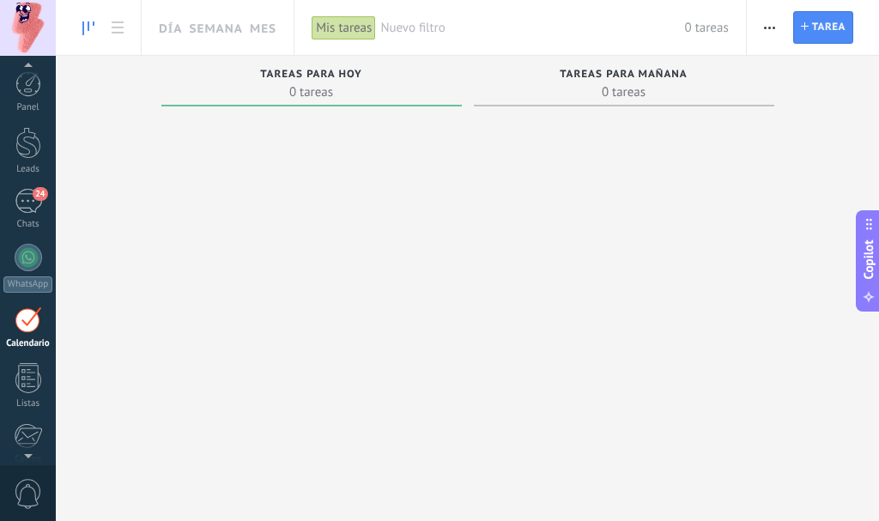
scroll to position [50, 0]
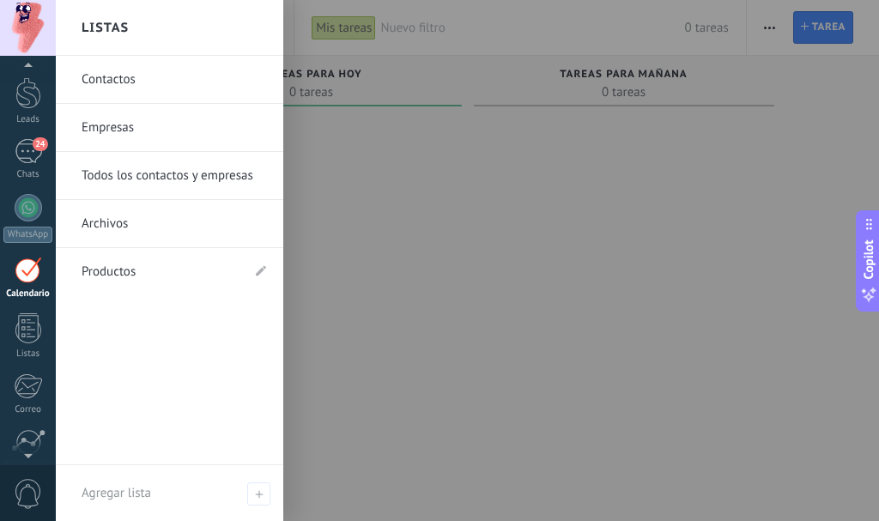
click at [121, 275] on link "Productos" at bounding box center [161, 272] width 159 height 48
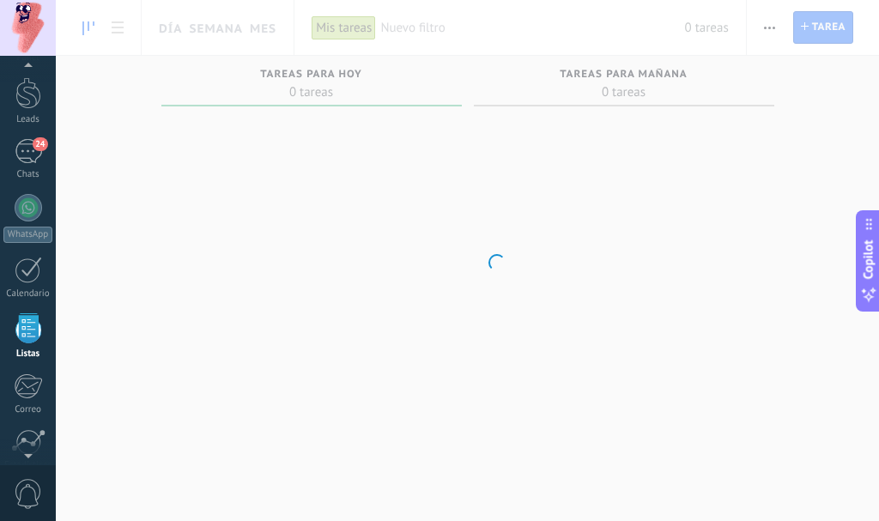
scroll to position [106, 0]
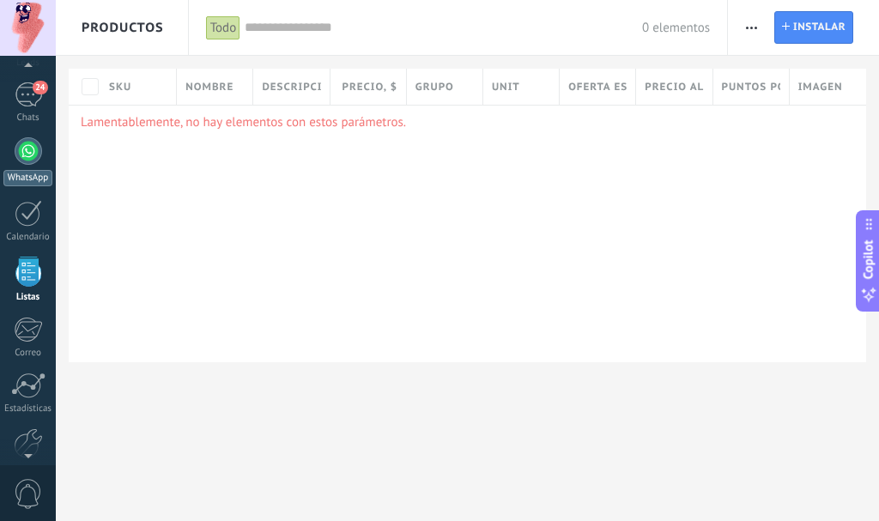
click at [38, 160] on div at bounding box center [28, 150] width 27 height 27
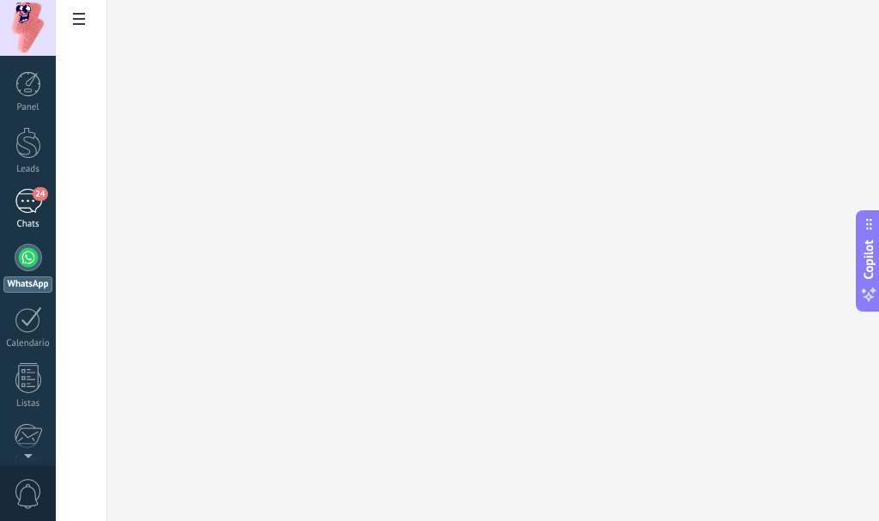
click at [33, 197] on div "24" at bounding box center [28, 201] width 27 height 25
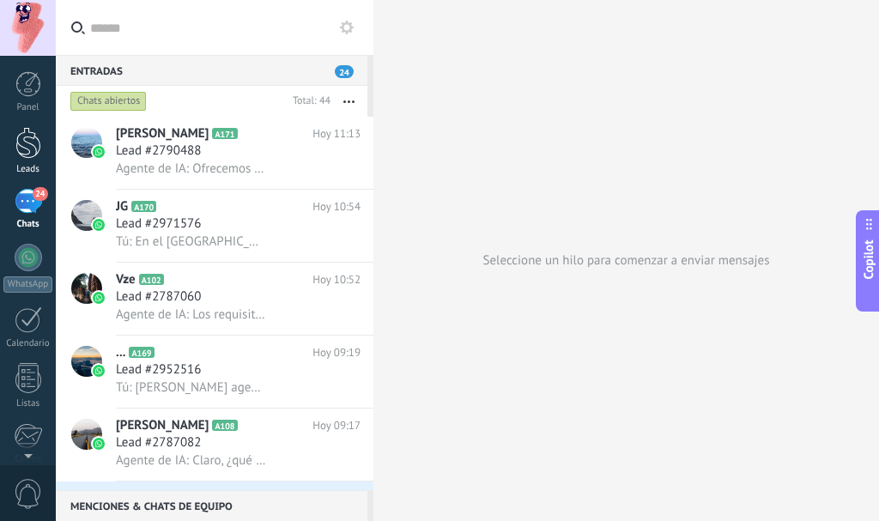
click at [21, 148] on div at bounding box center [28, 143] width 26 height 32
